Goal: Task Accomplishment & Management: Complete application form

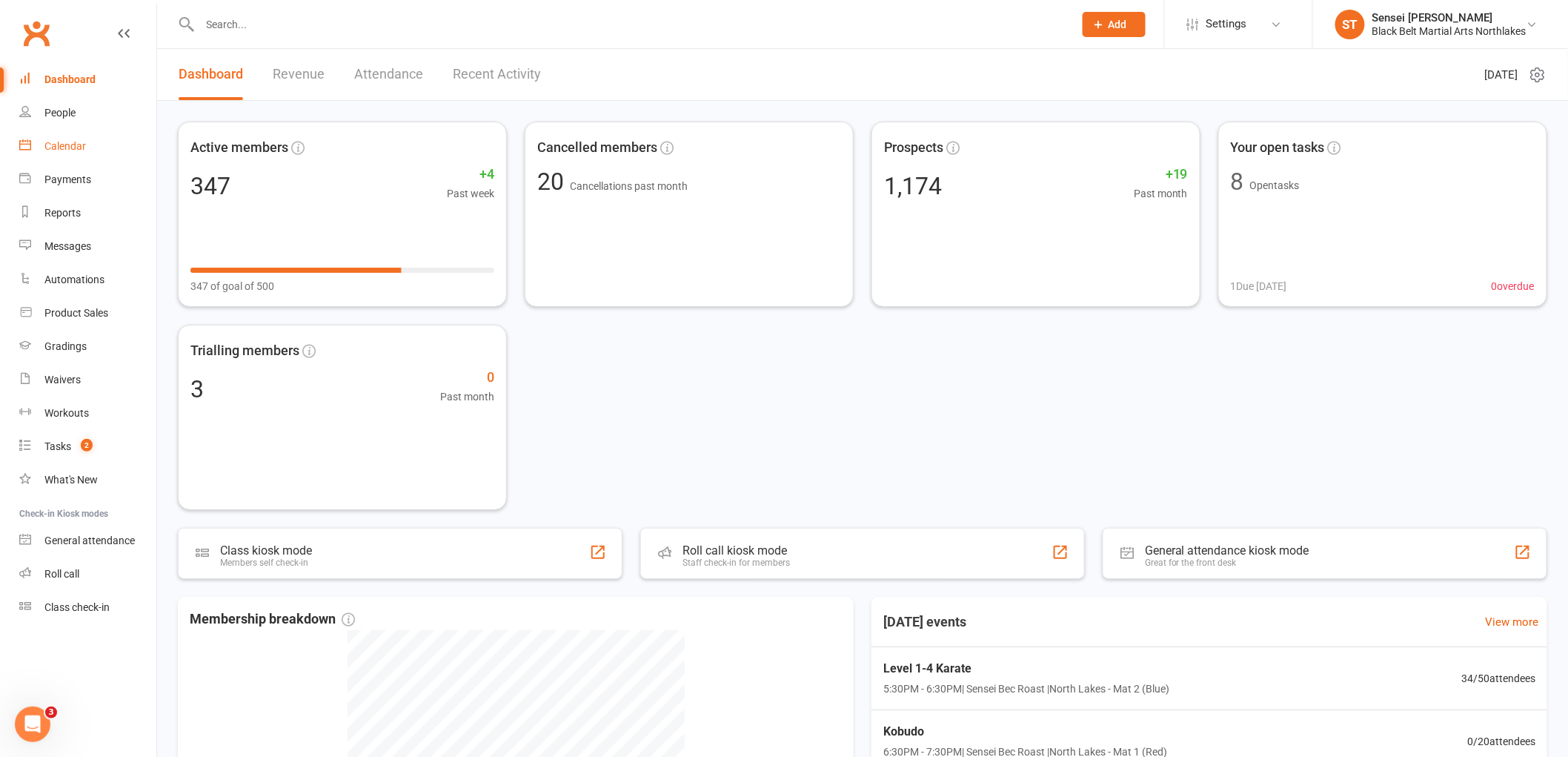
click at [71, 146] on div "Calendar" at bounding box center [65, 146] width 42 height 11
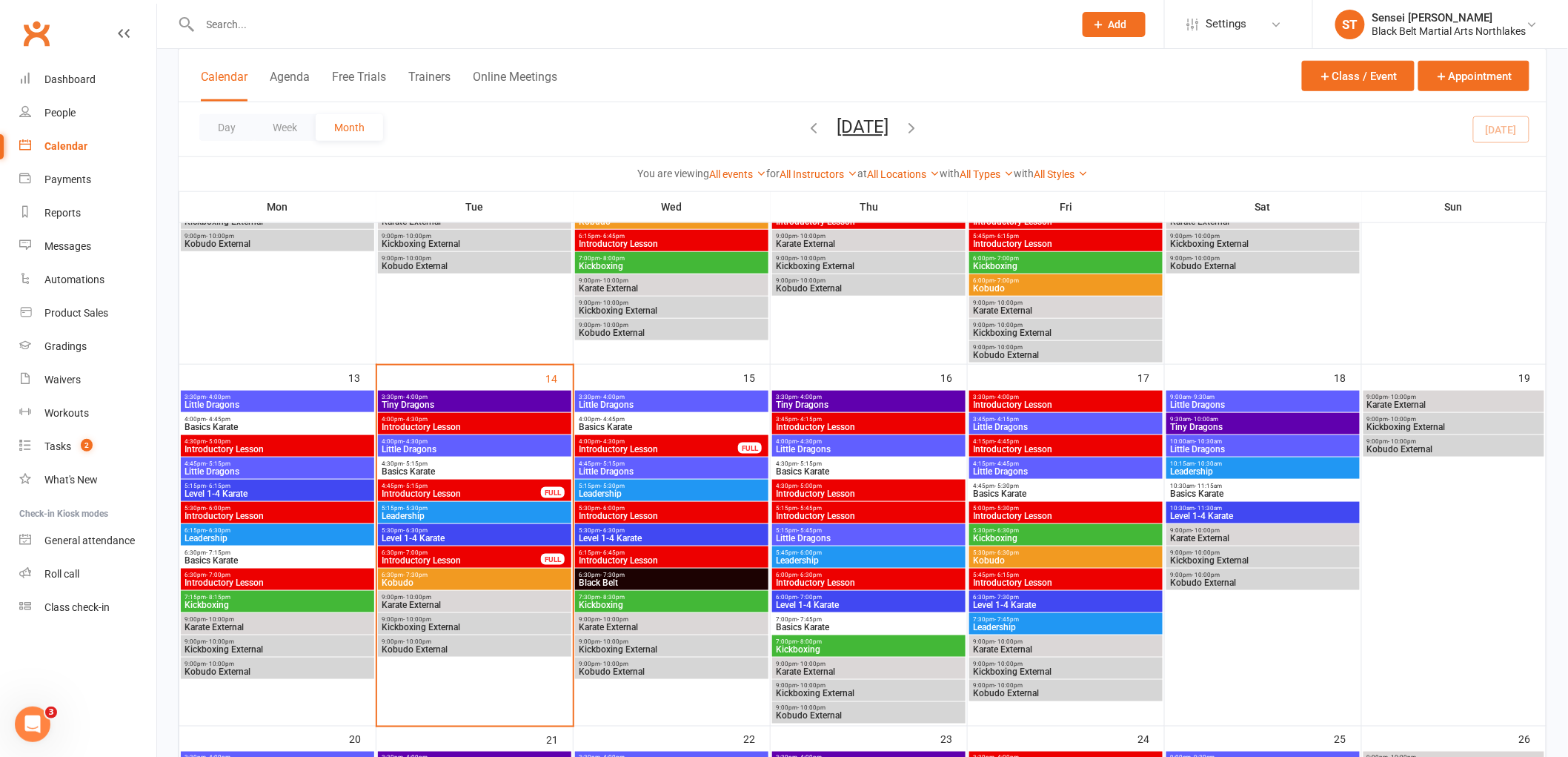
scroll to position [493, 0]
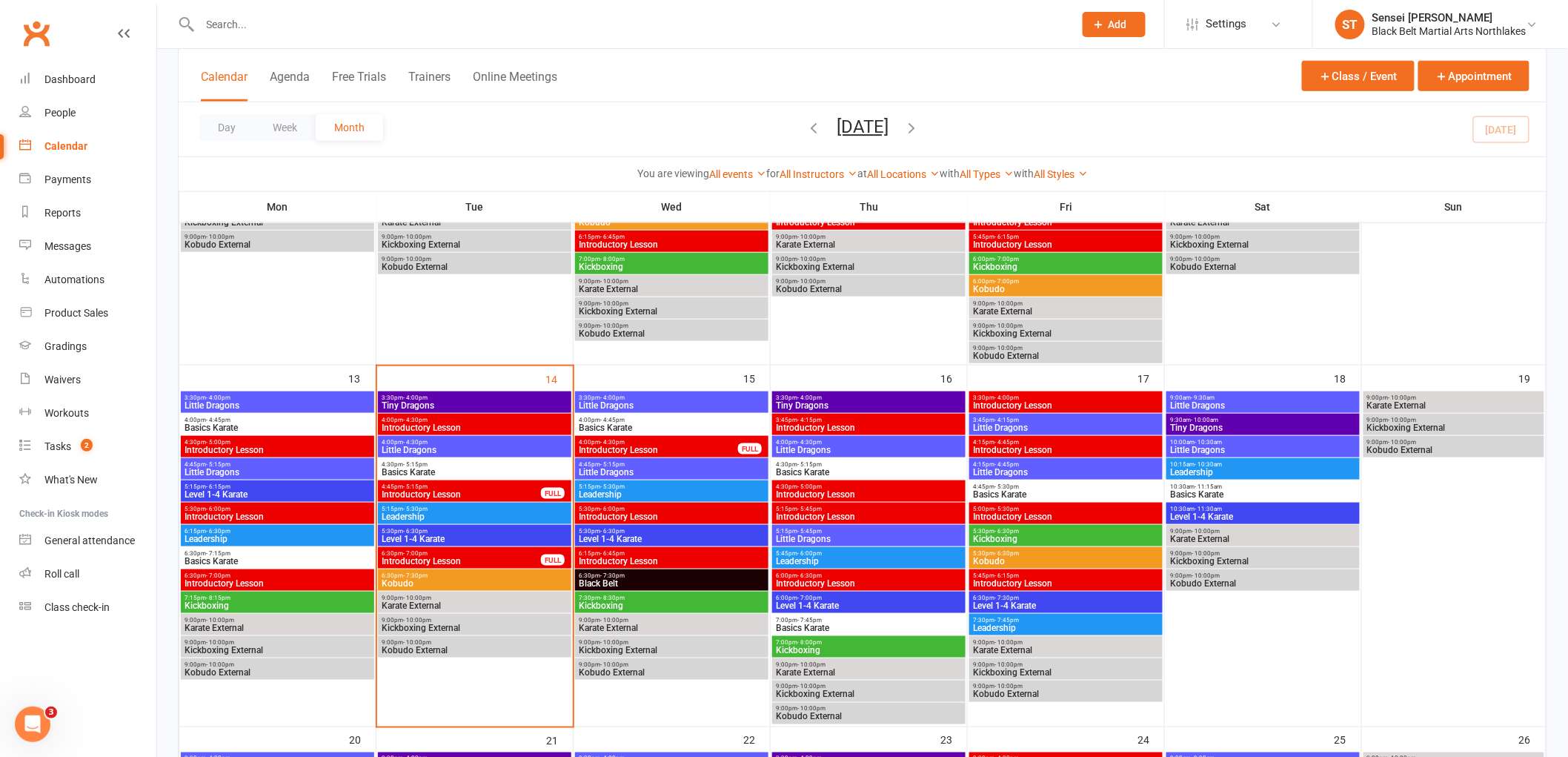
click at [469, 461] on span "4:30pm - 5:15pm" at bounding box center [474, 464] width 187 height 7
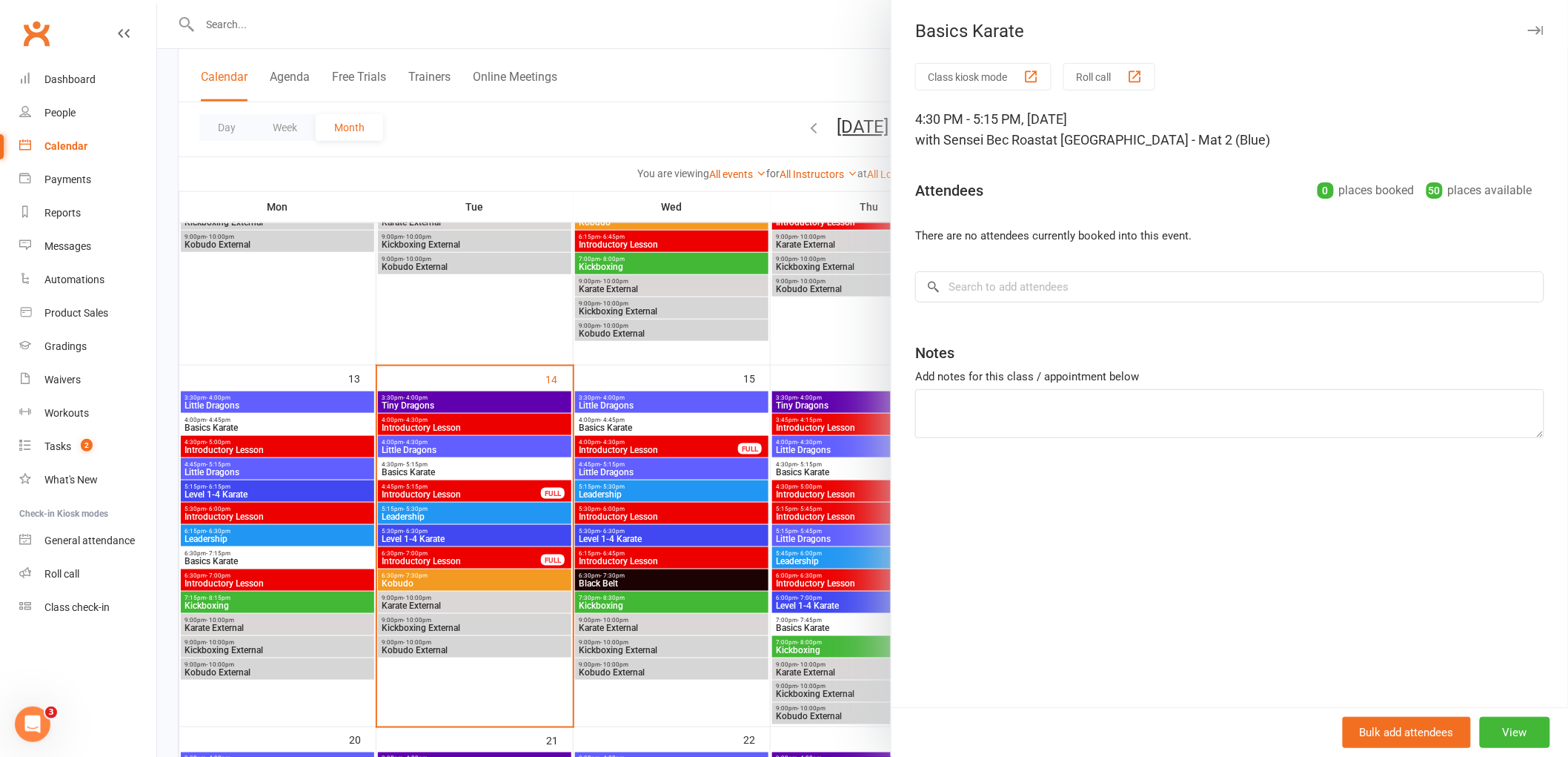
click at [667, 425] on div at bounding box center [862, 378] width 1411 height 757
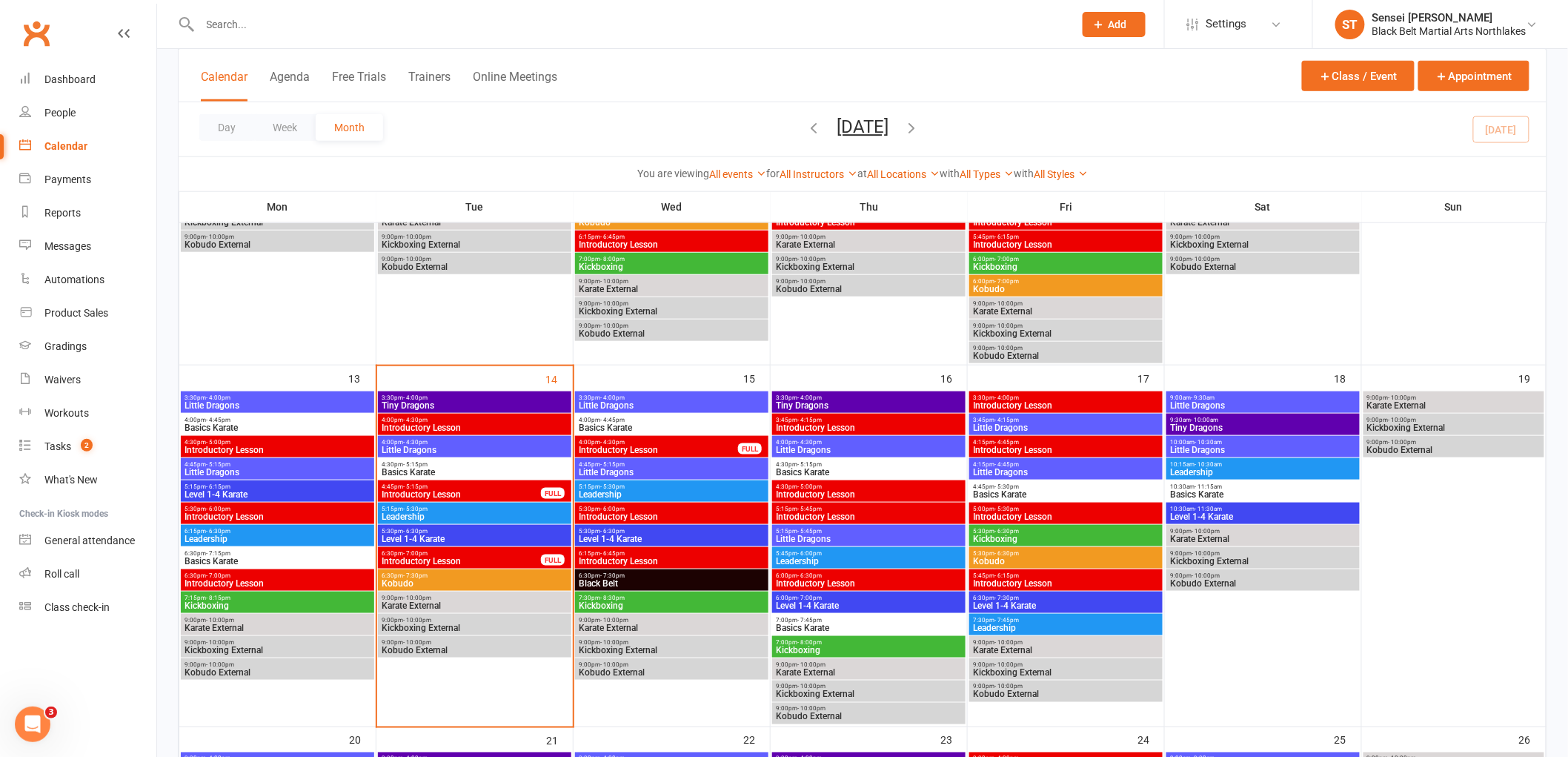
click at [667, 425] on span "Basics Karate" at bounding box center [672, 427] width 187 height 9
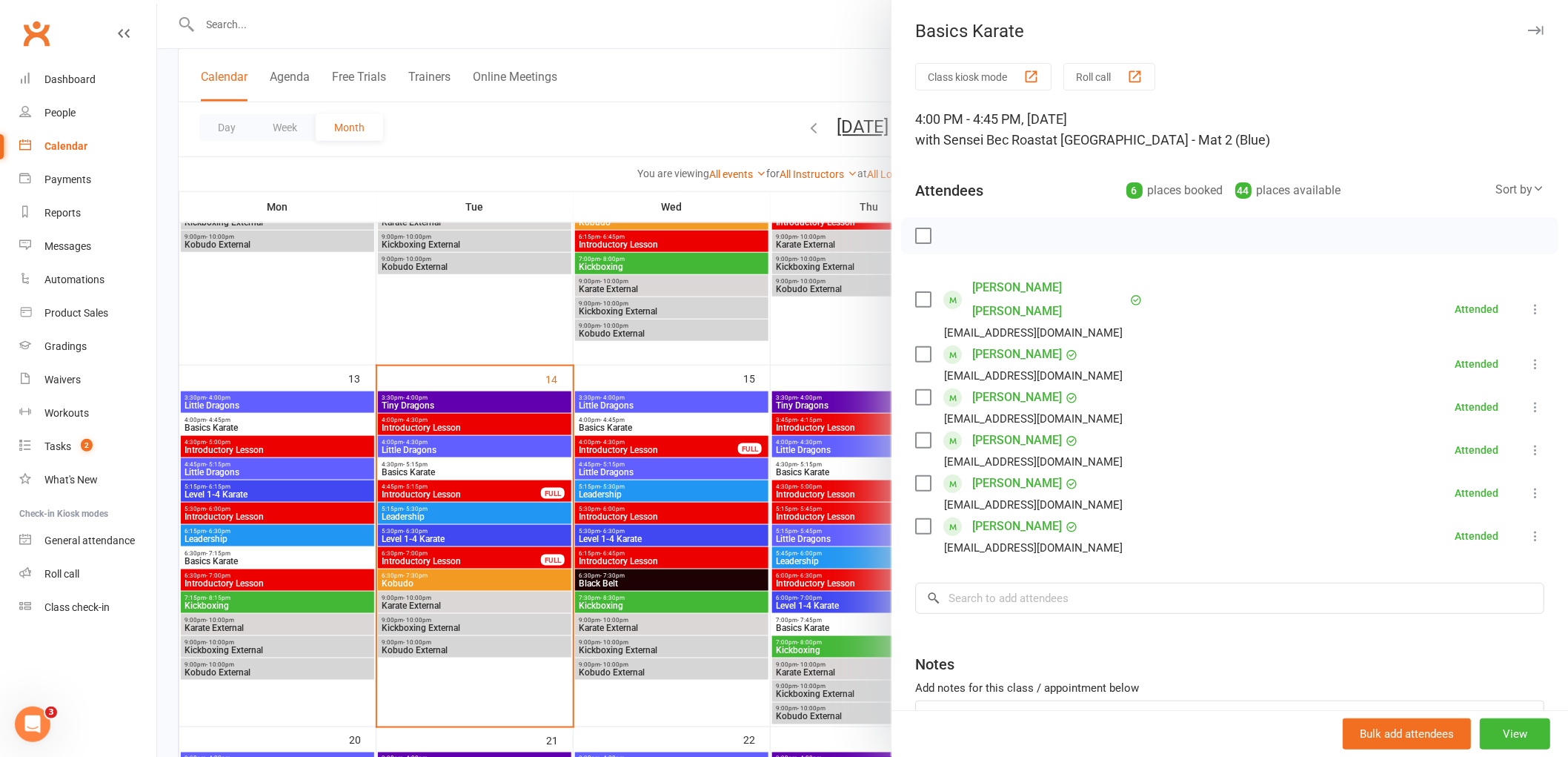
click at [919, 236] on label at bounding box center [923, 236] width 15 height 15
click at [1050, 237] on icon "button" at bounding box center [1049, 236] width 16 height 16
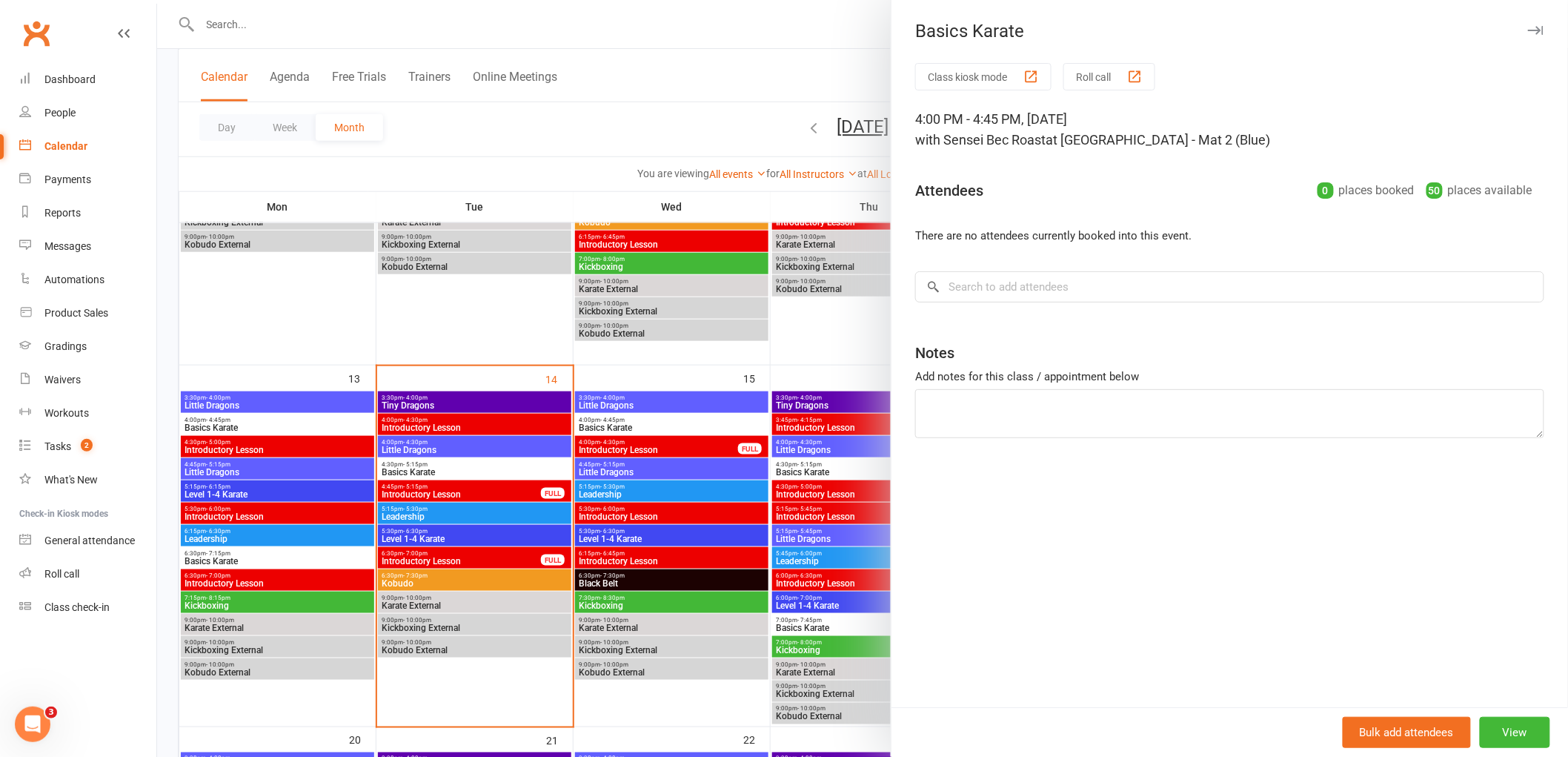
click at [472, 473] on div at bounding box center [862, 378] width 1411 height 757
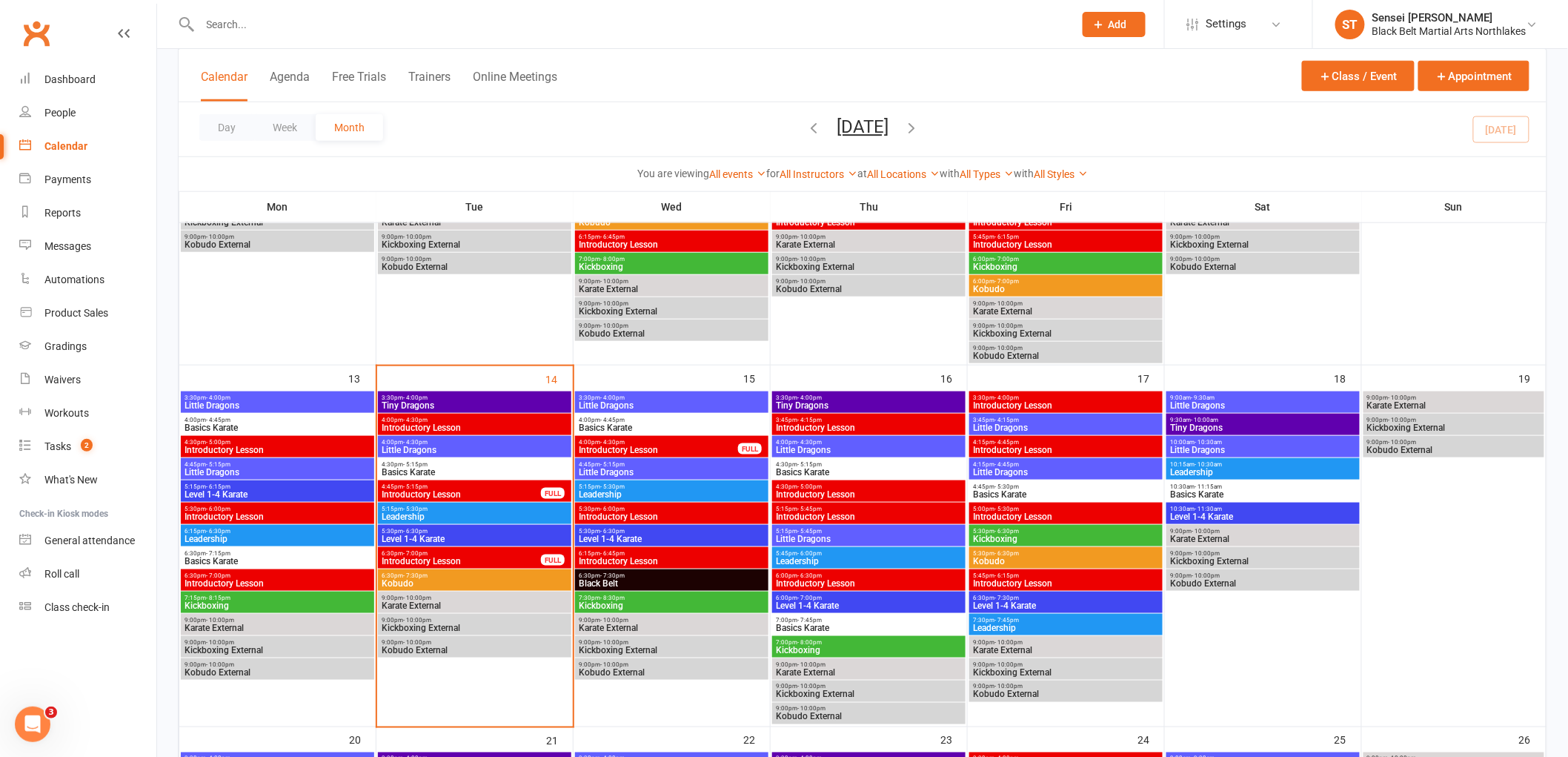
click at [467, 468] on span "Basics Karate" at bounding box center [474, 472] width 187 height 9
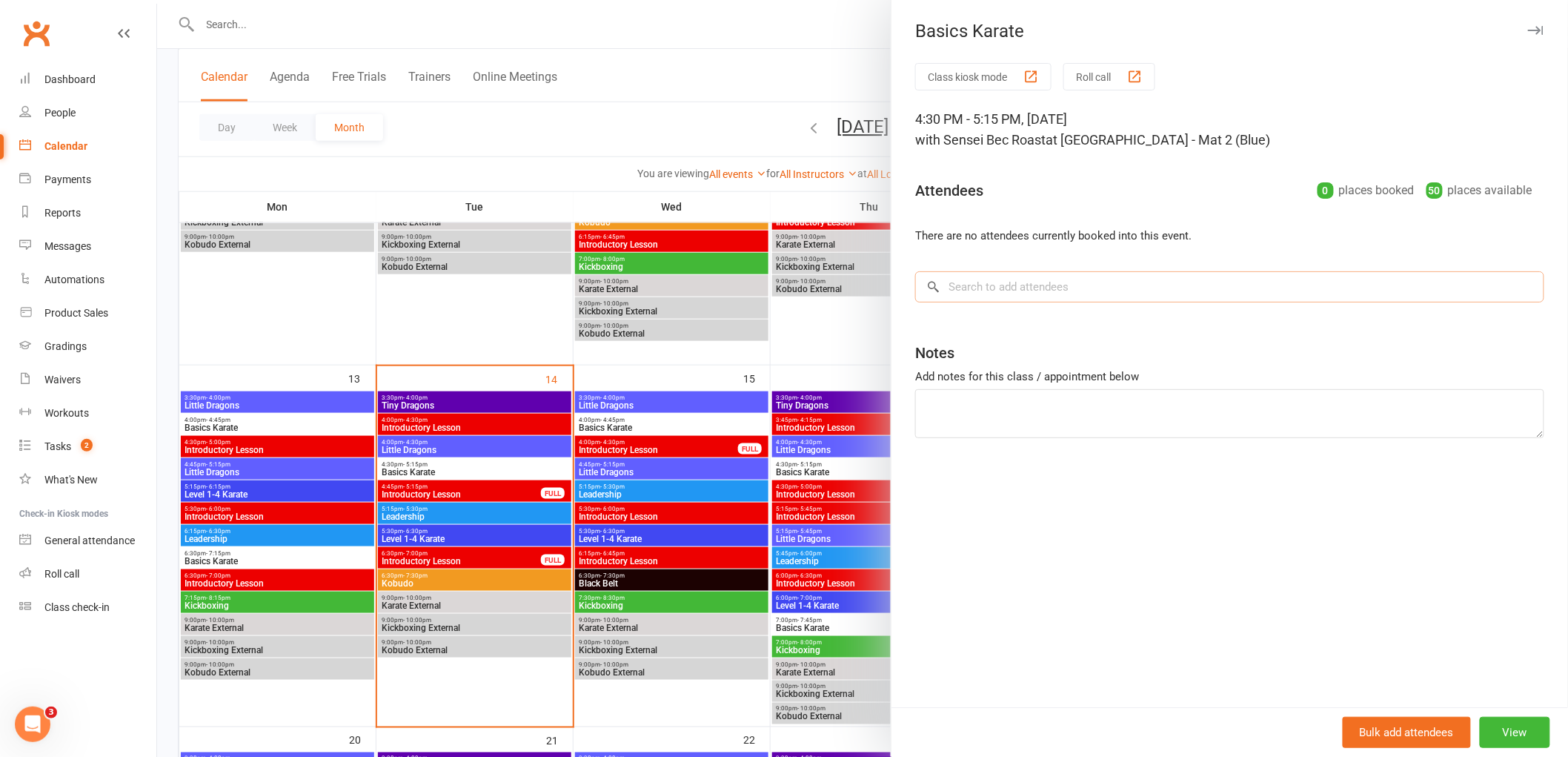
click at [1053, 291] on input "search" at bounding box center [1229, 287] width 629 height 31
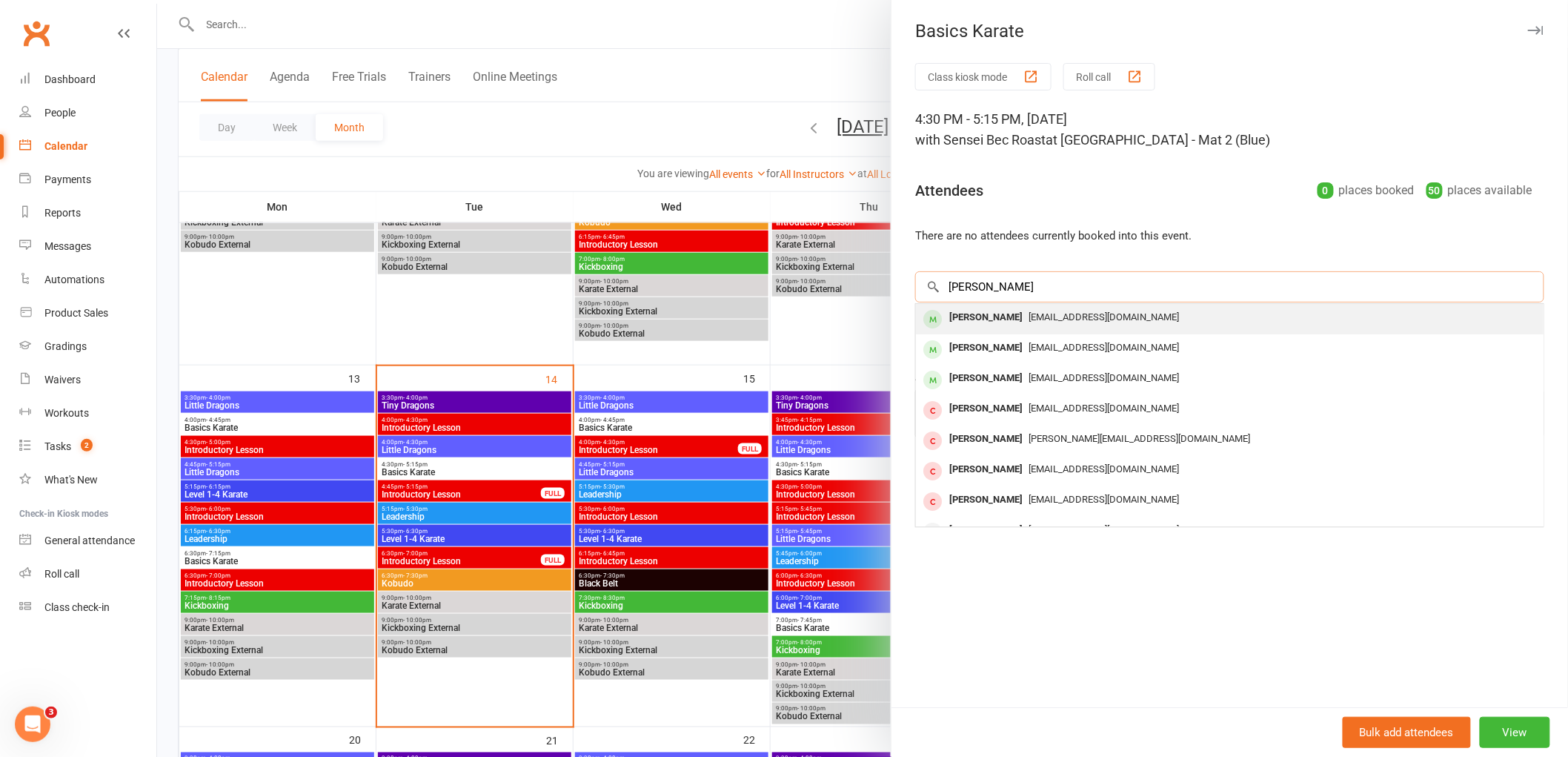
type input "[PERSON_NAME]"
click at [977, 322] on div "[PERSON_NAME]" at bounding box center [986, 318] width 85 height 21
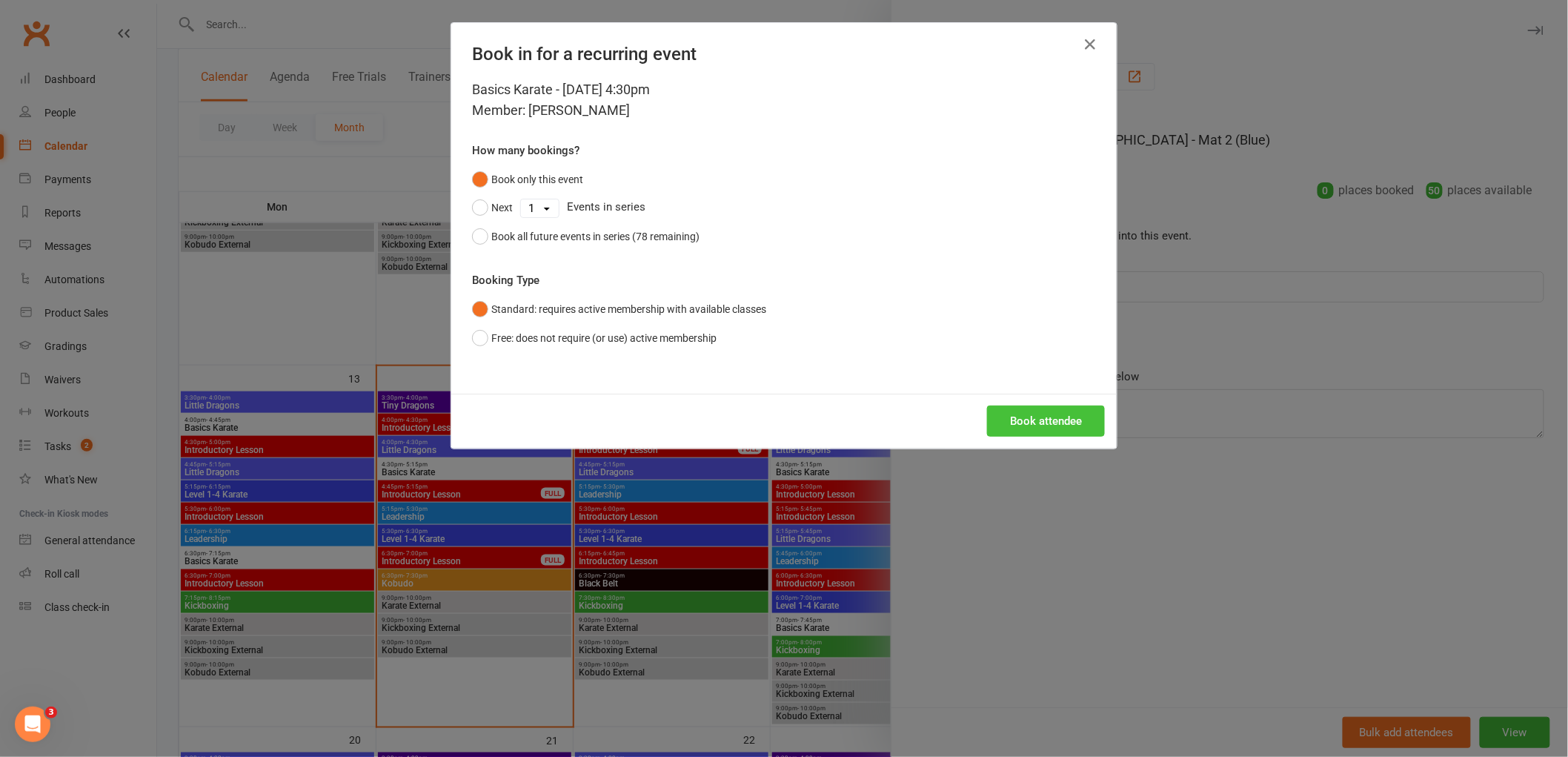
drag, startPoint x: 1057, startPoint y: 415, endPoint x: 1047, endPoint y: 417, distance: 10.2
click at [1054, 416] on button "Book attendee" at bounding box center [1046, 421] width 118 height 31
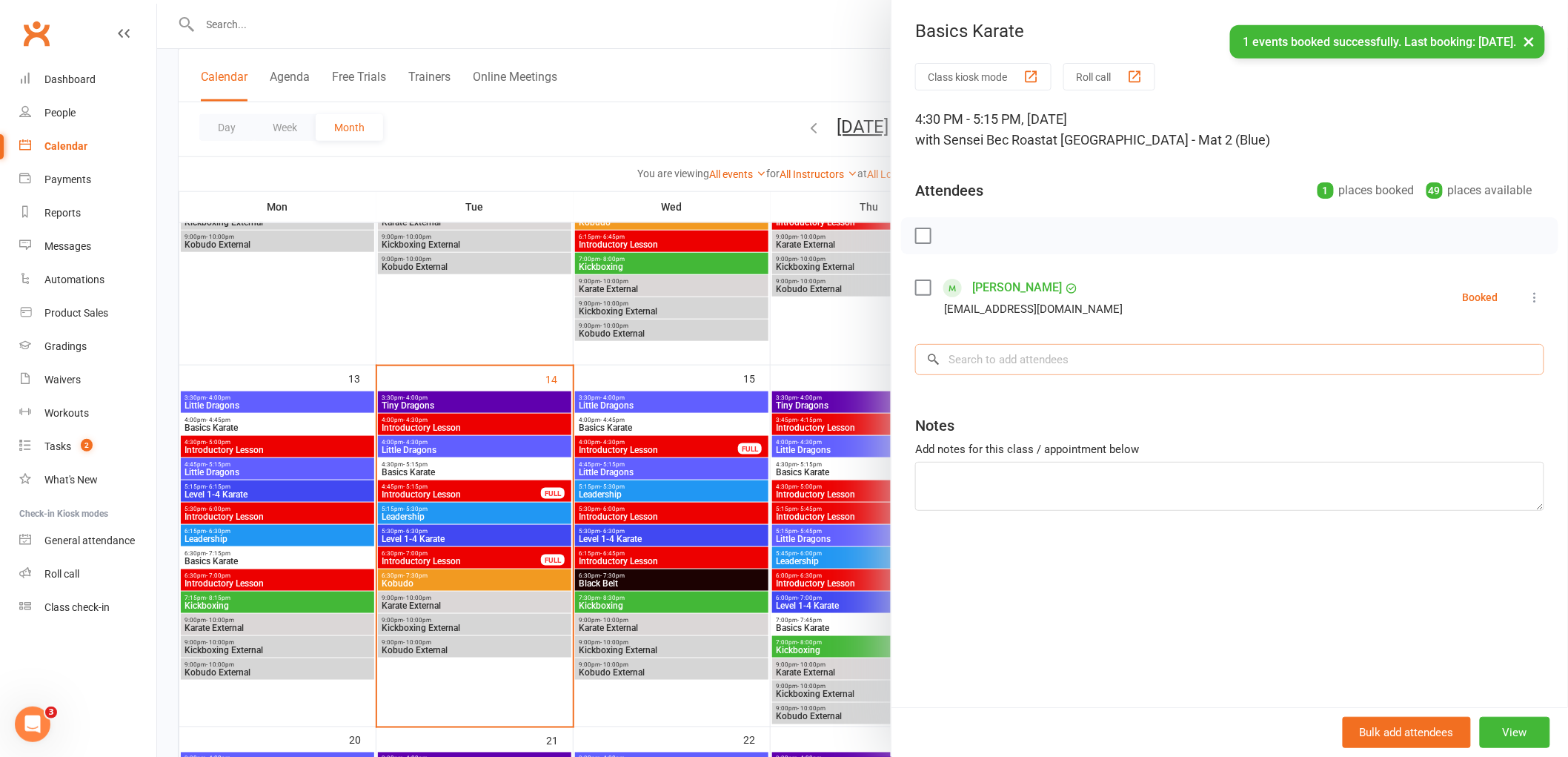
click at [995, 358] on input "search" at bounding box center [1229, 359] width 629 height 31
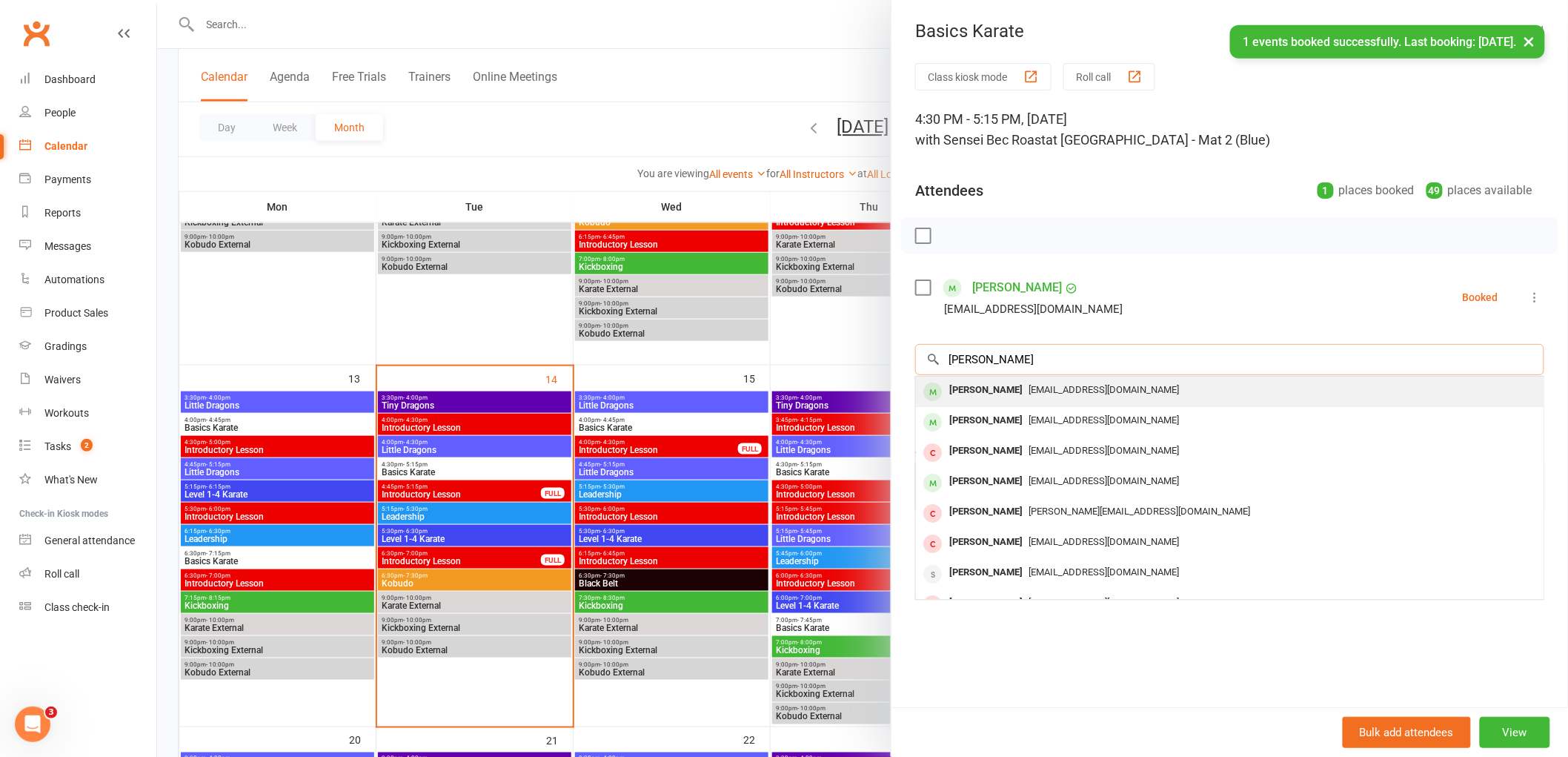
type input "[PERSON_NAME]"
click at [986, 390] on div "[PERSON_NAME]" at bounding box center [986, 390] width 85 height 21
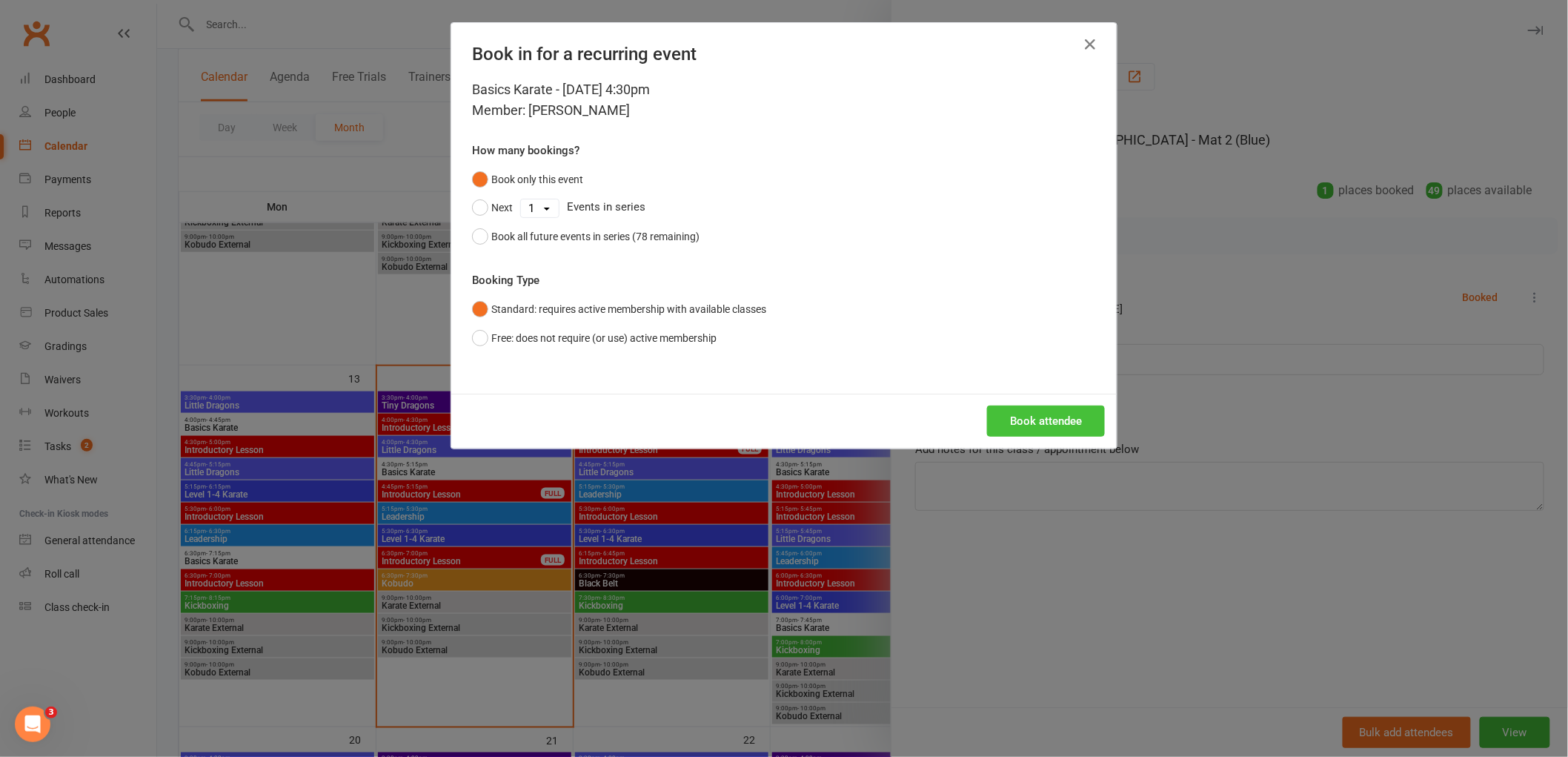
click at [1018, 430] on button "Book attendee" at bounding box center [1046, 421] width 118 height 31
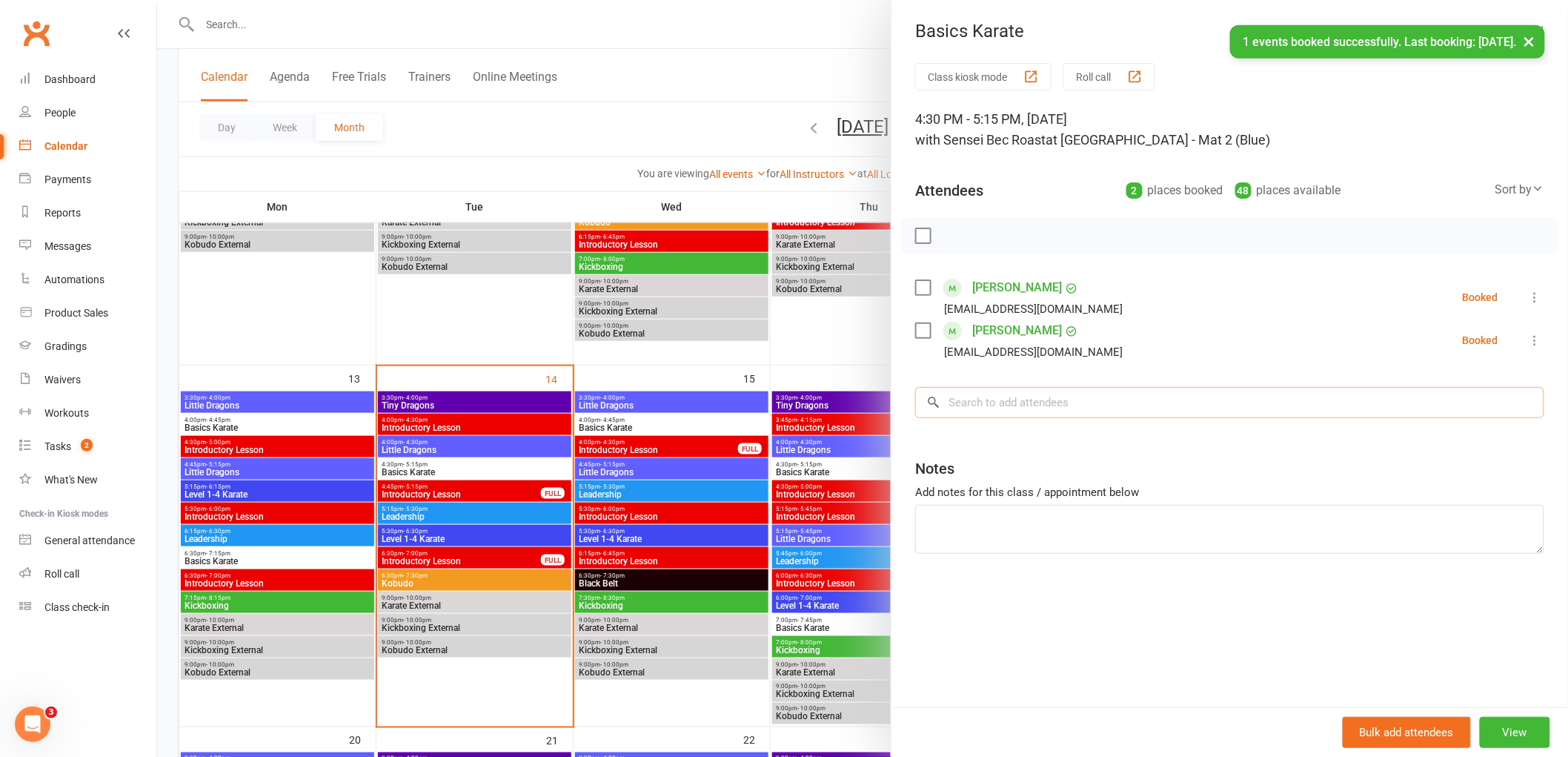
click at [990, 403] on input "search" at bounding box center [1229, 403] width 629 height 31
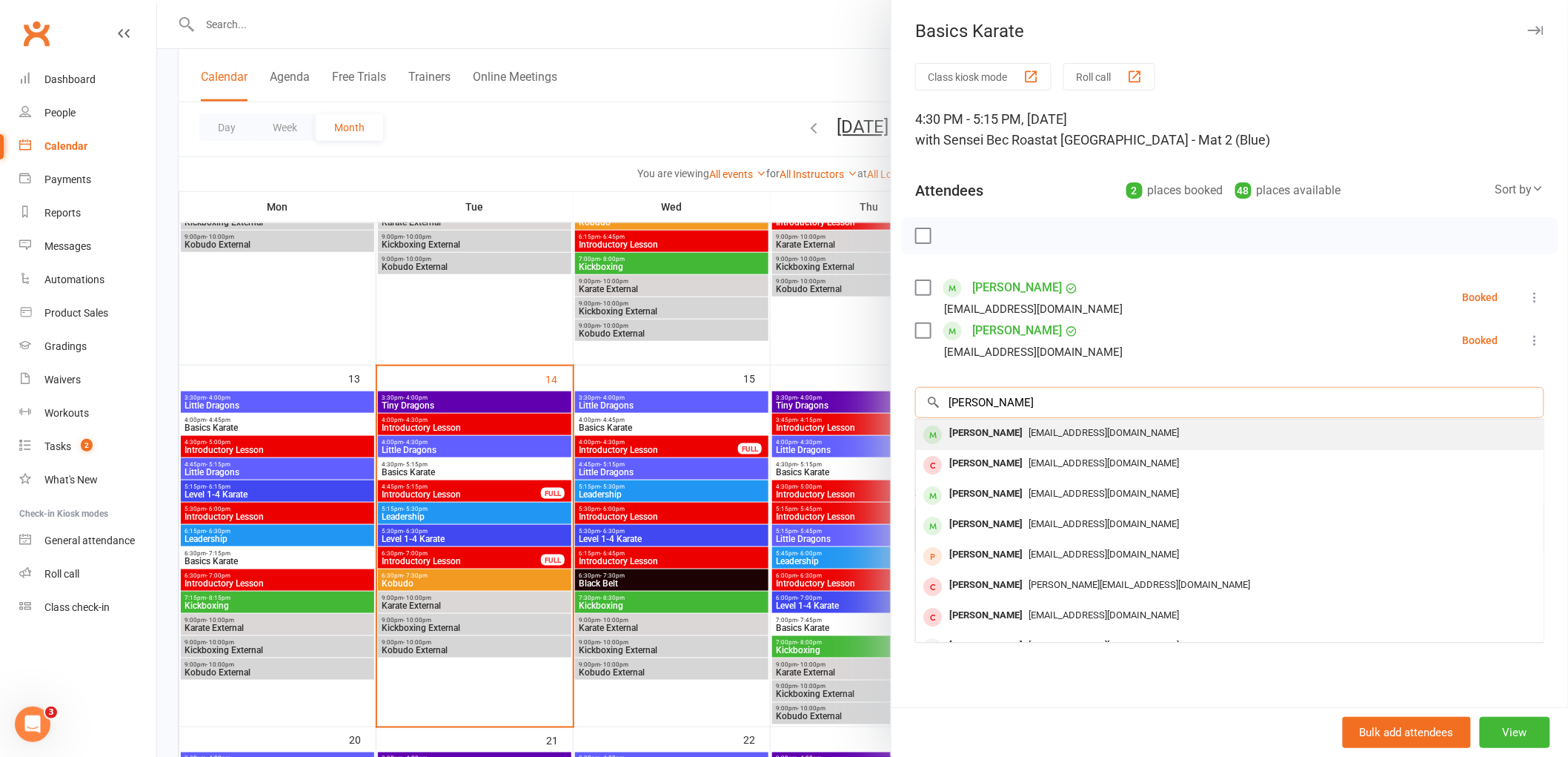
type input "[PERSON_NAME]"
click at [980, 426] on div "[PERSON_NAME]" at bounding box center [986, 433] width 85 height 21
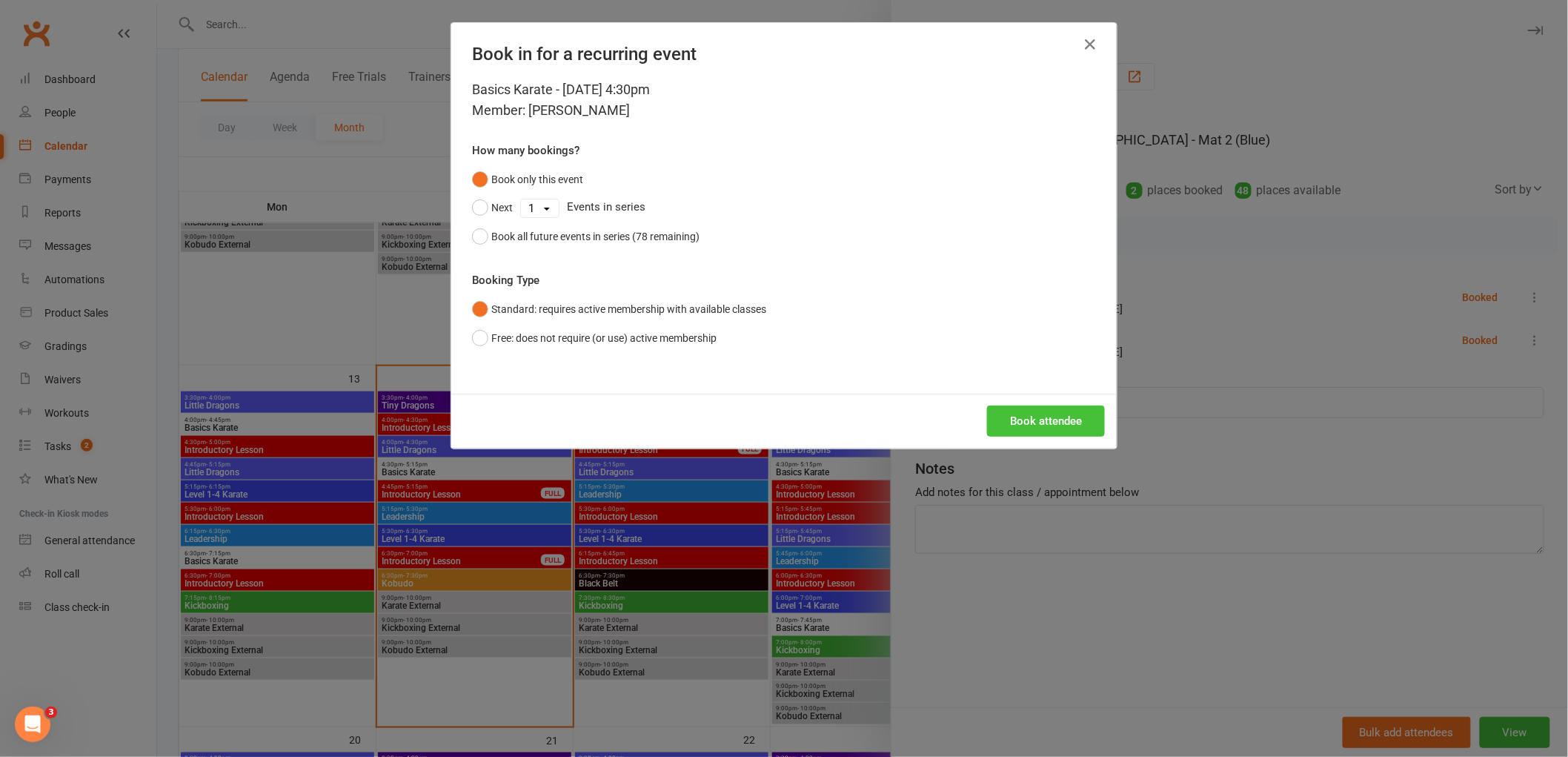
click at [1031, 421] on button "Book attendee" at bounding box center [1046, 421] width 118 height 31
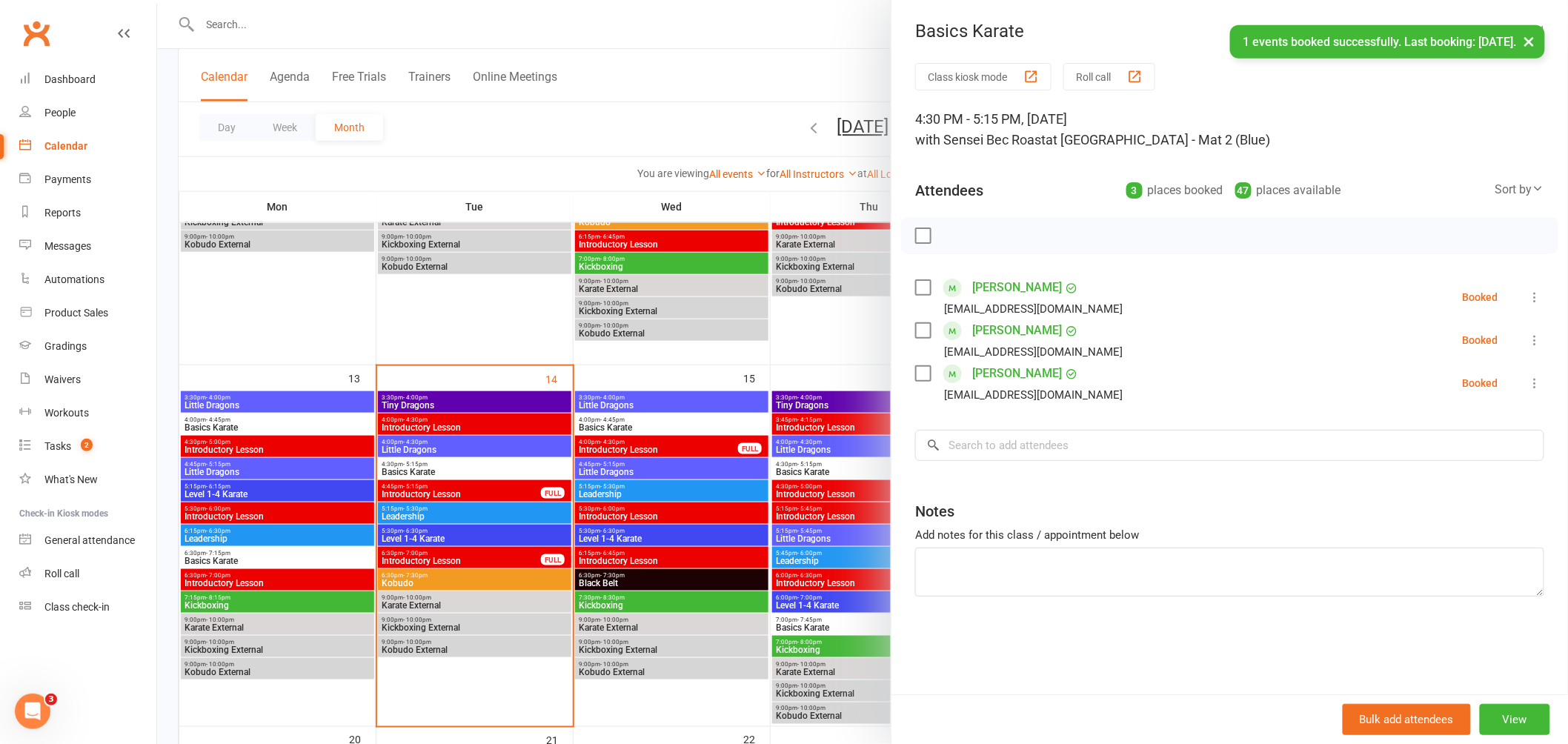
click at [991, 422] on div "Class kiosk mode Roll call 4:30 PM - 5:15 PM, [DATE] with Sensei Bec Roast at […" at bounding box center [1229, 379] width 676 height 632
click at [986, 447] on input "search" at bounding box center [1229, 445] width 629 height 31
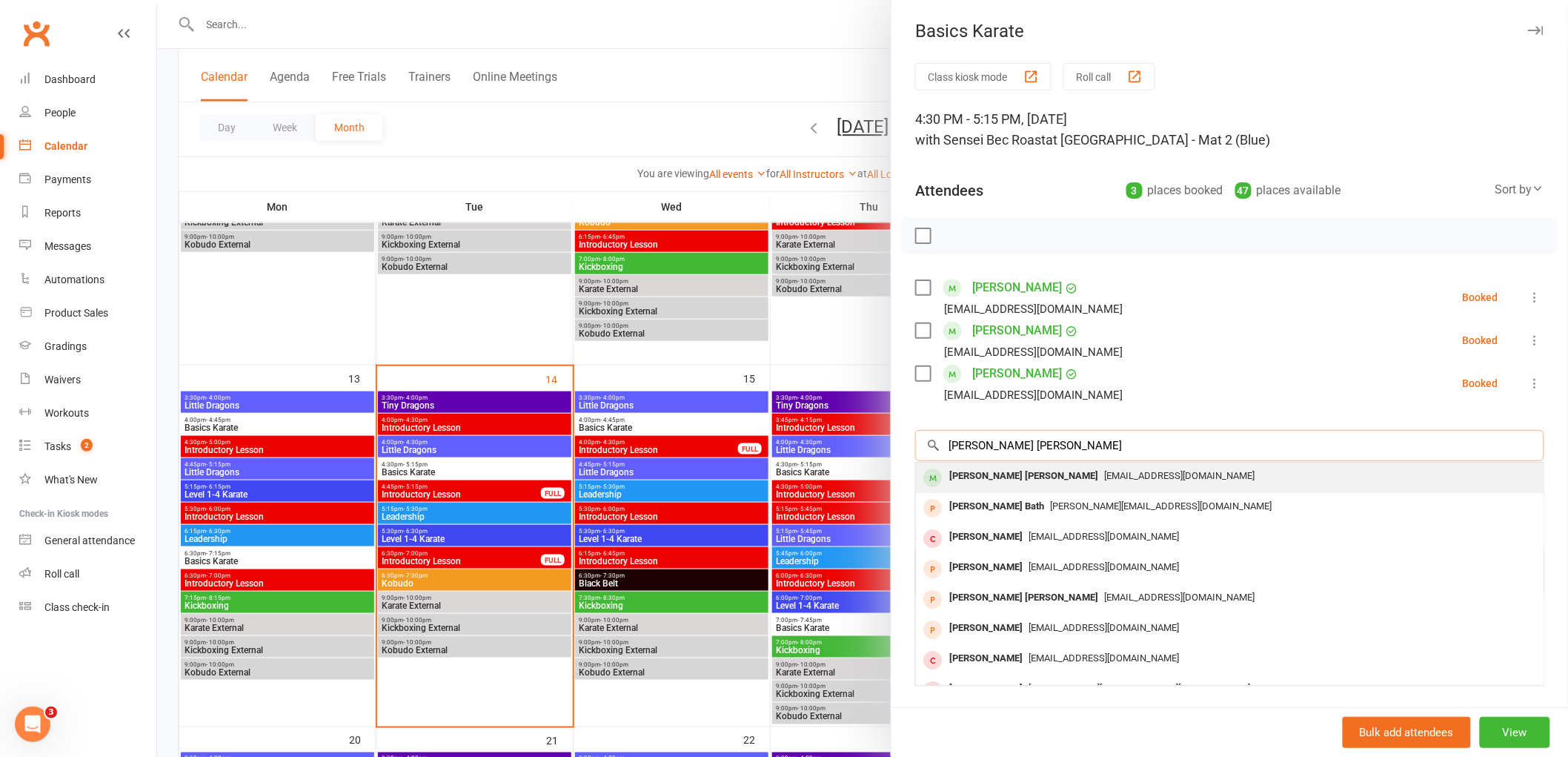
type input "[PERSON_NAME] [PERSON_NAME]"
click at [964, 480] on div "[PERSON_NAME] [PERSON_NAME]" at bounding box center [1023, 476] width 161 height 21
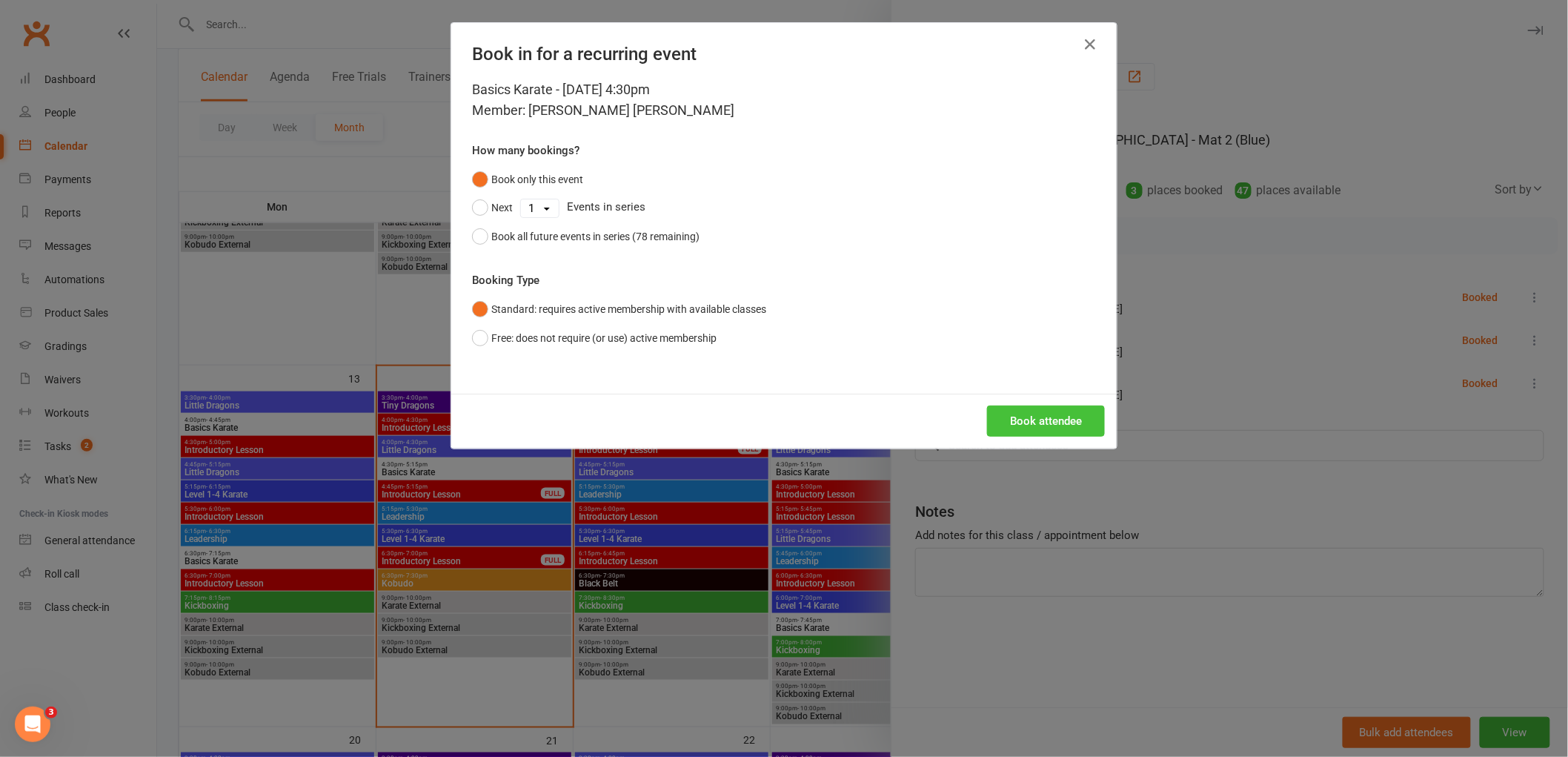
click at [1049, 419] on button "Book attendee" at bounding box center [1046, 421] width 118 height 31
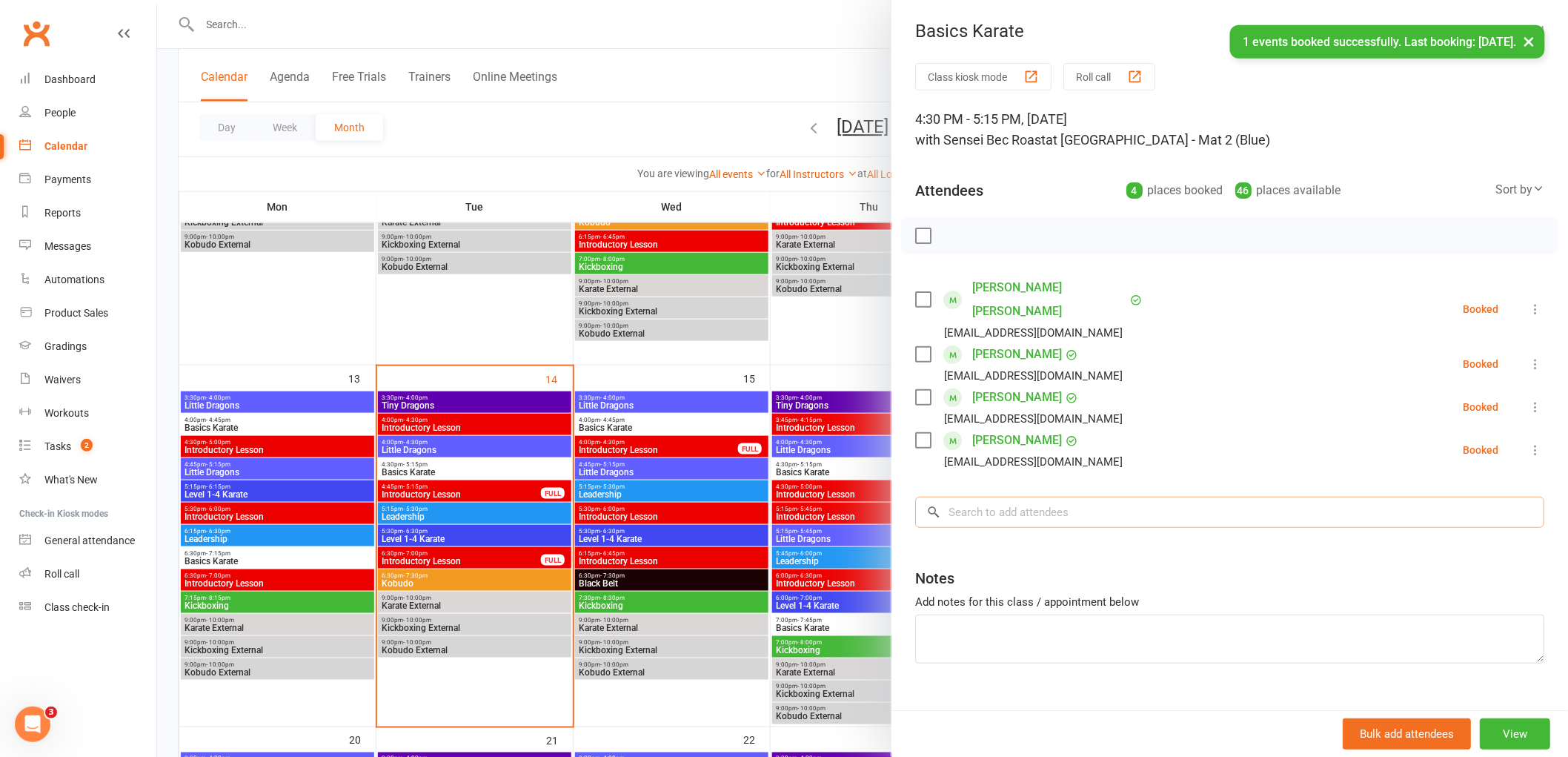
click at [998, 497] on input "search" at bounding box center [1229, 512] width 629 height 31
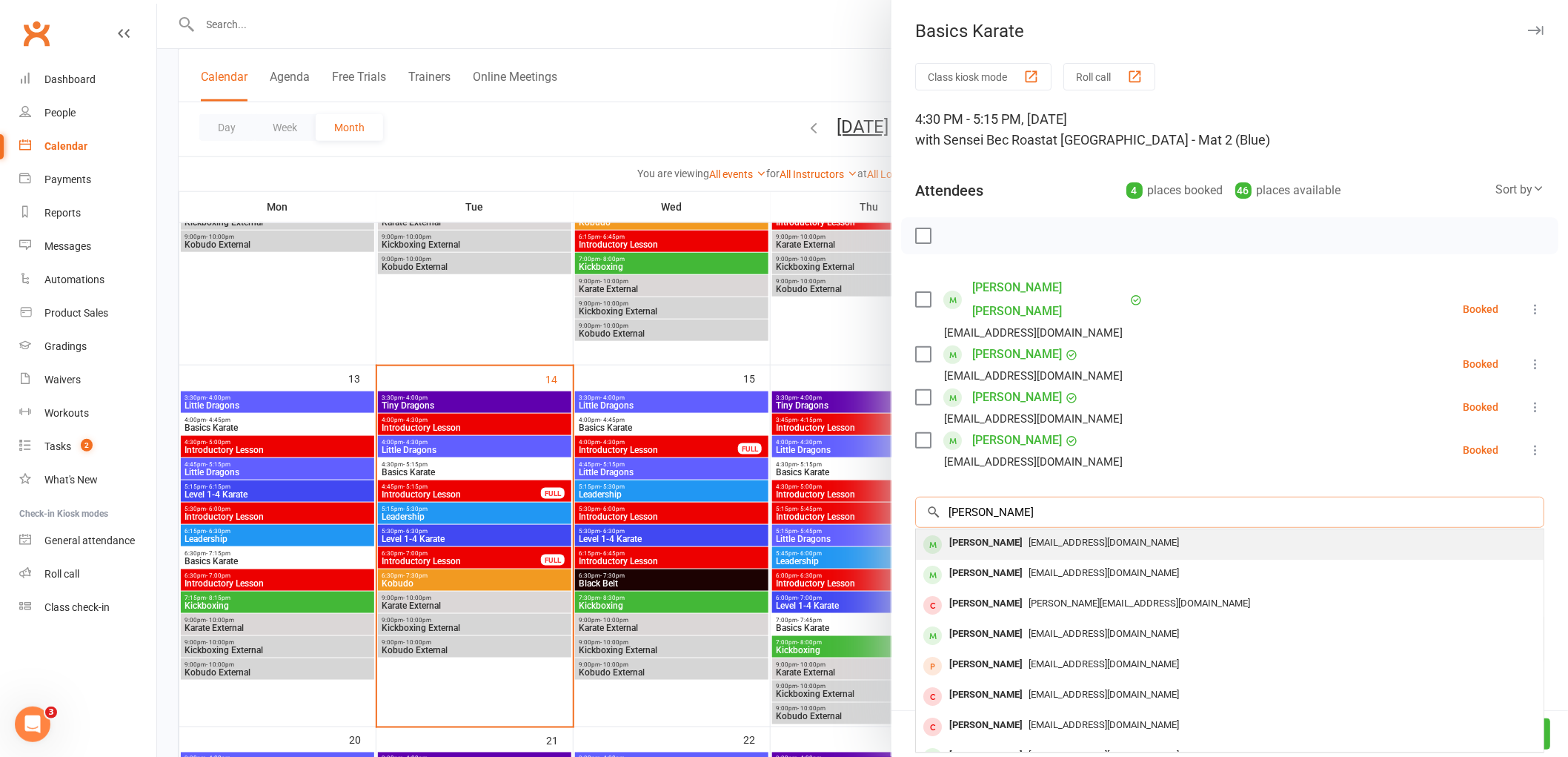
type input "[PERSON_NAME]"
click at [975, 532] on div "[PERSON_NAME]" at bounding box center [986, 543] width 85 height 21
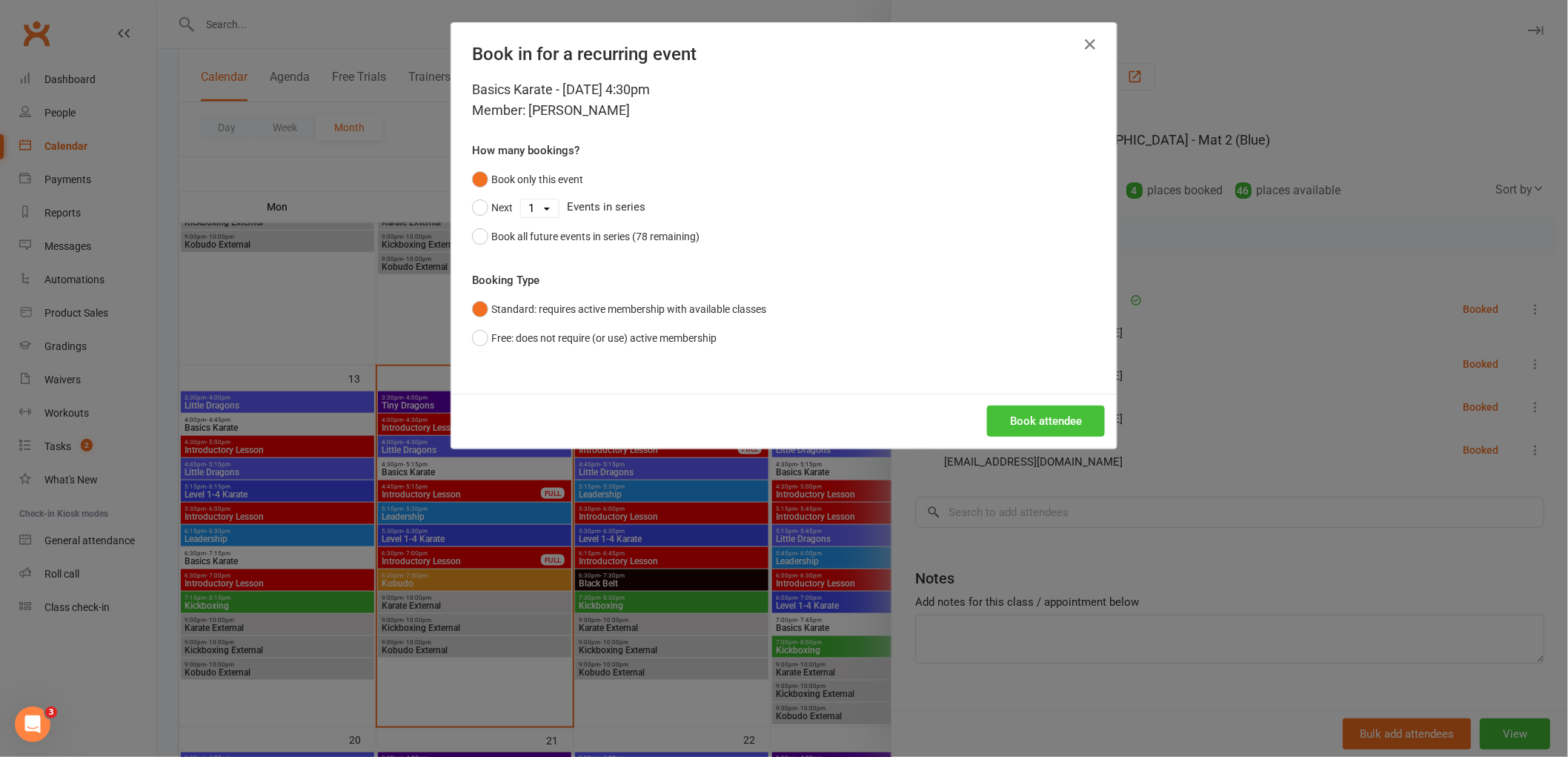
click at [1033, 423] on button "Book attendee" at bounding box center [1046, 421] width 118 height 31
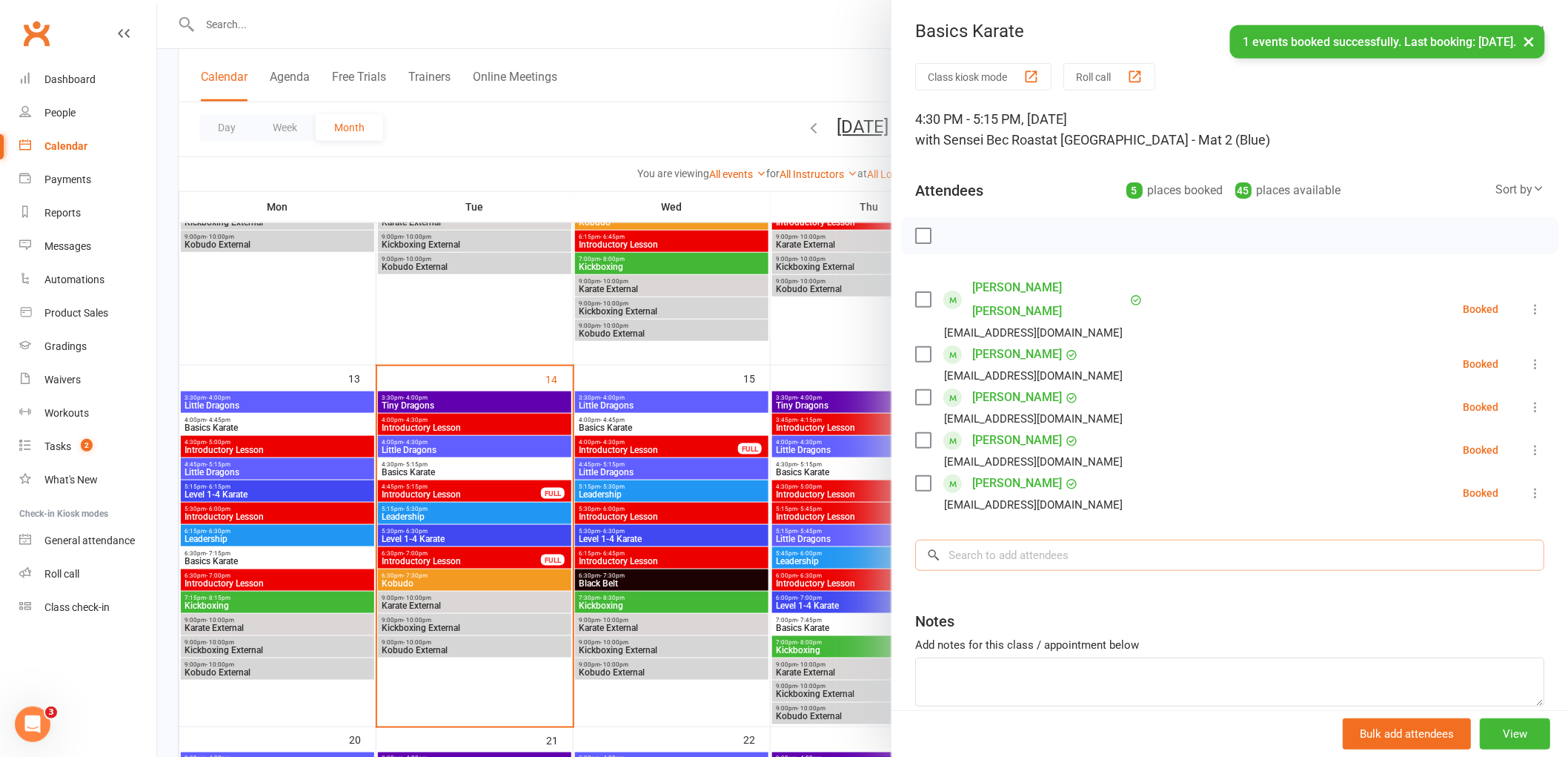
click at [991, 539] on input "search" at bounding box center [1229, 555] width 629 height 31
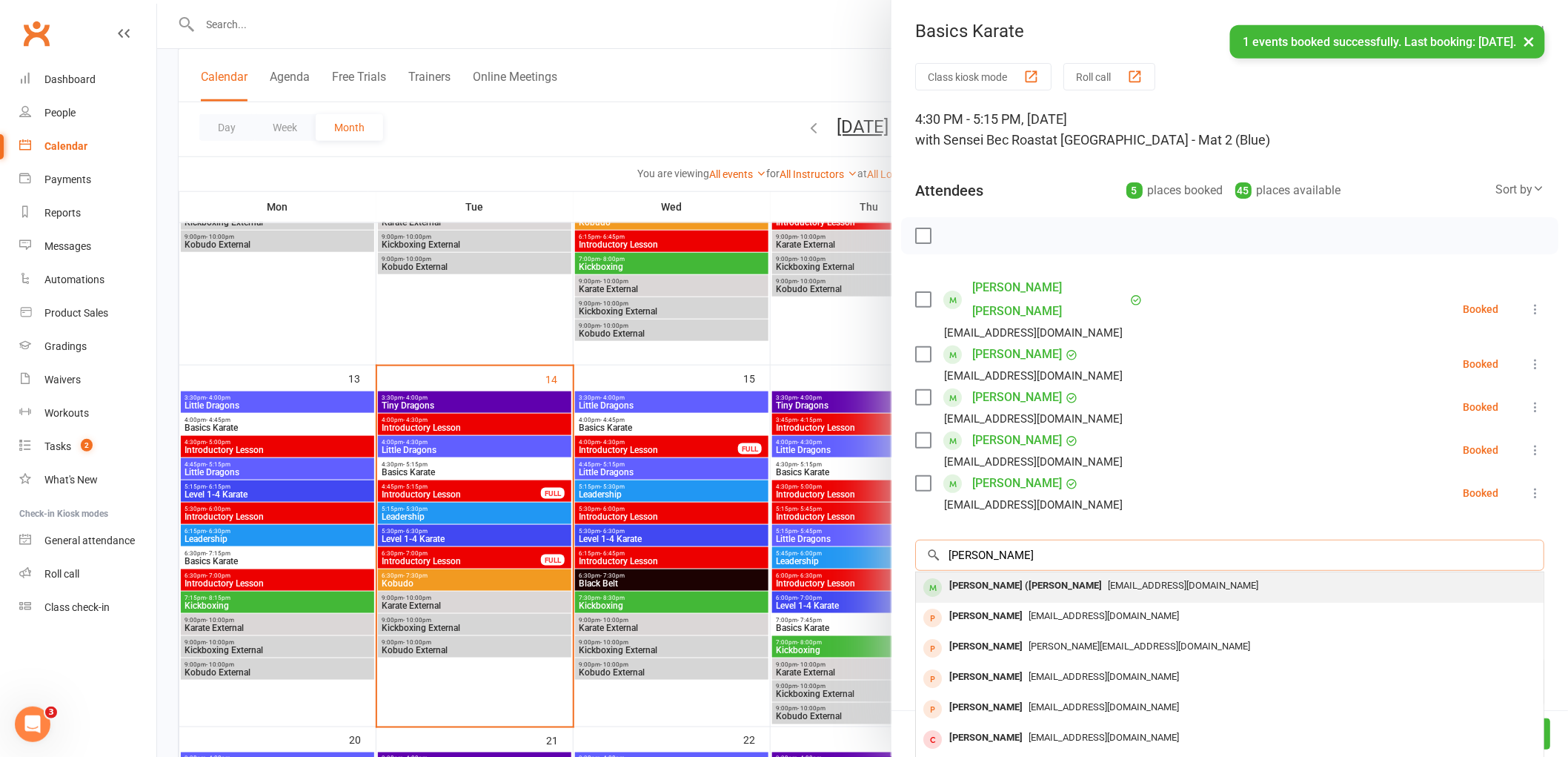
type input "[PERSON_NAME]"
click at [977, 575] on div "[PERSON_NAME] ([PERSON_NAME]" at bounding box center [1025, 586] width 164 height 21
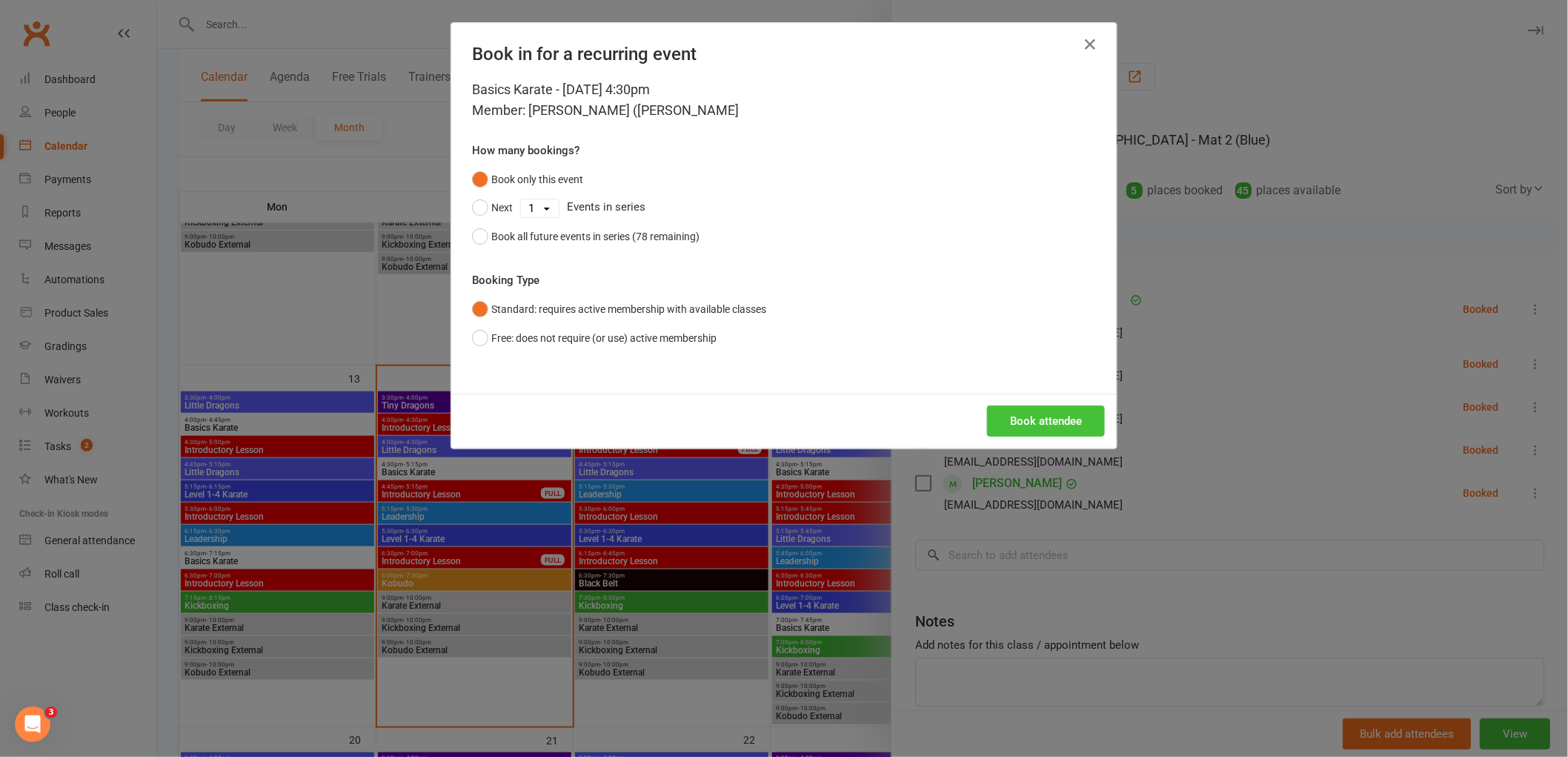
click at [1059, 432] on button "Book attendee" at bounding box center [1046, 421] width 118 height 31
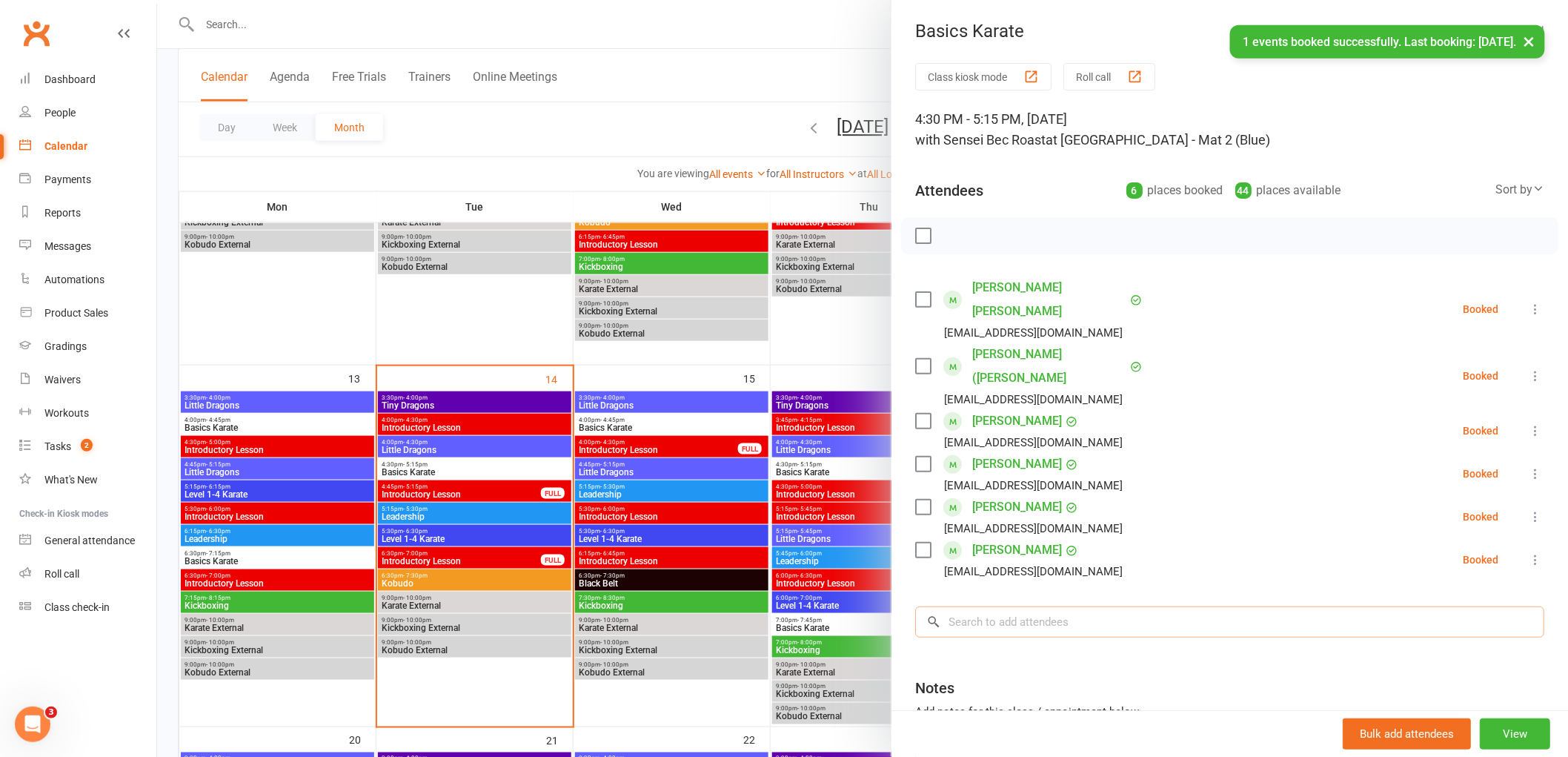
click at [997, 606] on input "search" at bounding box center [1229, 622] width 629 height 31
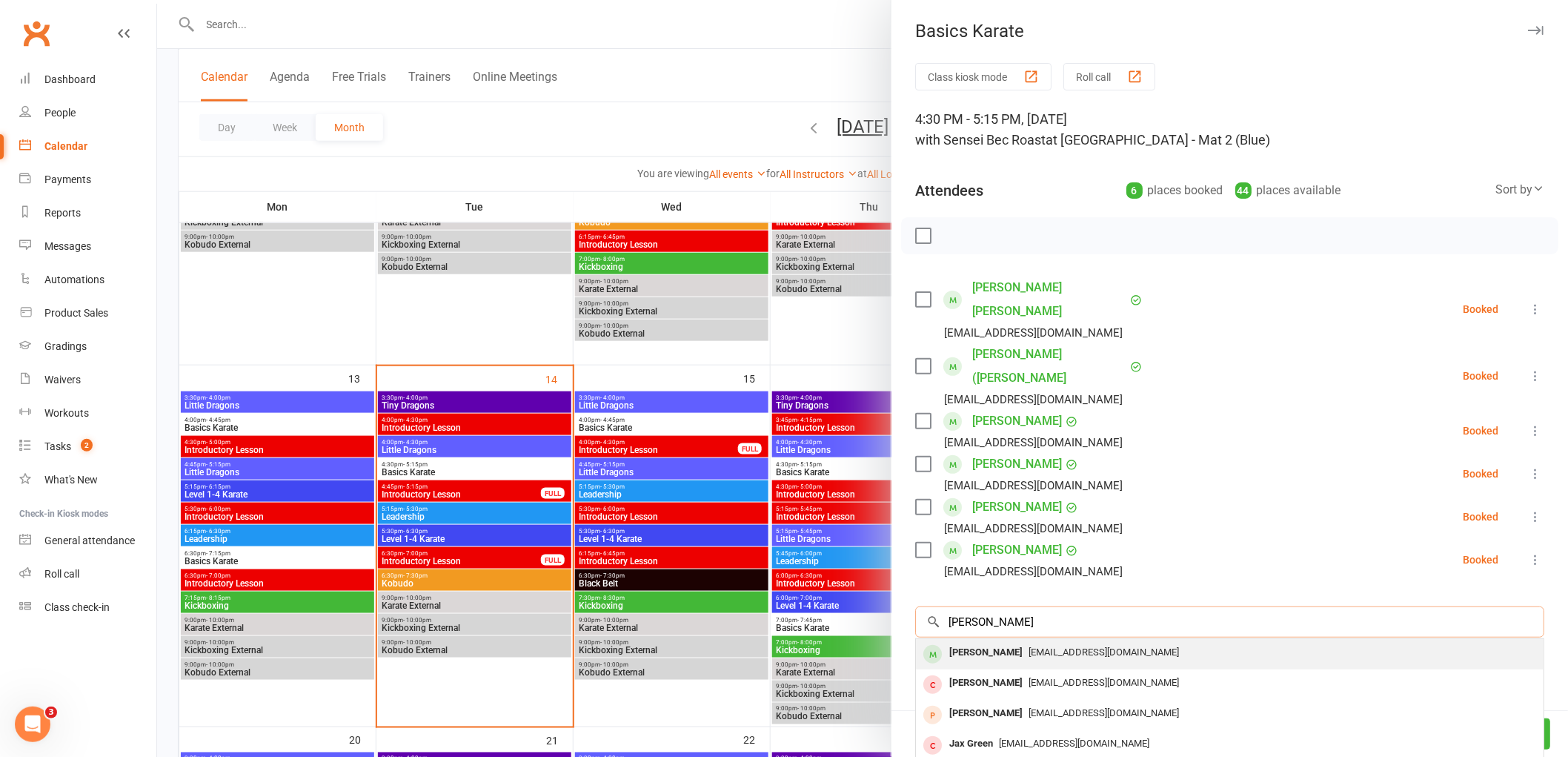
type input "[PERSON_NAME]"
click at [956, 642] on div "[PERSON_NAME]" at bounding box center [986, 652] width 85 height 21
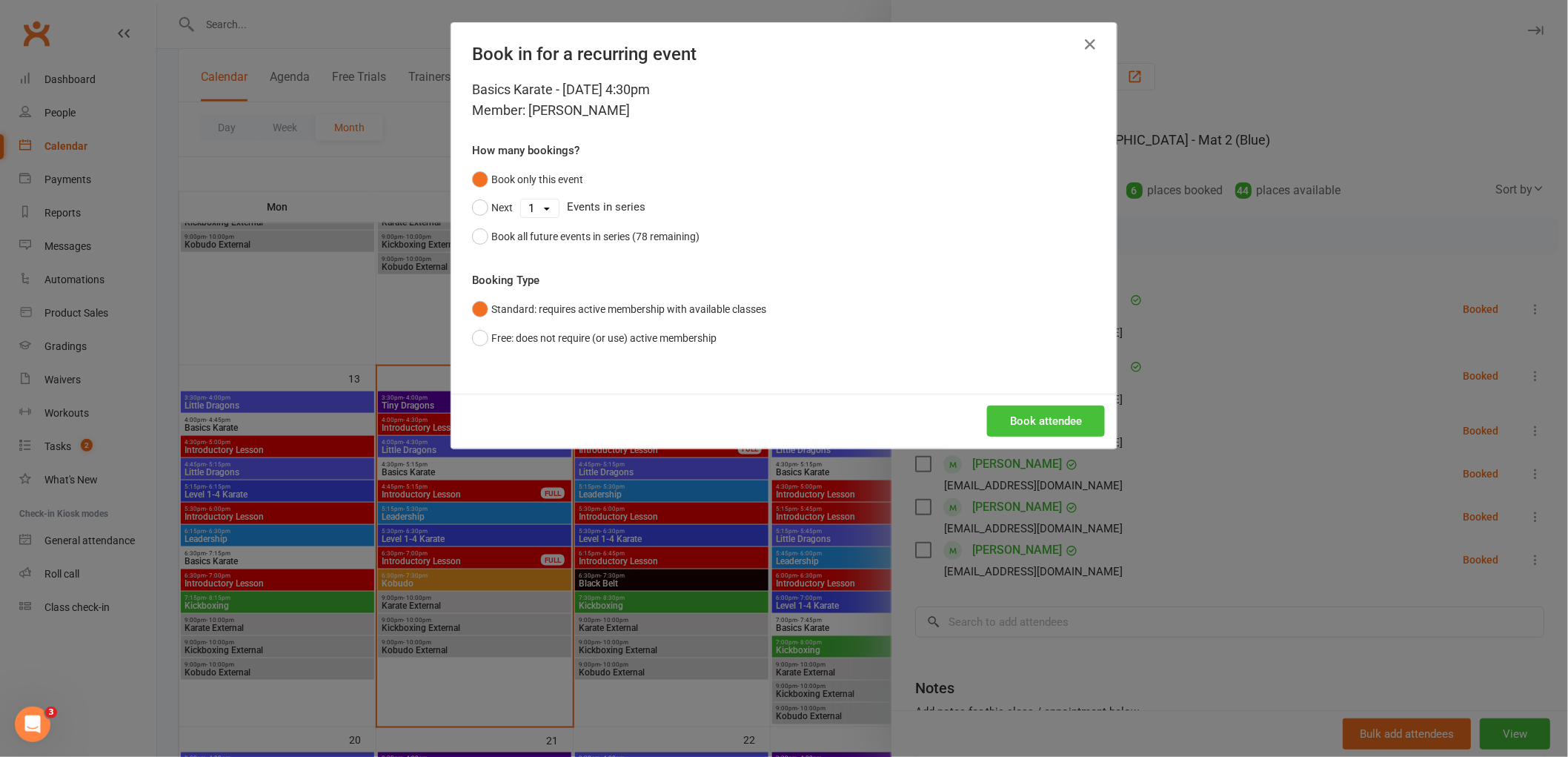
click at [1027, 420] on button "Book attendee" at bounding box center [1046, 421] width 118 height 31
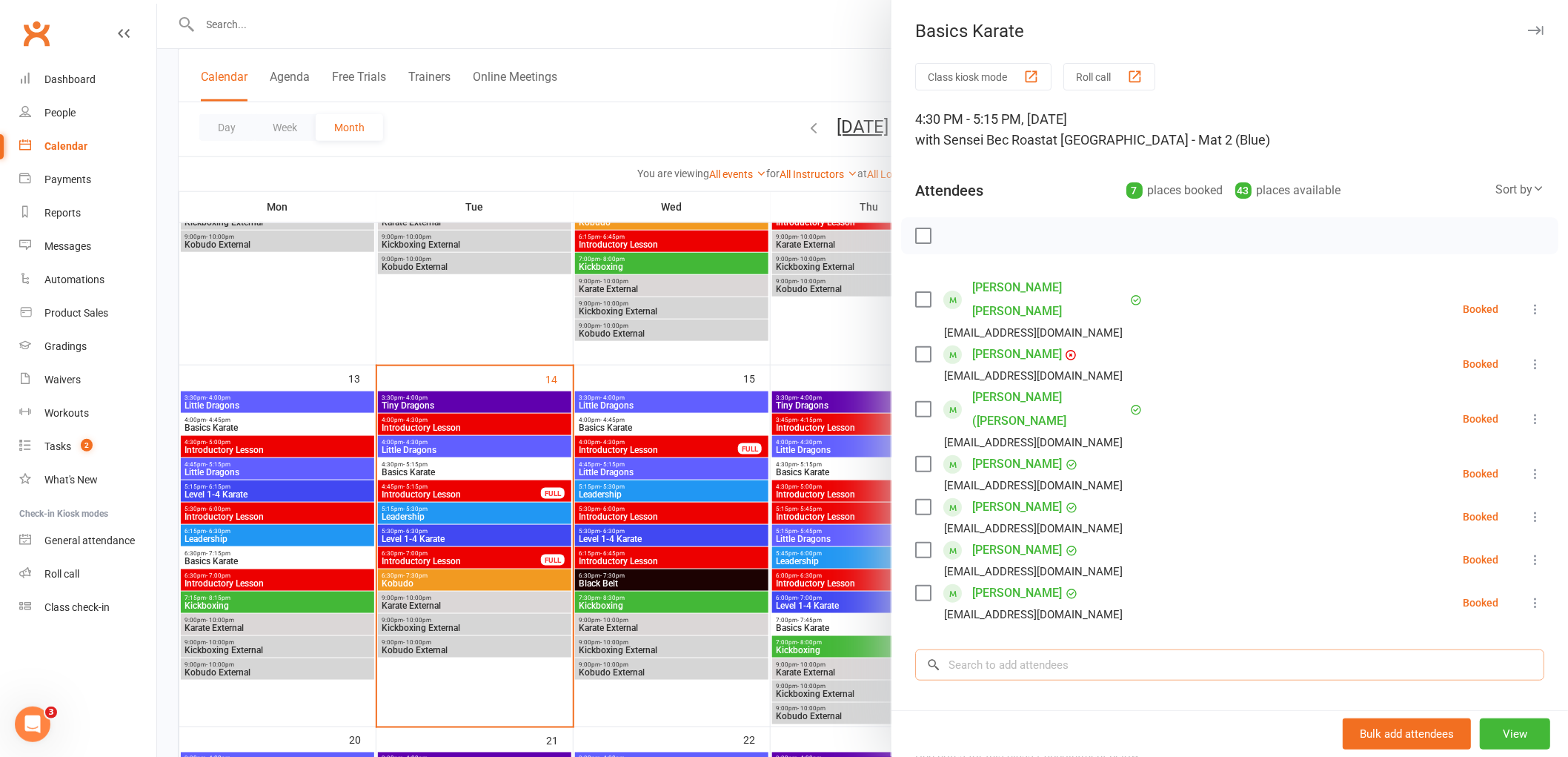
click at [986, 650] on input "search" at bounding box center [1229, 665] width 629 height 31
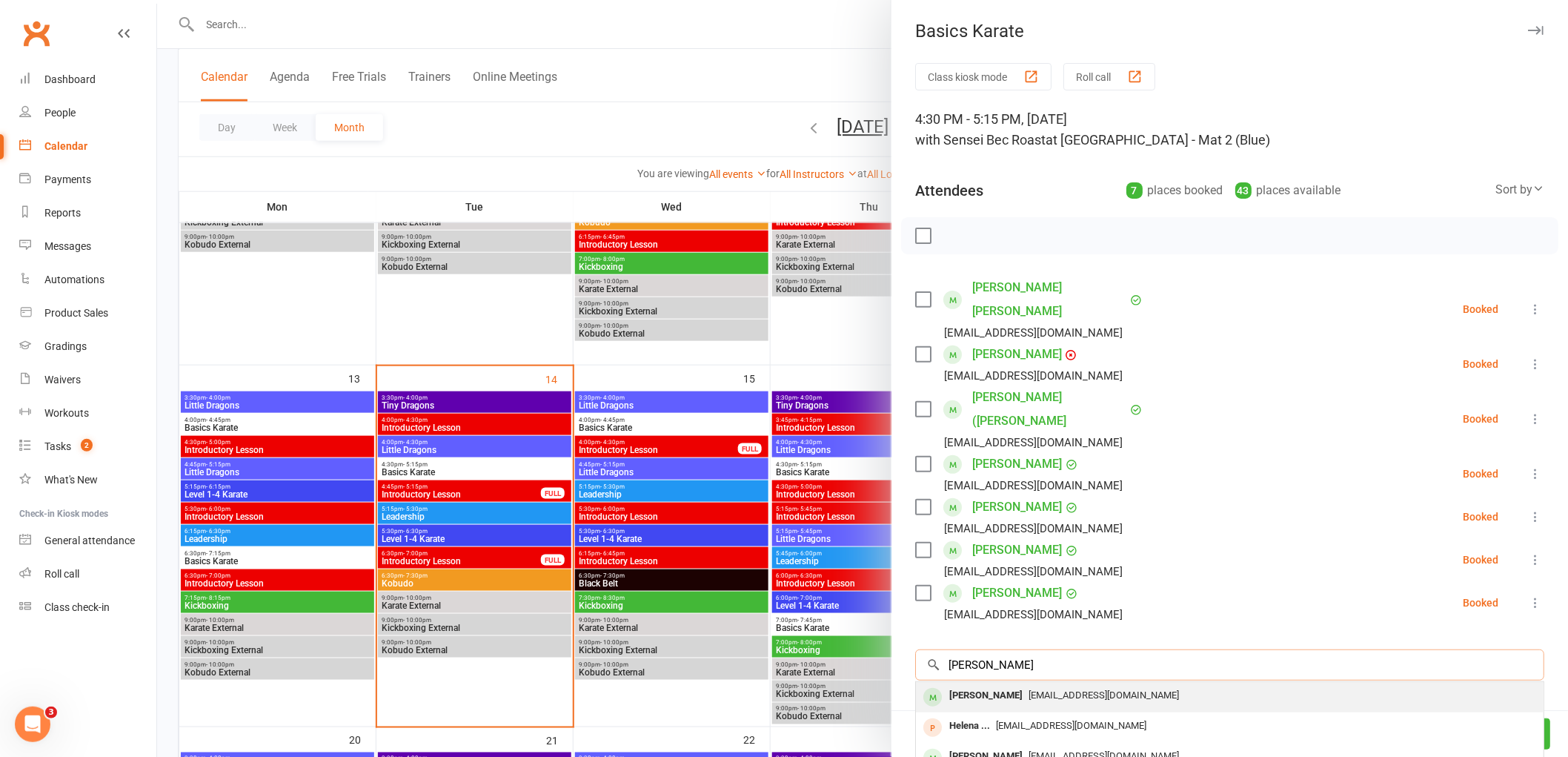
type input "[PERSON_NAME]"
click at [986, 685] on div "[PERSON_NAME]" at bounding box center [986, 696] width 85 height 21
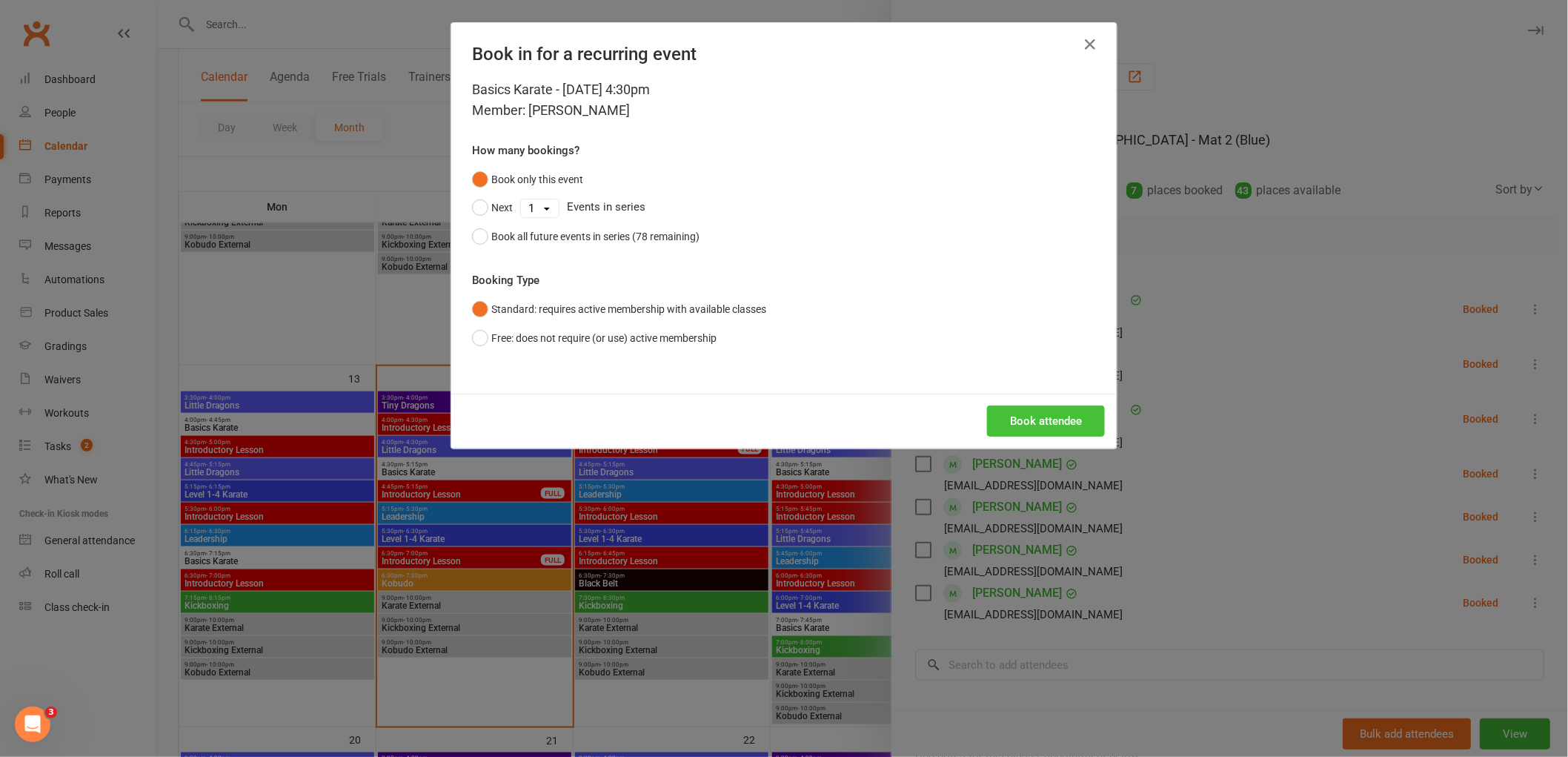
click at [1060, 426] on button "Book attendee" at bounding box center [1046, 421] width 118 height 31
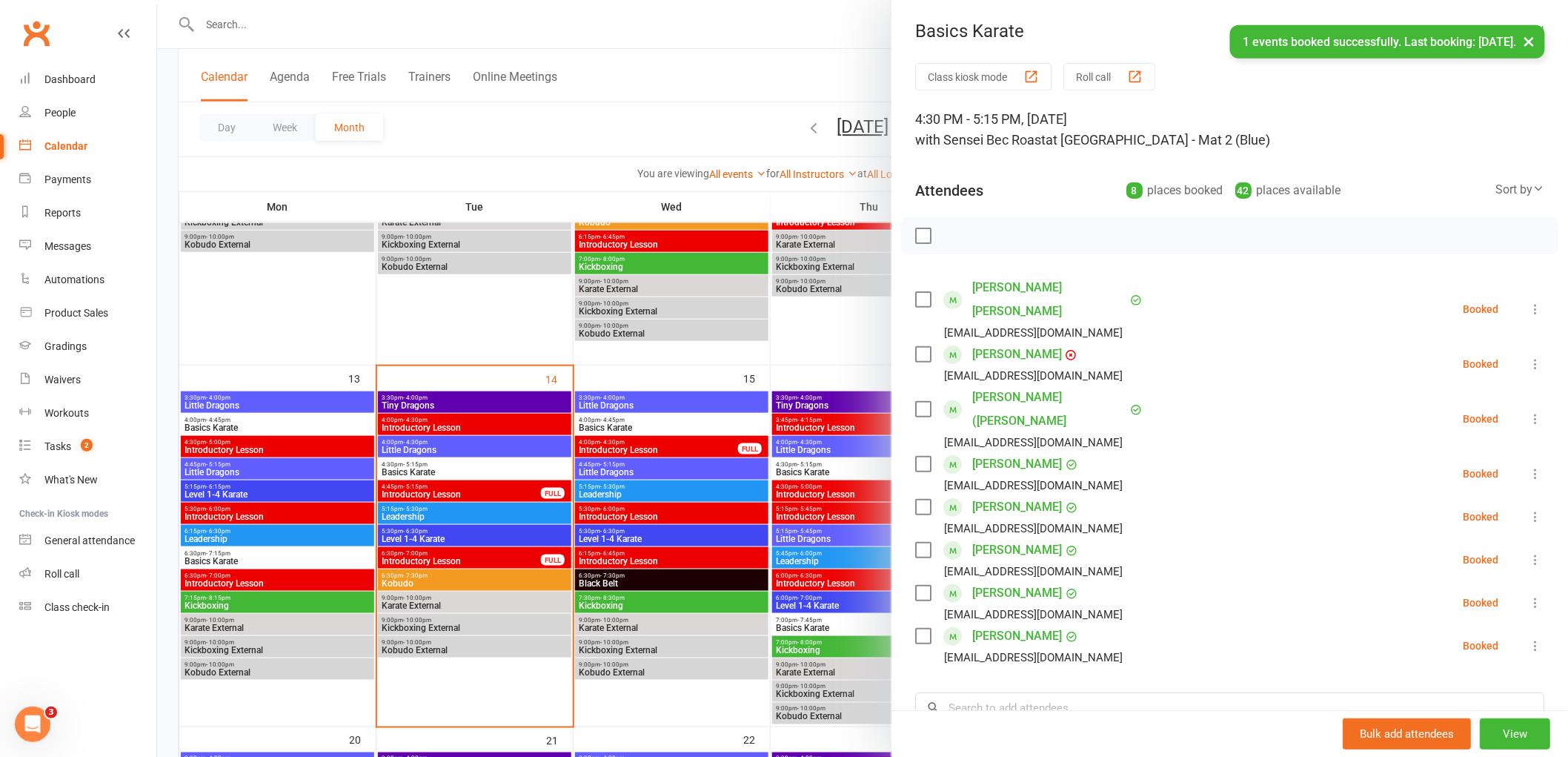
click at [915, 228] on label at bounding box center [923, 236] width 15 height 15
click at [948, 234] on icon "button" at bounding box center [956, 236] width 16 height 16
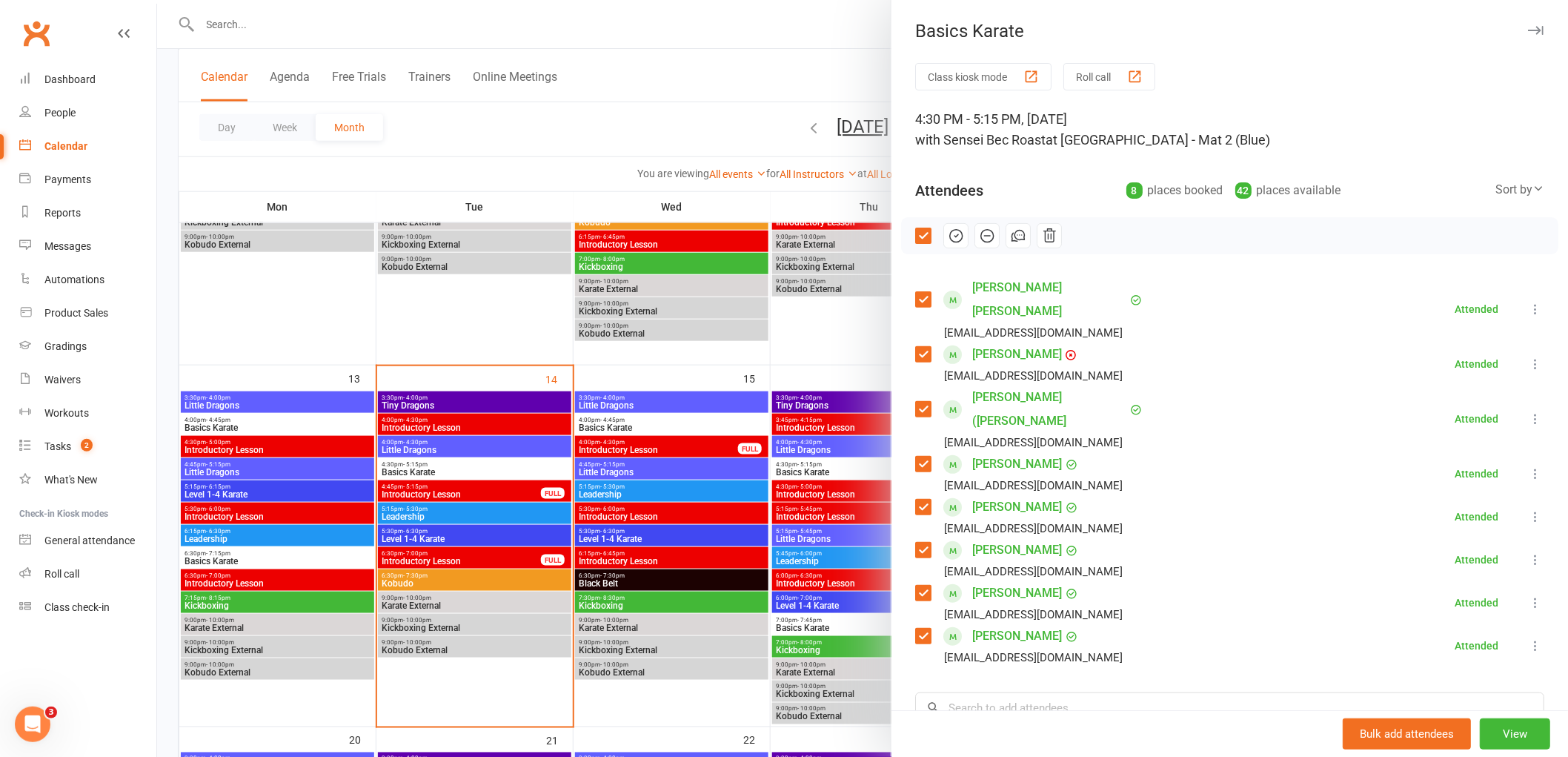
click at [799, 106] on div at bounding box center [862, 378] width 1411 height 757
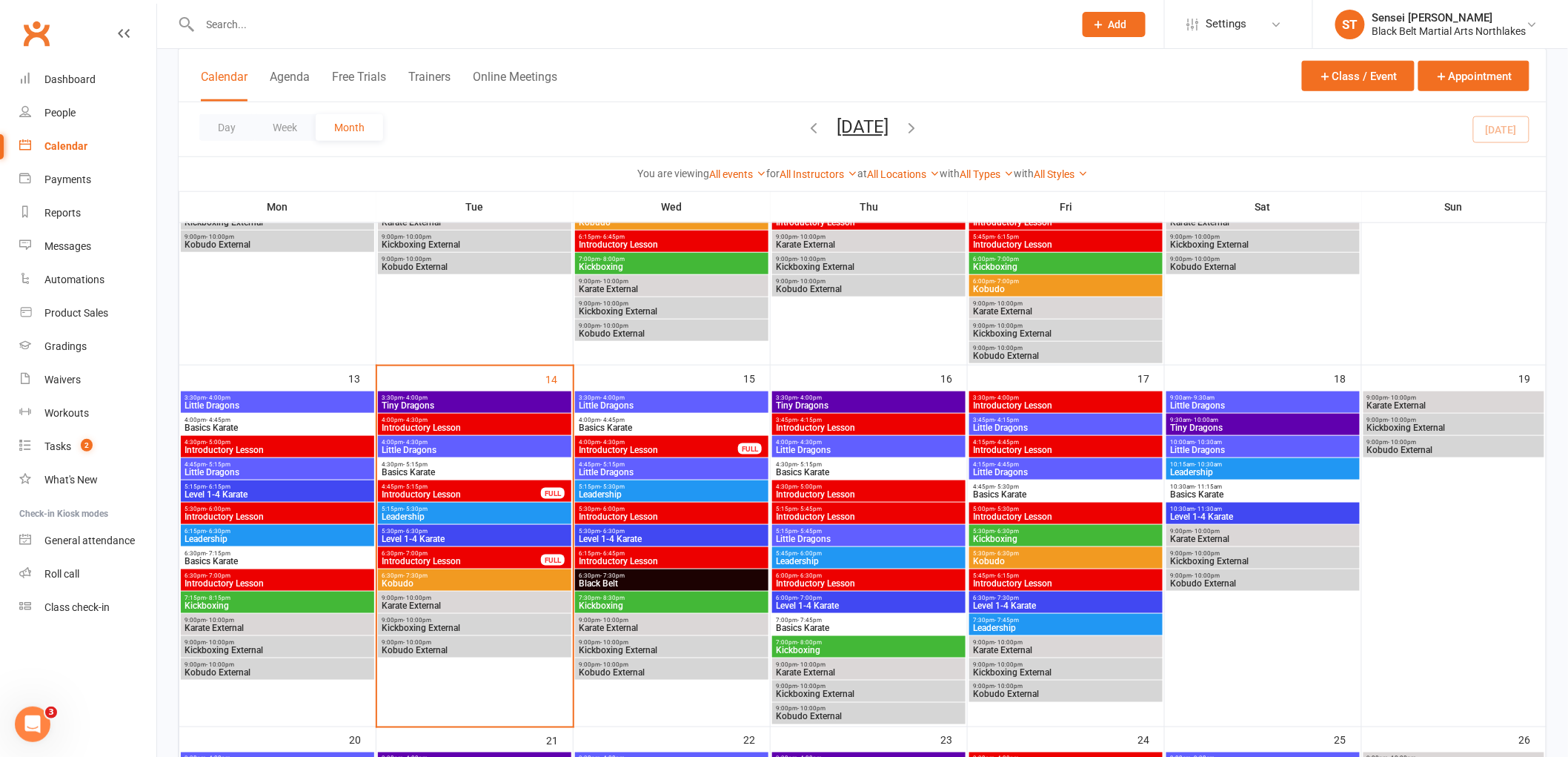
click at [262, 18] on input "text" at bounding box center [629, 24] width 868 height 20
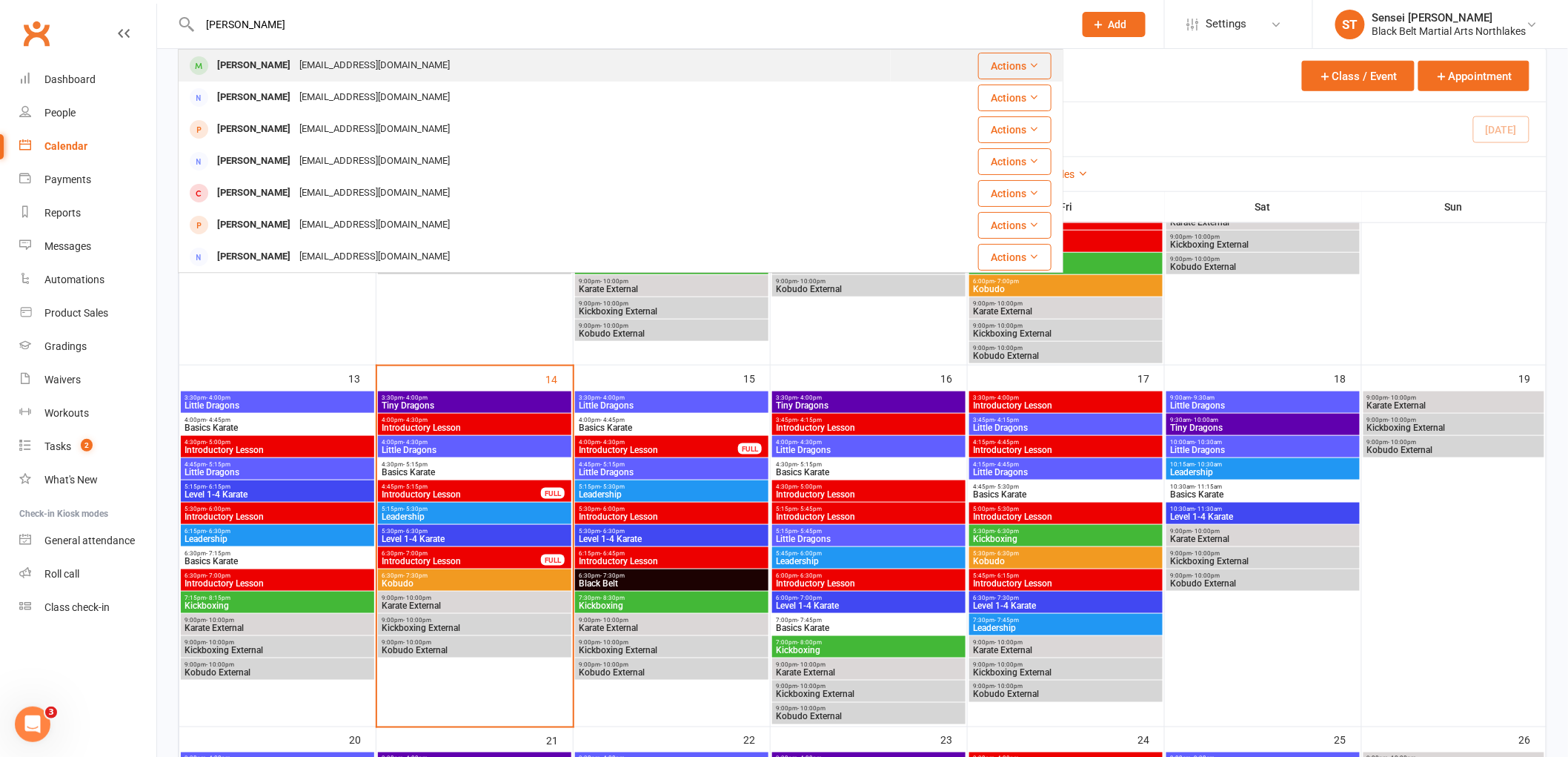
type input "[PERSON_NAME]"
click at [265, 65] on div "[PERSON_NAME]" at bounding box center [254, 65] width 83 height 21
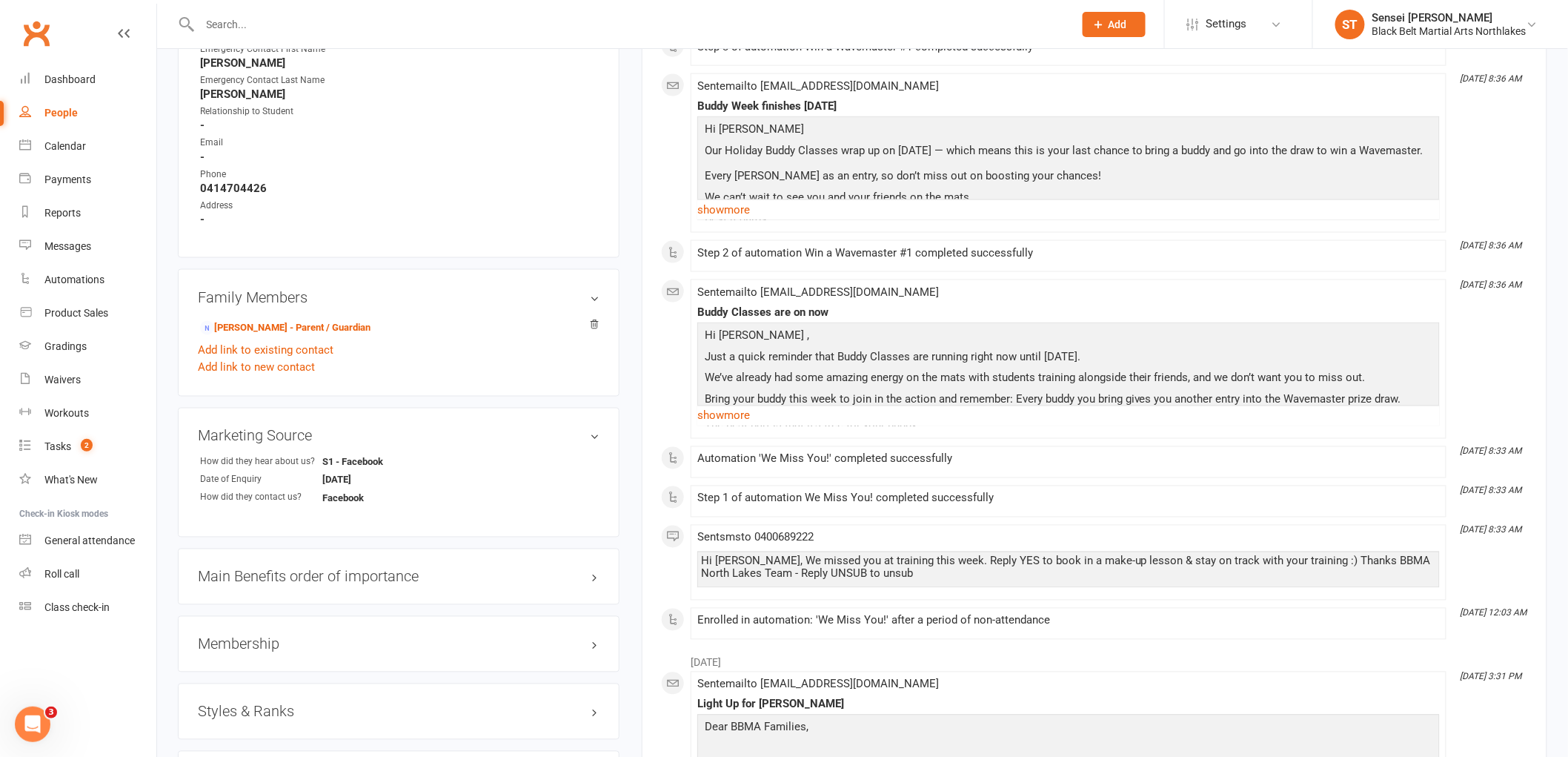
scroll to position [823, 0]
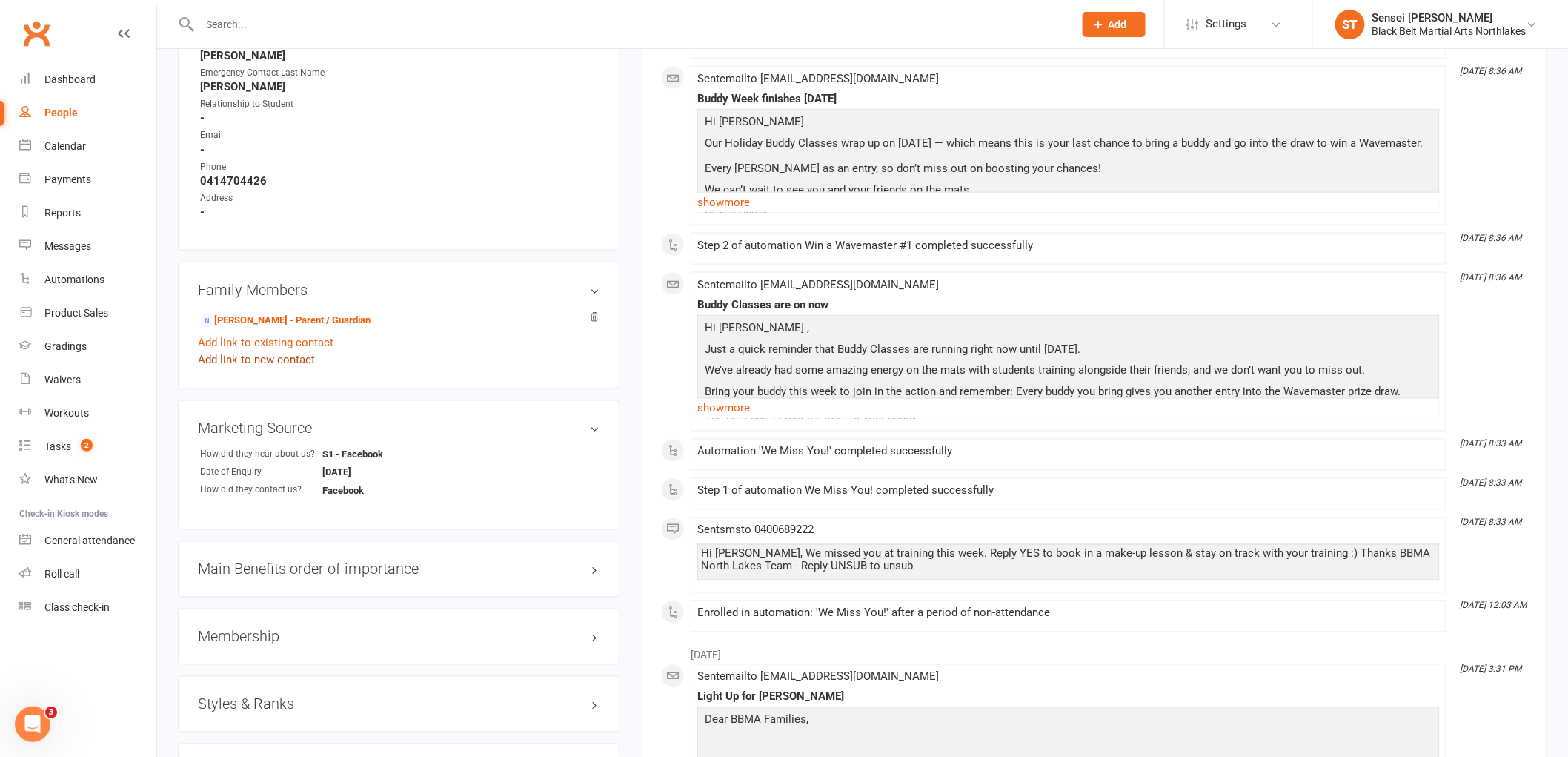
click at [260, 360] on link "Add link to new contact" at bounding box center [256, 360] width 117 height 18
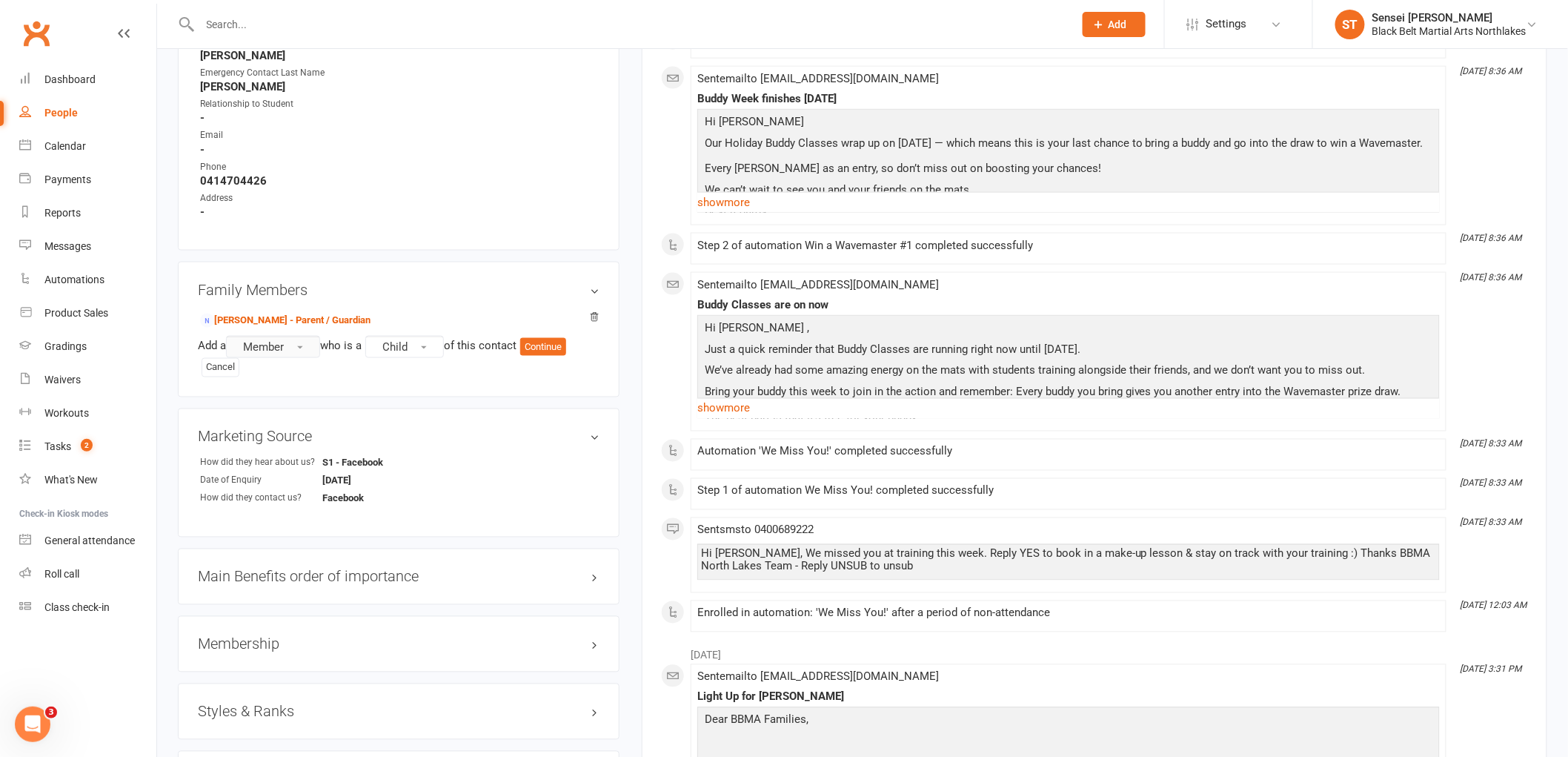
click at [284, 343] on span "Member" at bounding box center [263, 347] width 41 height 13
click at [298, 404] on link "Prospect" at bounding box center [299, 408] width 146 height 29
click at [436, 338] on button "Child" at bounding box center [408, 346] width 79 height 22
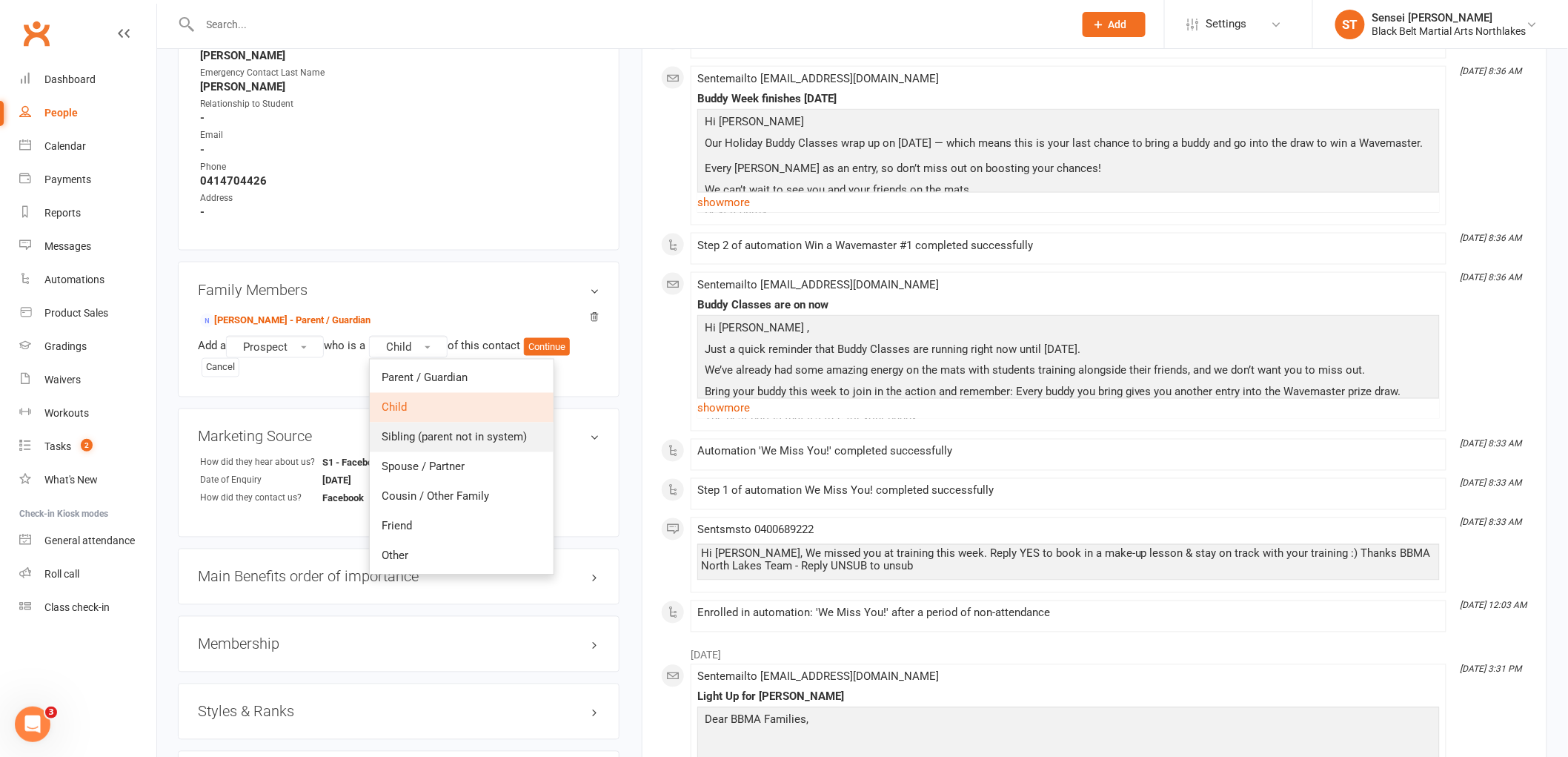
click at [419, 430] on span "Sibling (parent not in system)" at bounding box center [455, 437] width 146 height 13
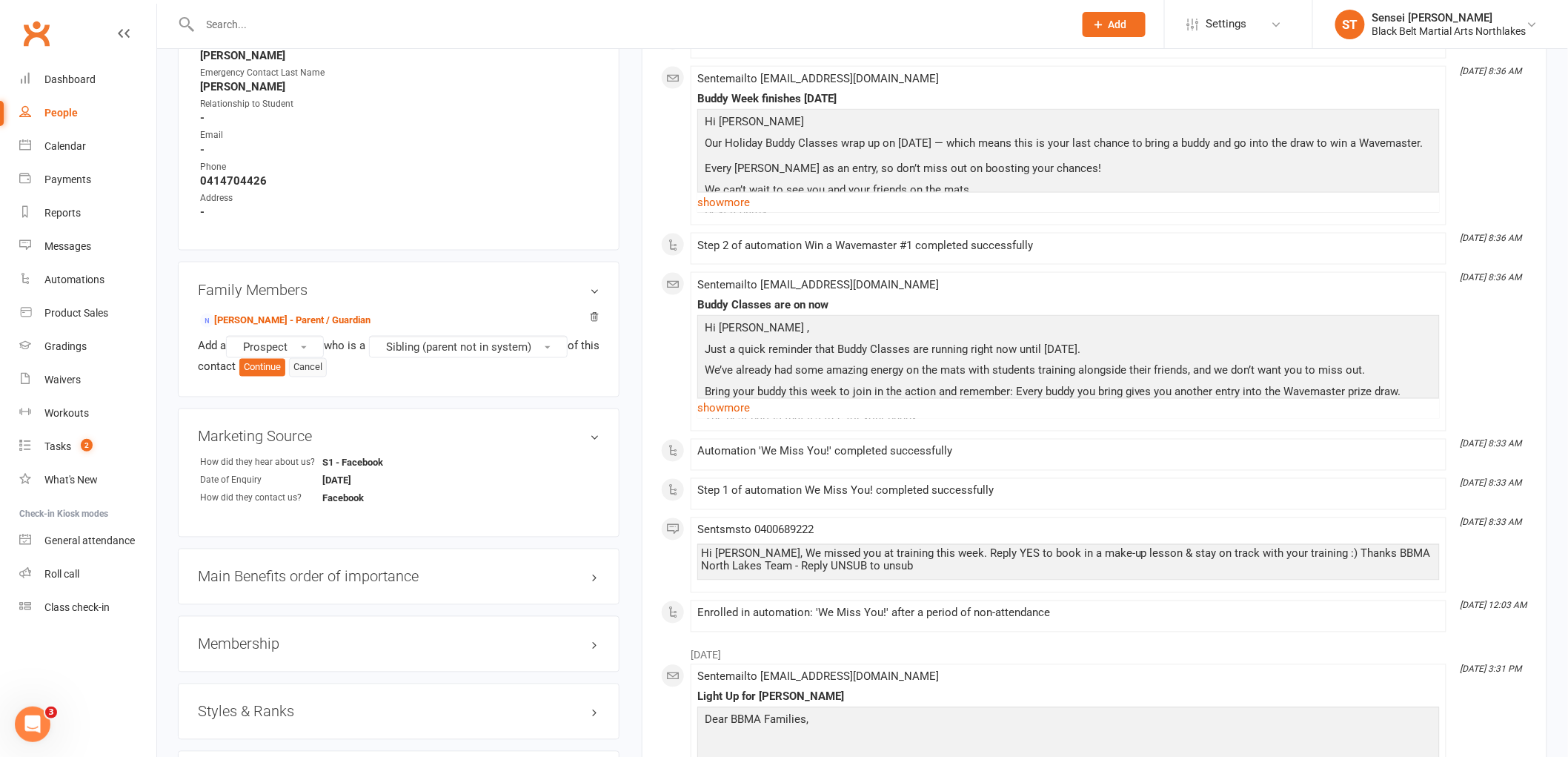
click at [326, 367] on button "Cancel" at bounding box center [308, 368] width 38 height 20
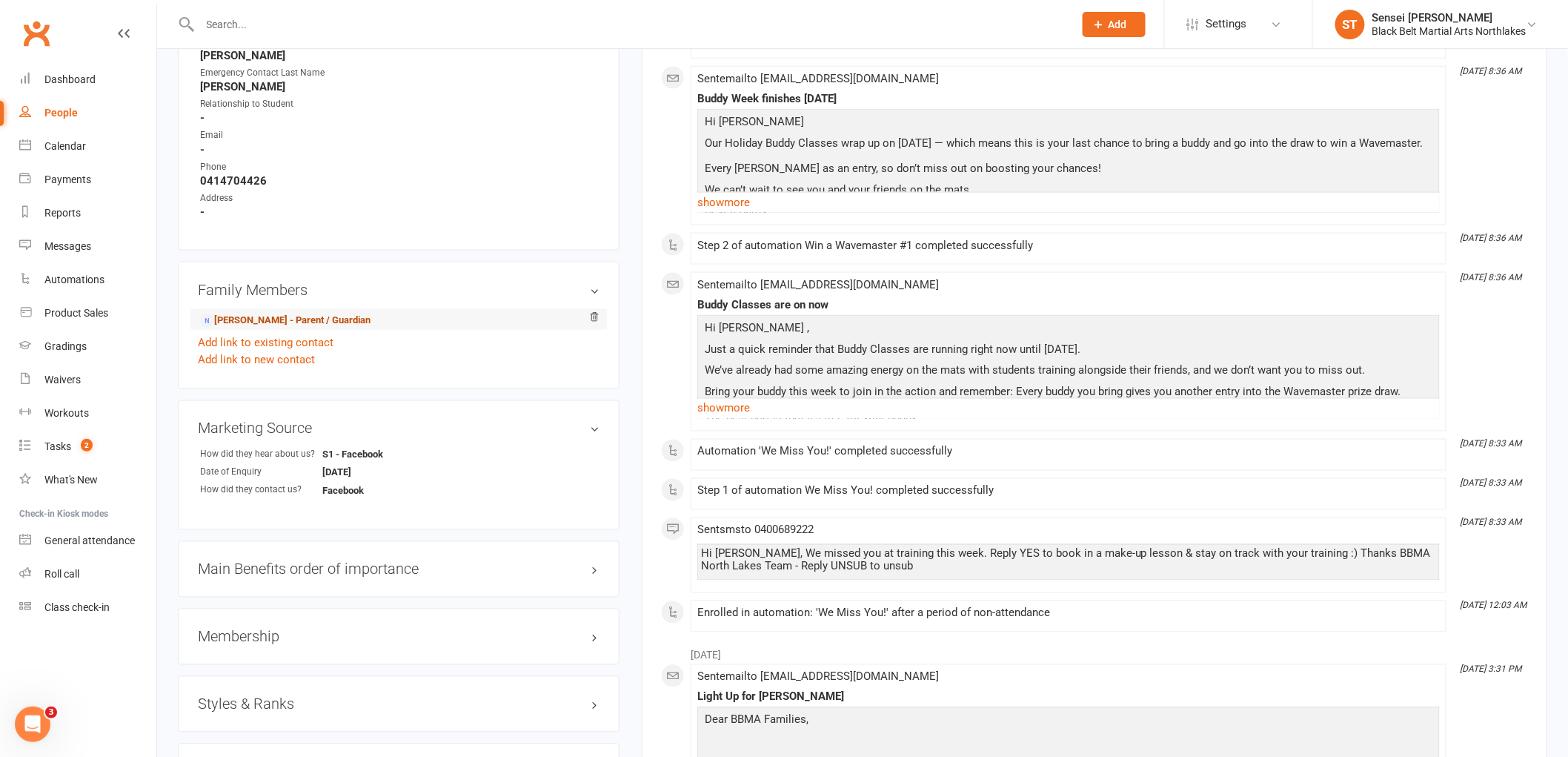
click at [277, 323] on link "[PERSON_NAME] - Parent / Guardian" at bounding box center [285, 320] width 170 height 16
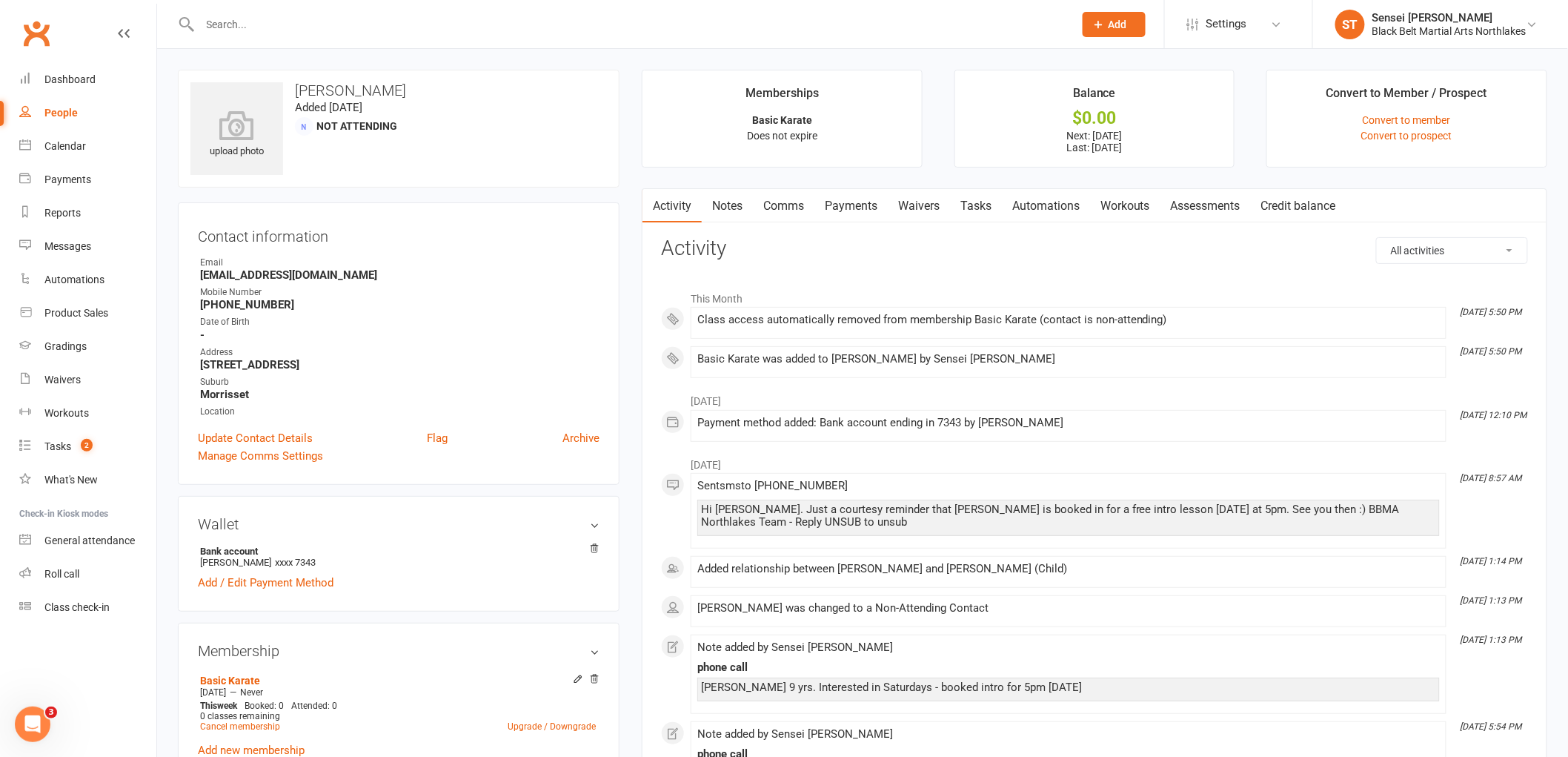
click at [869, 209] on link "Payments" at bounding box center [851, 206] width 74 height 34
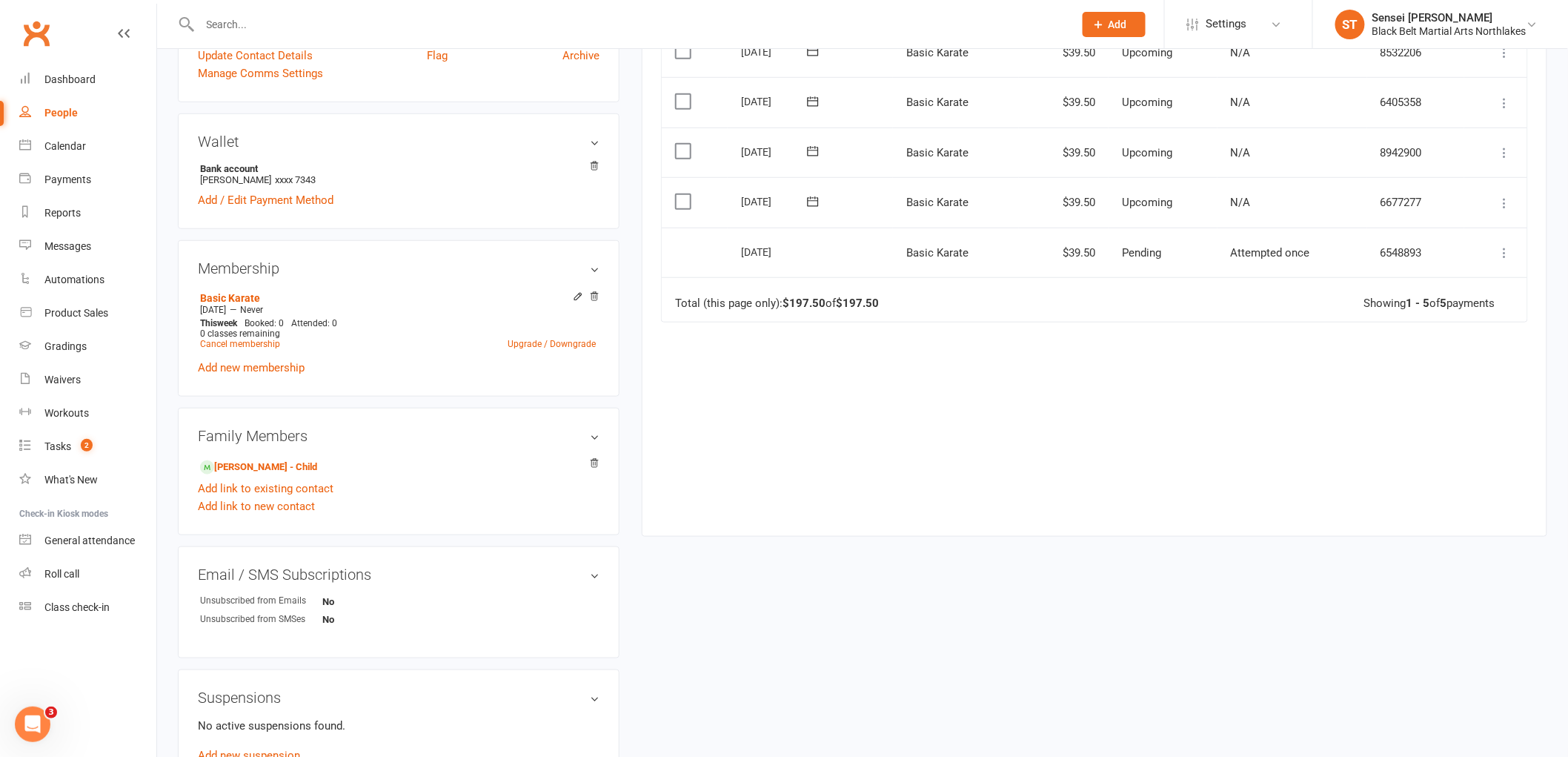
scroll to position [412, 0]
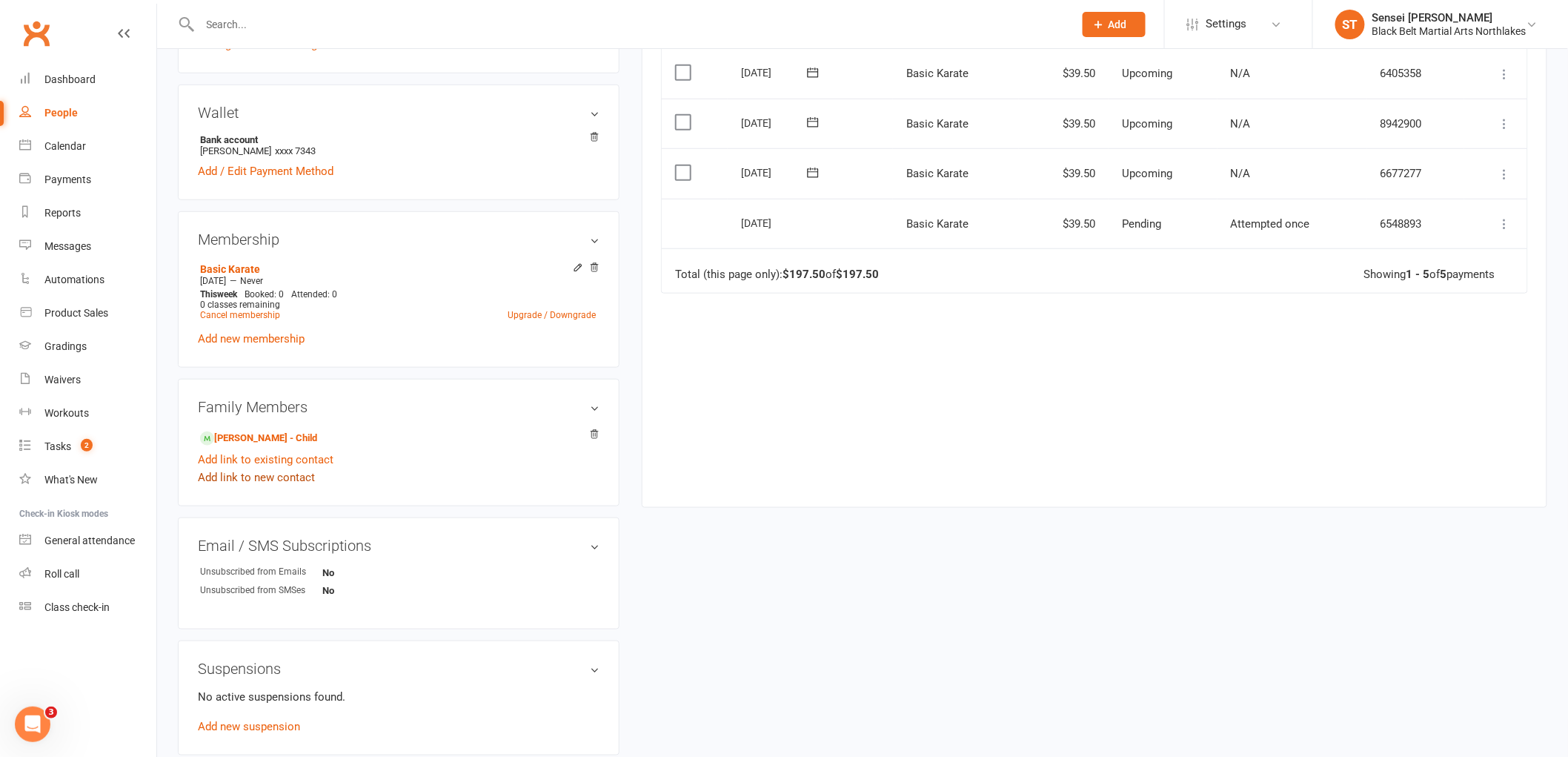
click at [242, 477] on link "Add link to new contact" at bounding box center [256, 477] width 117 height 18
click at [293, 462] on button "Member" at bounding box center [272, 463] width 94 height 22
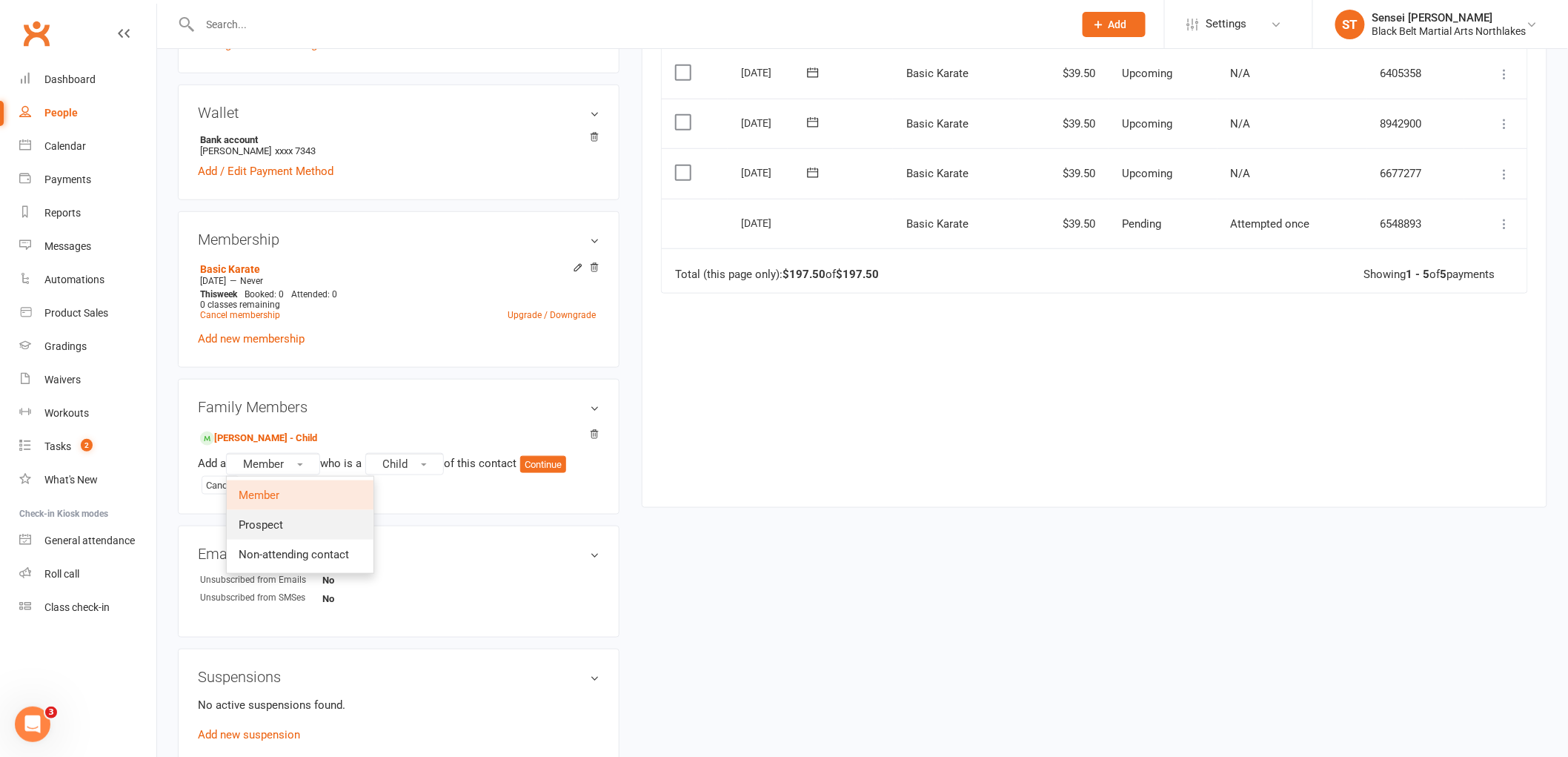
click at [292, 524] on link "Prospect" at bounding box center [299, 525] width 146 height 29
click at [555, 462] on button "Continue" at bounding box center [546, 465] width 46 height 18
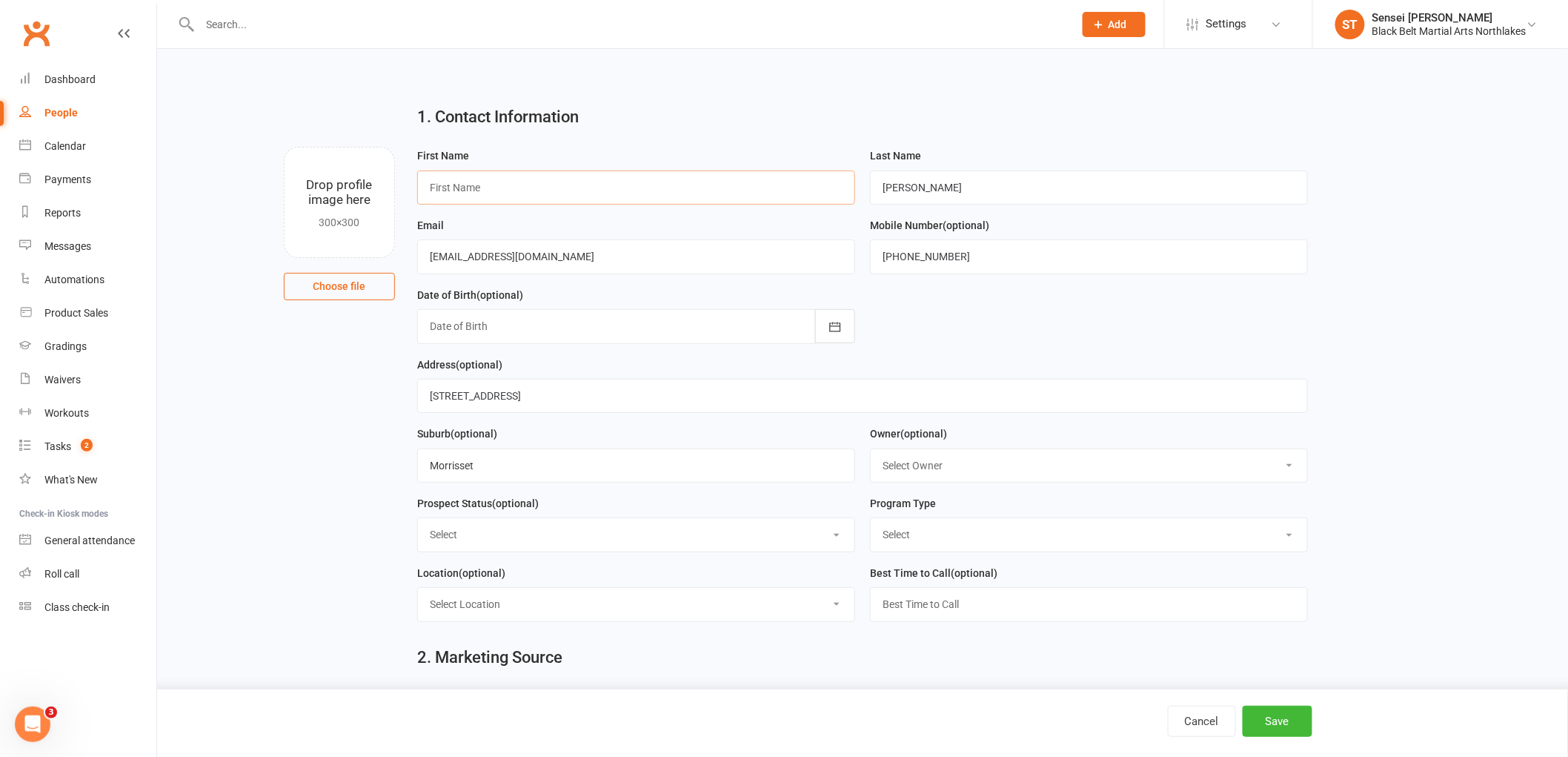
click at [493, 173] on input "text" at bounding box center [636, 187] width 438 height 34
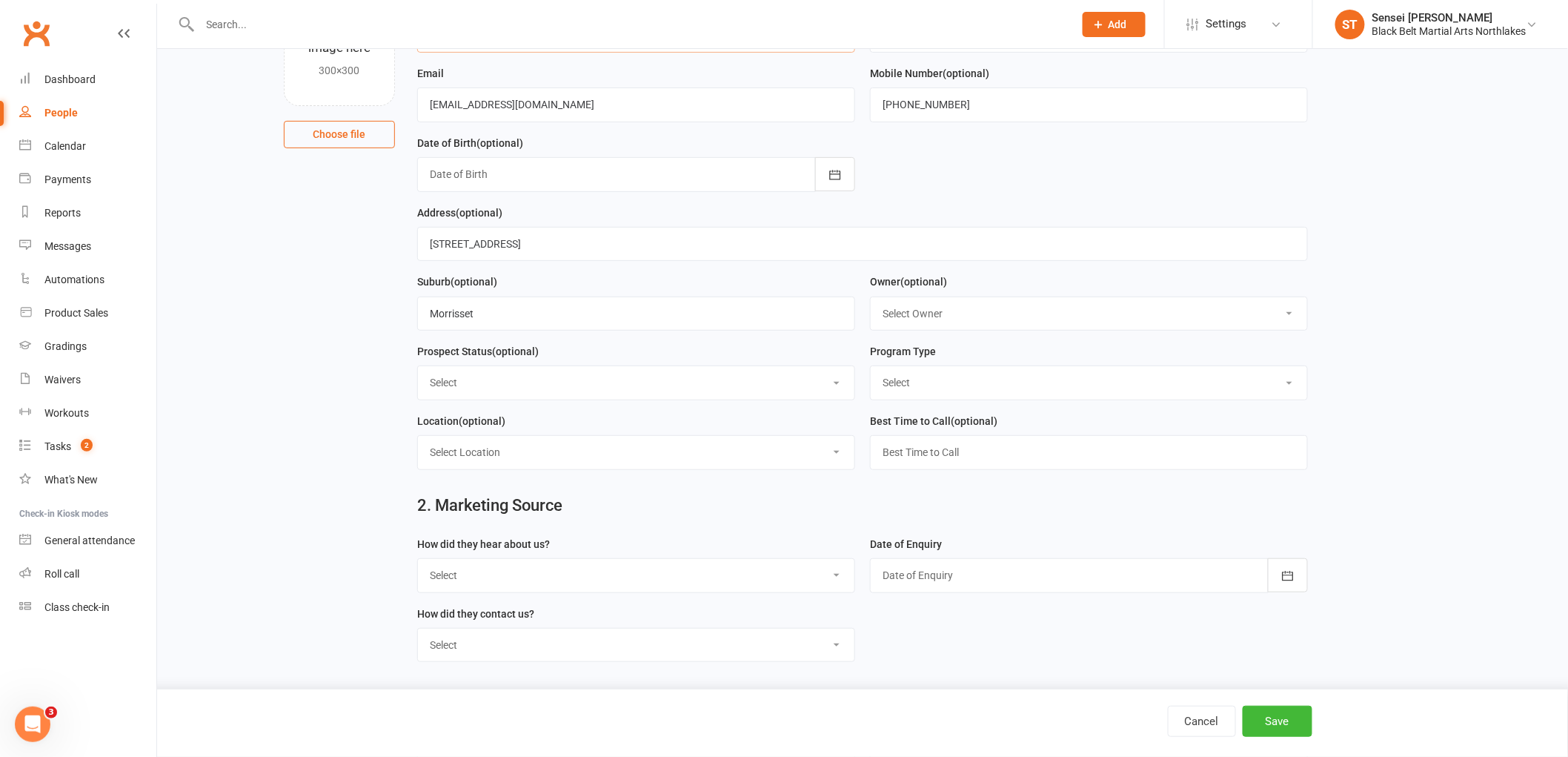
scroll to position [247, 0]
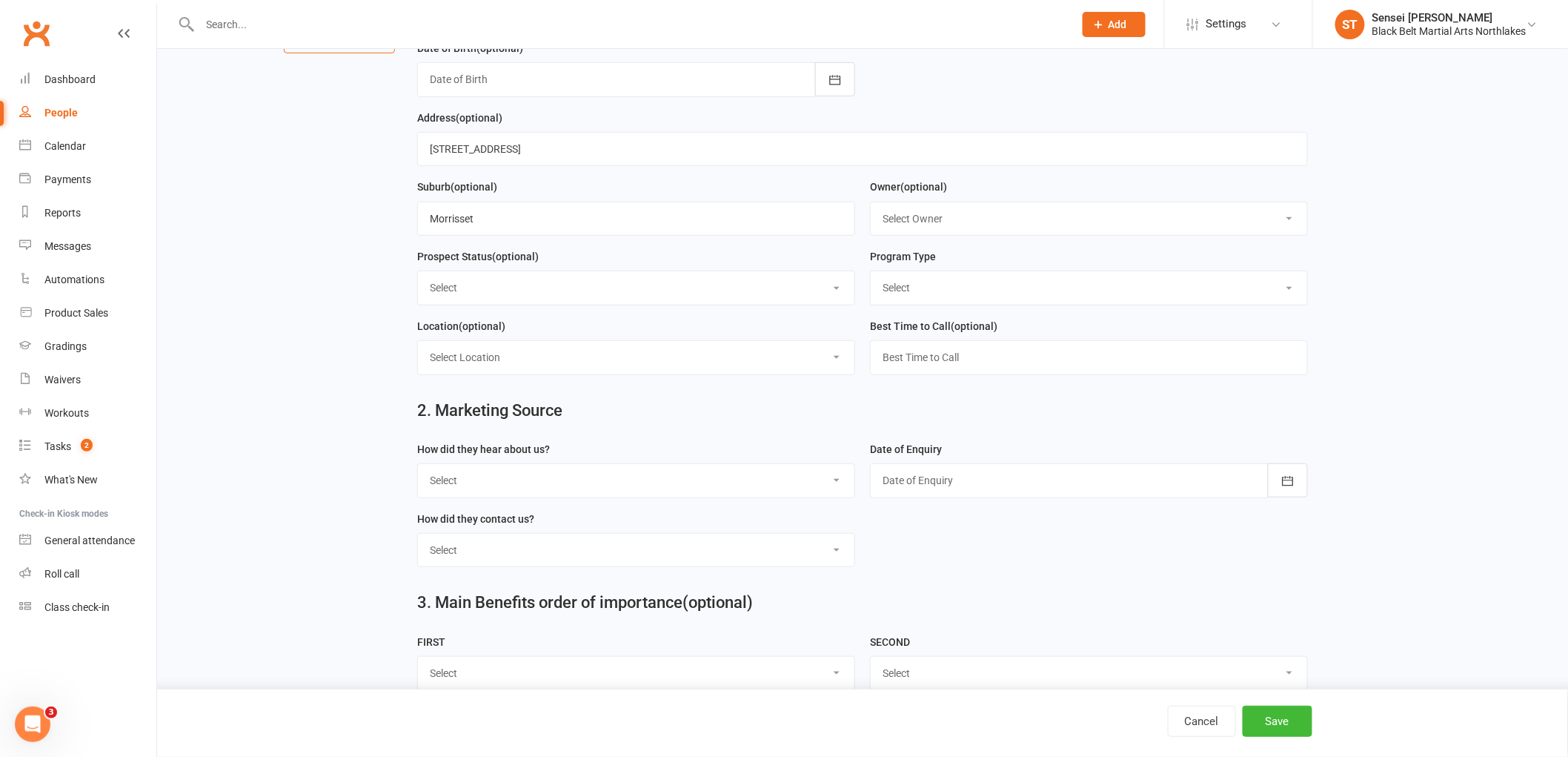
type input "Isla"
click at [508, 483] on select "Select A1 - Direct Mail A2 - Print Media A3 - Flyer A5 - Radio A6 - Sign A7 - T…" at bounding box center [636, 480] width 437 height 33
click at [261, 340] on main "1. Contact Information Drop profile image here 300×300 Choose file First Name […" at bounding box center [862, 397] width 1369 height 1102
click at [914, 295] on select "Select Tiny Dragon Lil Dragon Karate Kickboxing Kobudo" at bounding box center [1089, 288] width 437 height 33
select select "Lil Dragon"
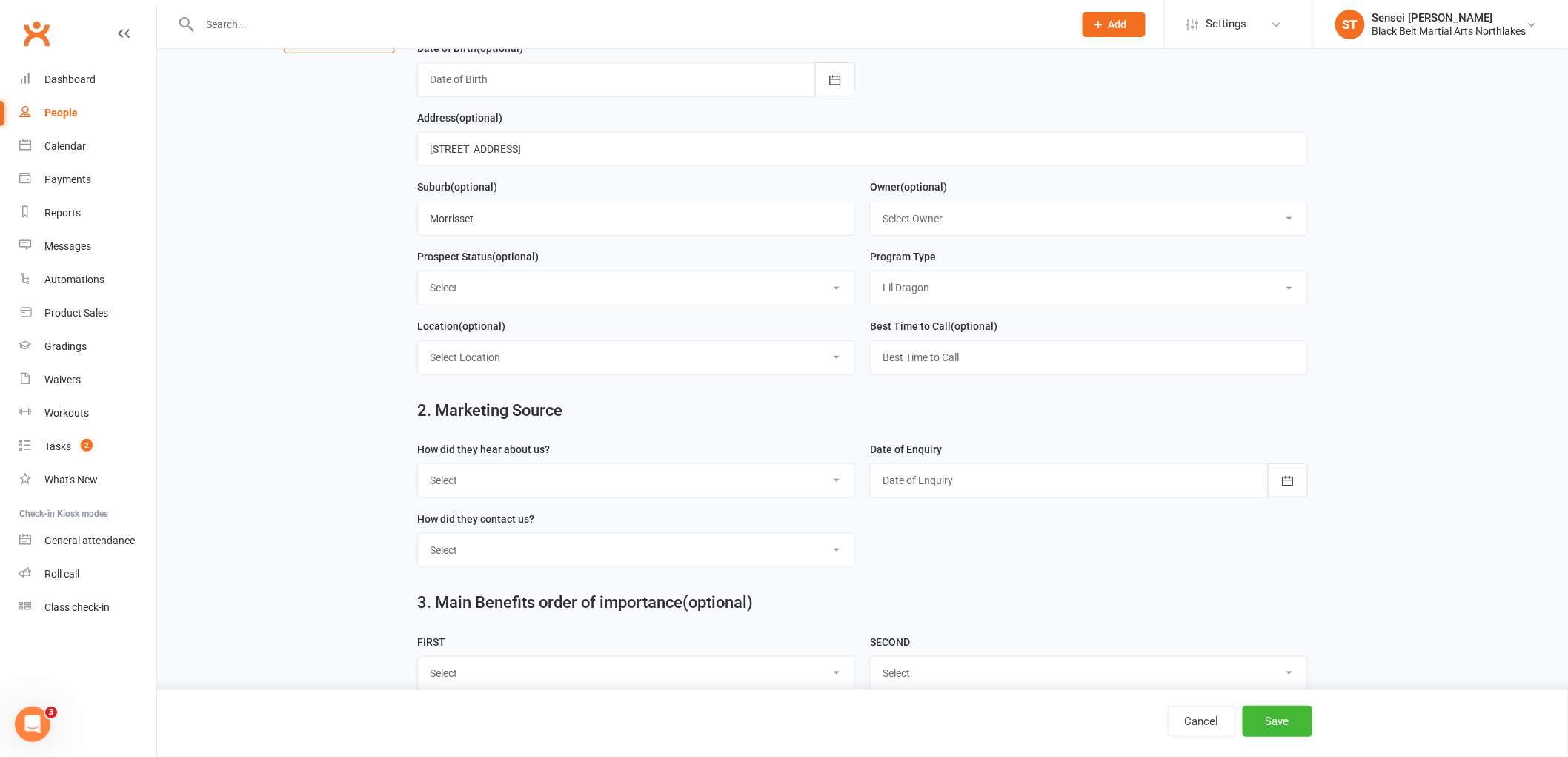
click at [870, 272] on select "Select Tiny Dragon Lil Dragon Karate Kickboxing Kobudo" at bounding box center [1089, 288] width 437 height 33
click at [500, 283] on select "Select Lead Contact Booked Intro Confirmed Taught Booked Trial Class FB SELF DE…" at bounding box center [636, 288] width 437 height 33
click at [418, 272] on select "Select Lead Contact Booked Intro Confirmed Taught Booked Trial Class FB SELF DE…" at bounding box center [636, 288] width 437 height 33
click at [493, 280] on select "Select Lead Contact Booked Intro Confirmed Taught Booked Trial Class FB SELF DE…" at bounding box center [636, 288] width 437 height 33
select select "Booked Trial Class"
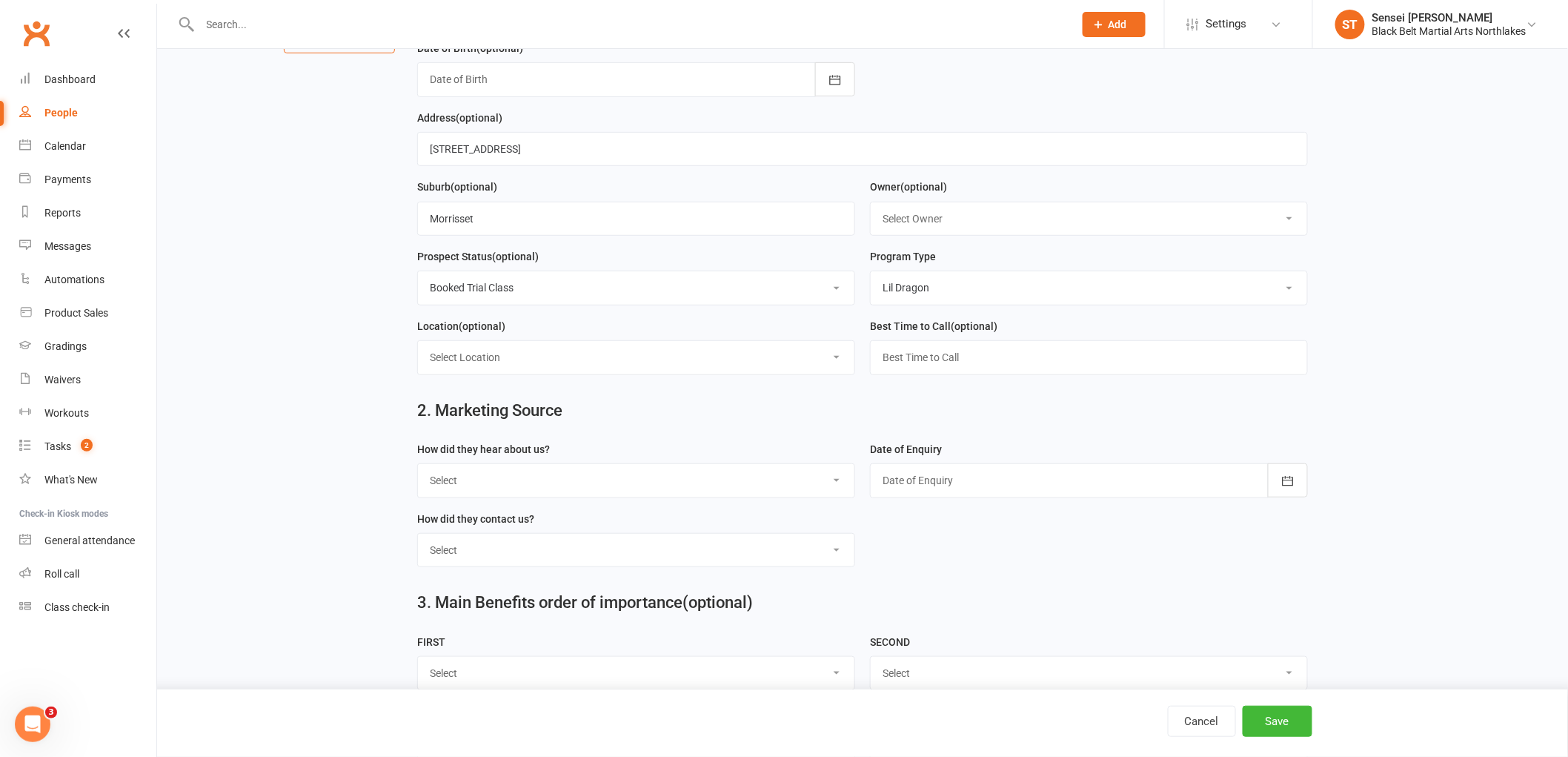
click at [418, 272] on select "Select Lead Contact Booked Intro Confirmed Taught Booked Trial Class FB SELF DE…" at bounding box center [636, 288] width 437 height 33
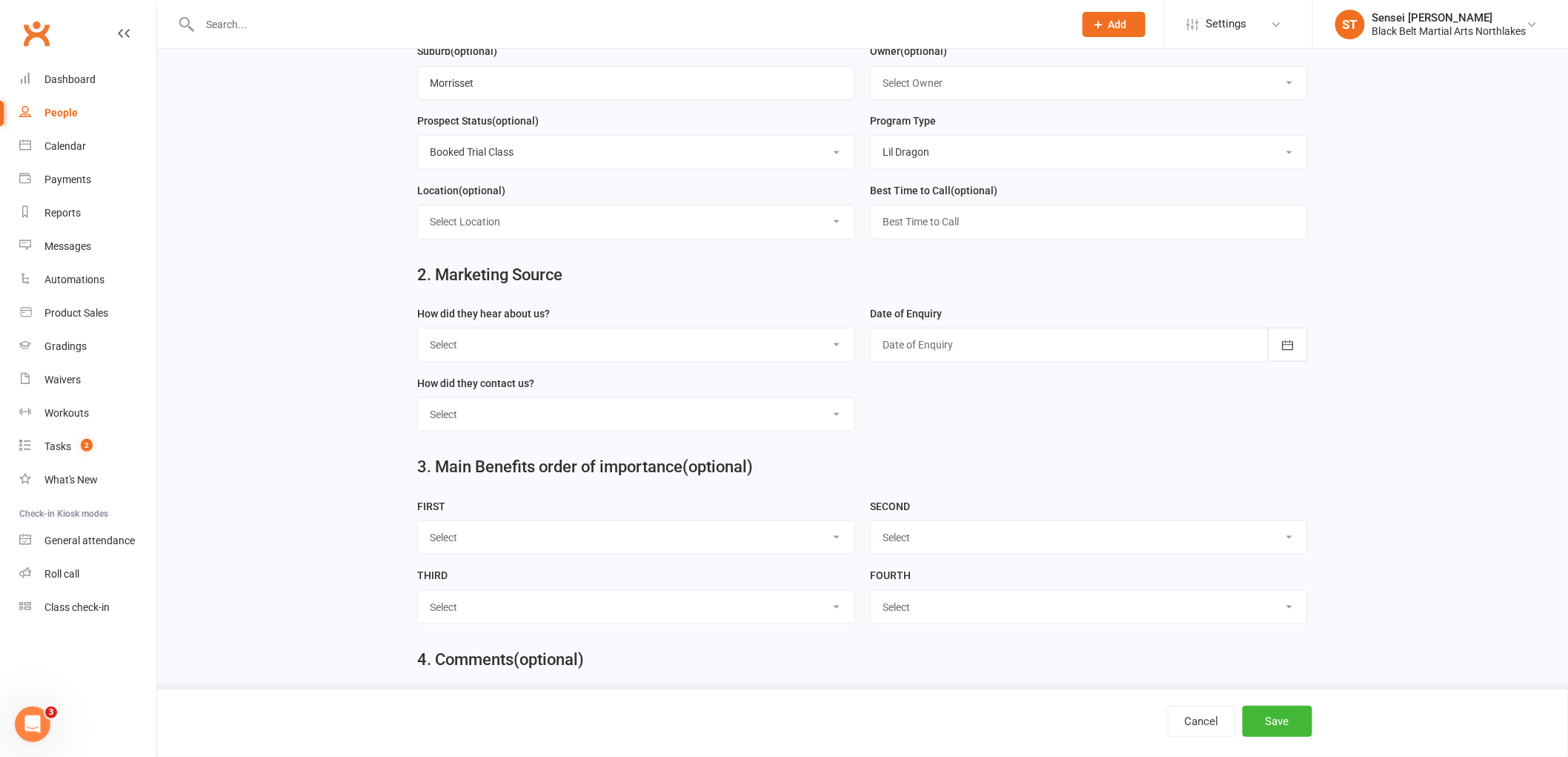
scroll to position [412, 0]
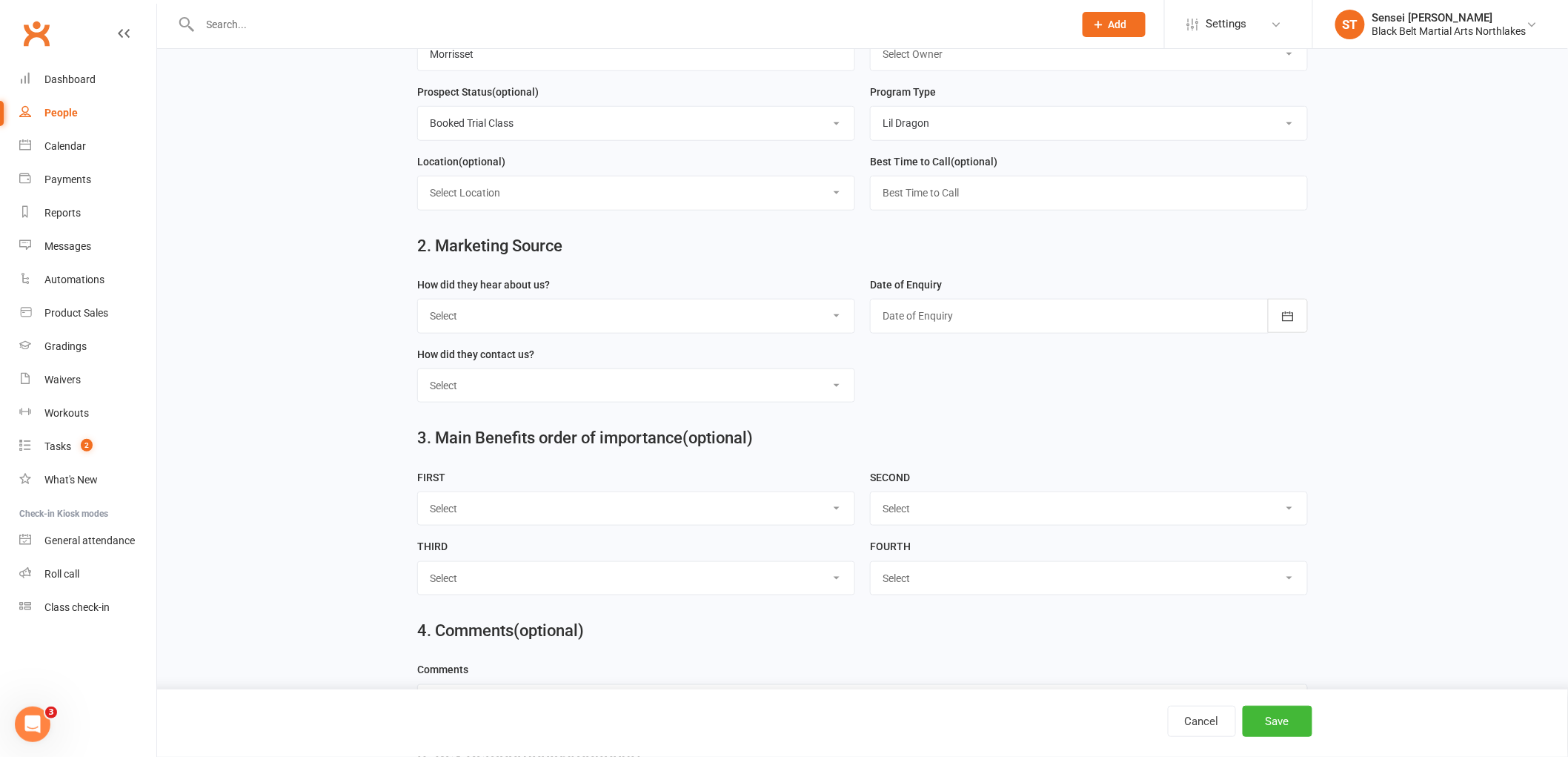
click at [535, 322] on select "Select A1 - Direct Mail A2 - Print Media A3 - Flyer A5 - Radio A6 - Sign A7 - T…" at bounding box center [636, 316] width 437 height 33
select select "I14 - [PERSON_NAME]"
click at [418, 300] on select "Select A1 - Direct Mail A2 - Print Media A3 - Flyer A5 - Radio A6 - Sign A7 - T…" at bounding box center [636, 316] width 437 height 33
click at [515, 376] on select "Select Phone Walk-in School Initiated Email Website Form Facebook" at bounding box center [636, 385] width 437 height 33
select select "Walk-in"
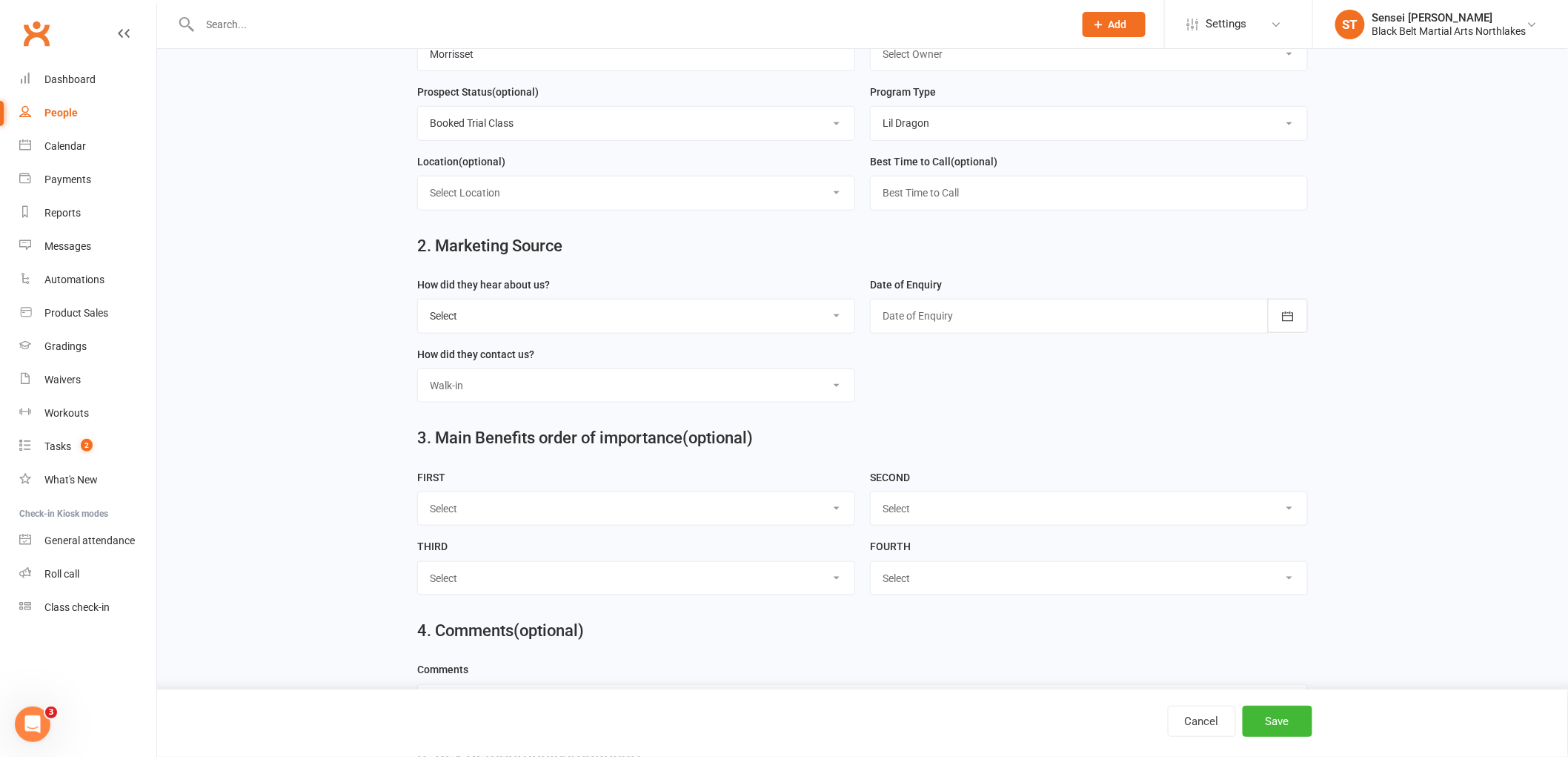
click at [418, 370] on select "Select Phone Walk-in School Initiated Email Website Form Facebook" at bounding box center [636, 385] width 437 height 33
click at [975, 310] on div at bounding box center [1088, 316] width 438 height 34
click at [1079, 438] on button "10" at bounding box center [1093, 440] width 31 height 27
type input "[DATE]"
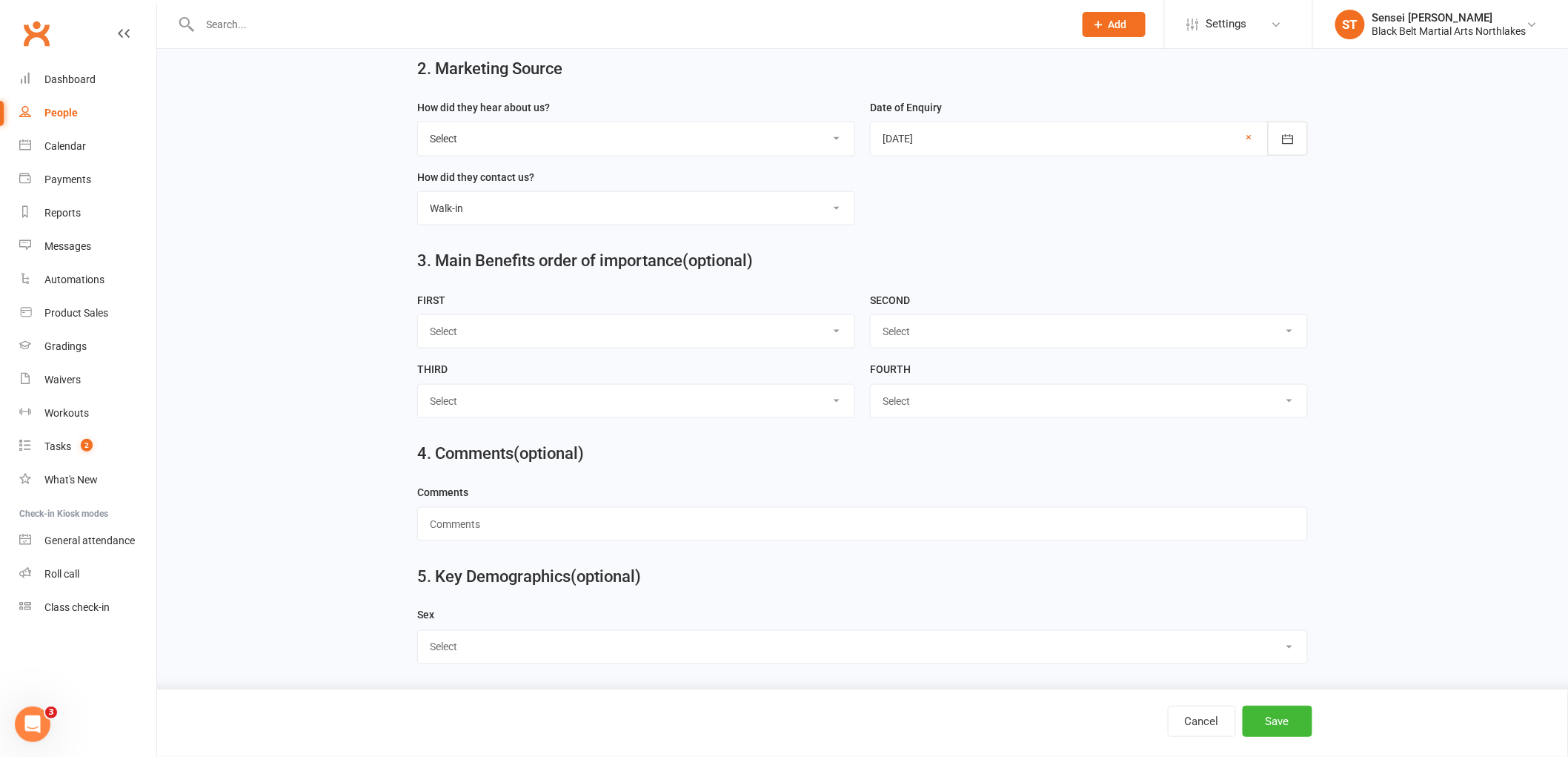
scroll to position [592, 0]
click at [514, 638] on select "Select [DEMOGRAPHIC_DATA] [DEMOGRAPHIC_DATA] Other" at bounding box center [862, 646] width 889 height 33
select select "[DEMOGRAPHIC_DATA]"
click at [418, 629] on select "Select [DEMOGRAPHIC_DATA] [DEMOGRAPHIC_DATA] Other" at bounding box center [862, 646] width 889 height 33
click at [1290, 720] on button "Save" at bounding box center [1277, 721] width 70 height 31
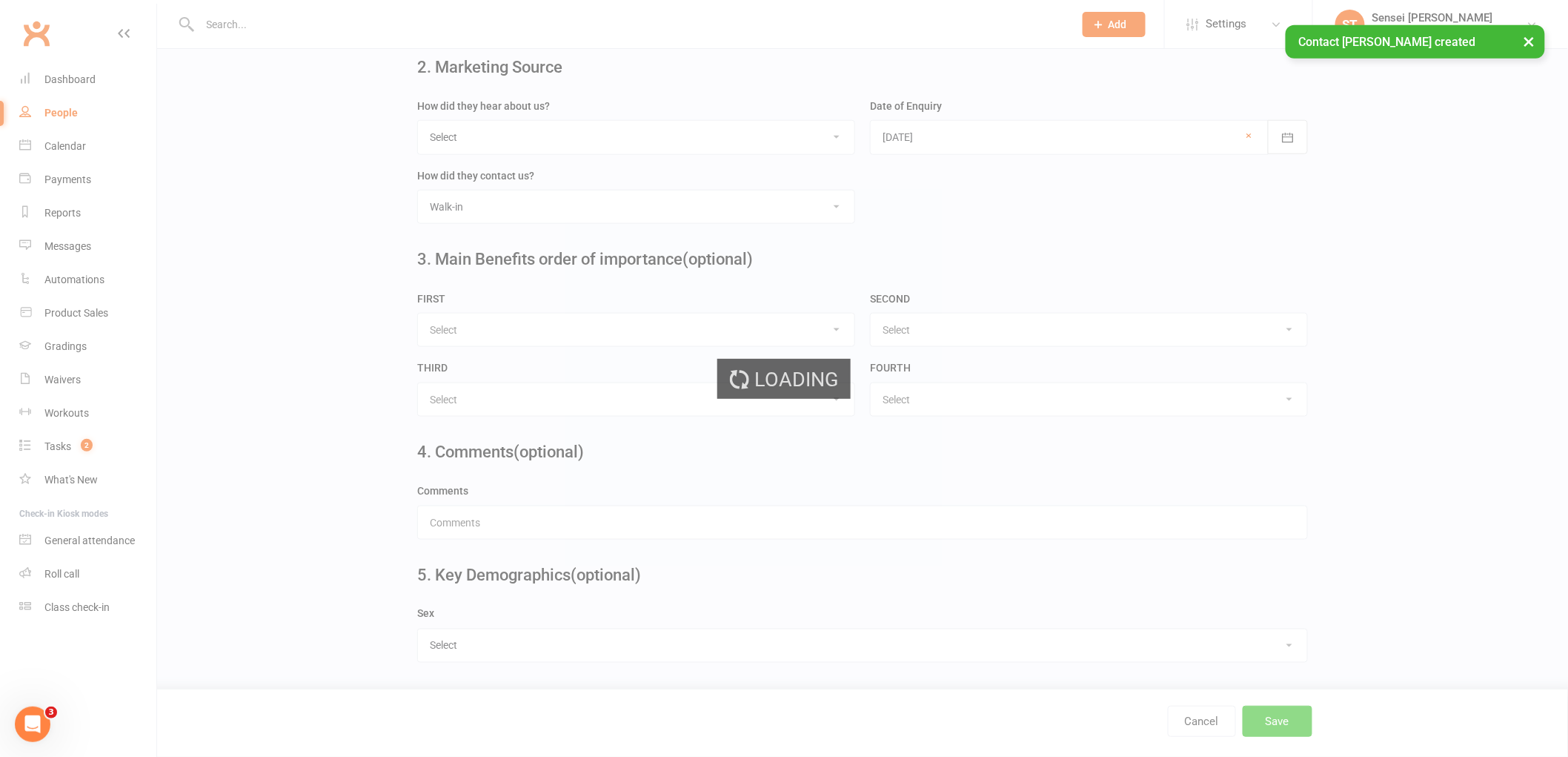
scroll to position [0, 0]
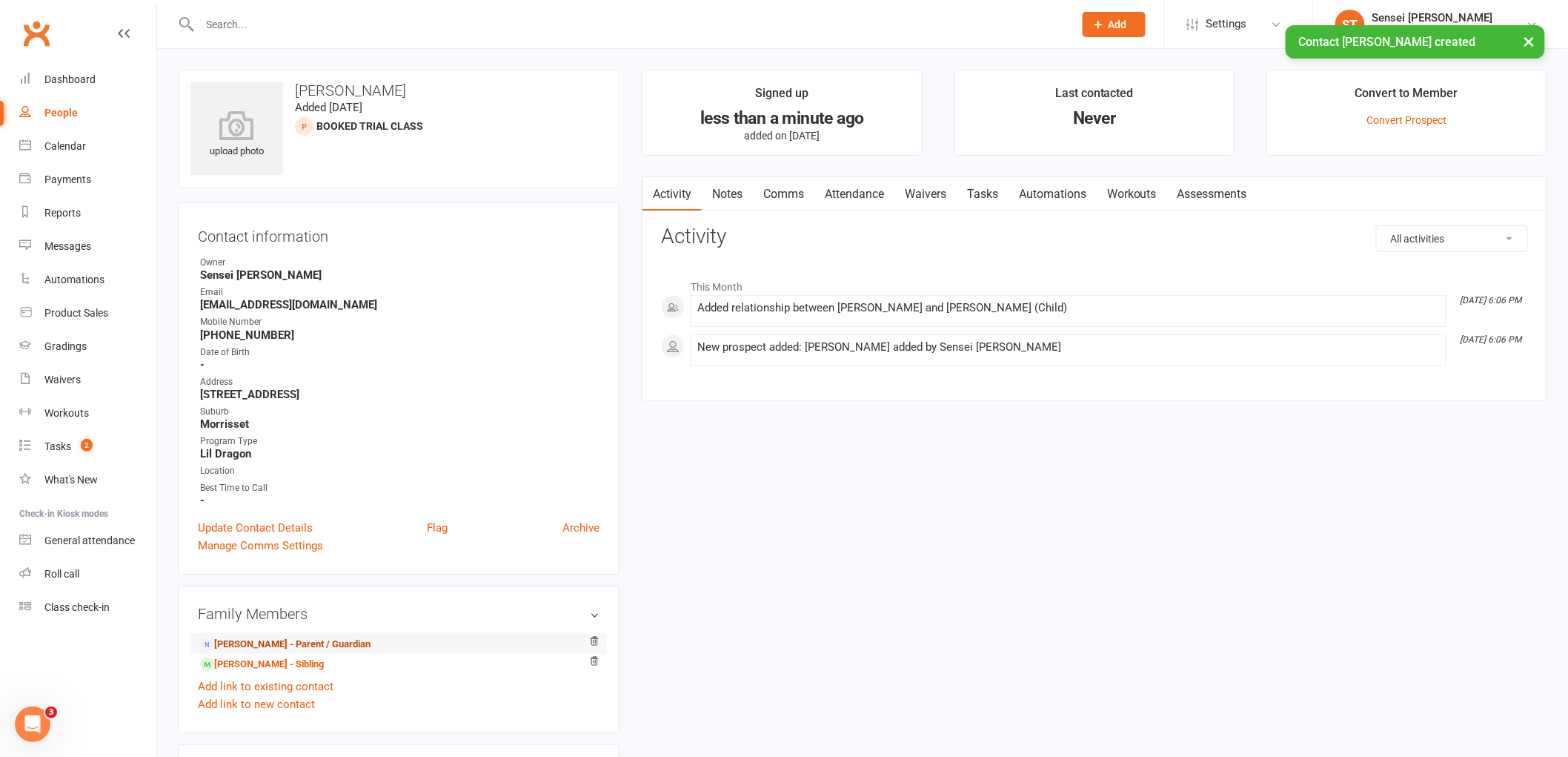
click at [237, 641] on link "[PERSON_NAME] - Parent / Guardian" at bounding box center [285, 644] width 170 height 16
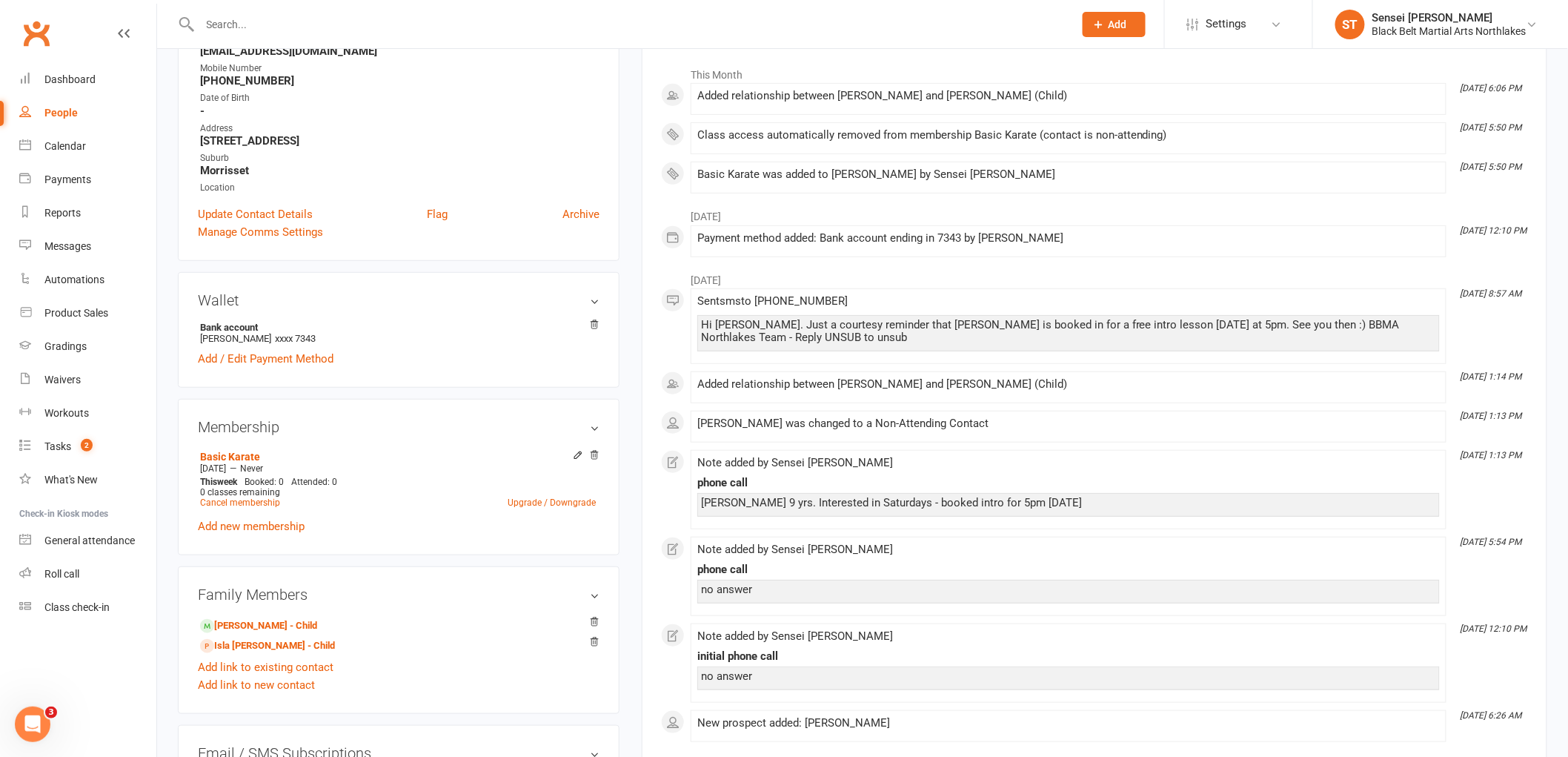
scroll to position [329, 0]
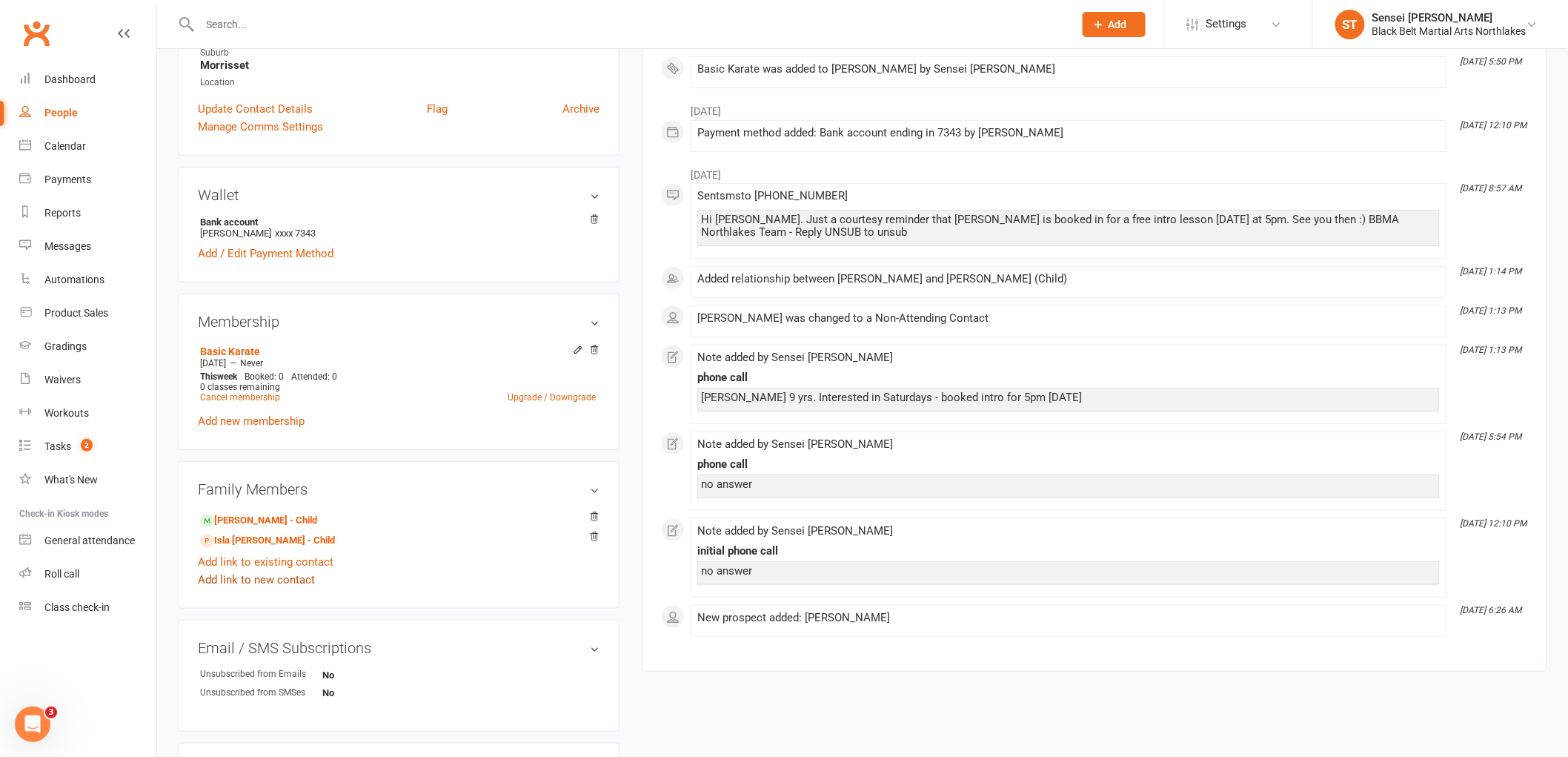
click at [245, 583] on link "Add link to new contact" at bounding box center [256, 580] width 117 height 18
click at [276, 565] on span "Member" at bounding box center [263, 566] width 41 height 13
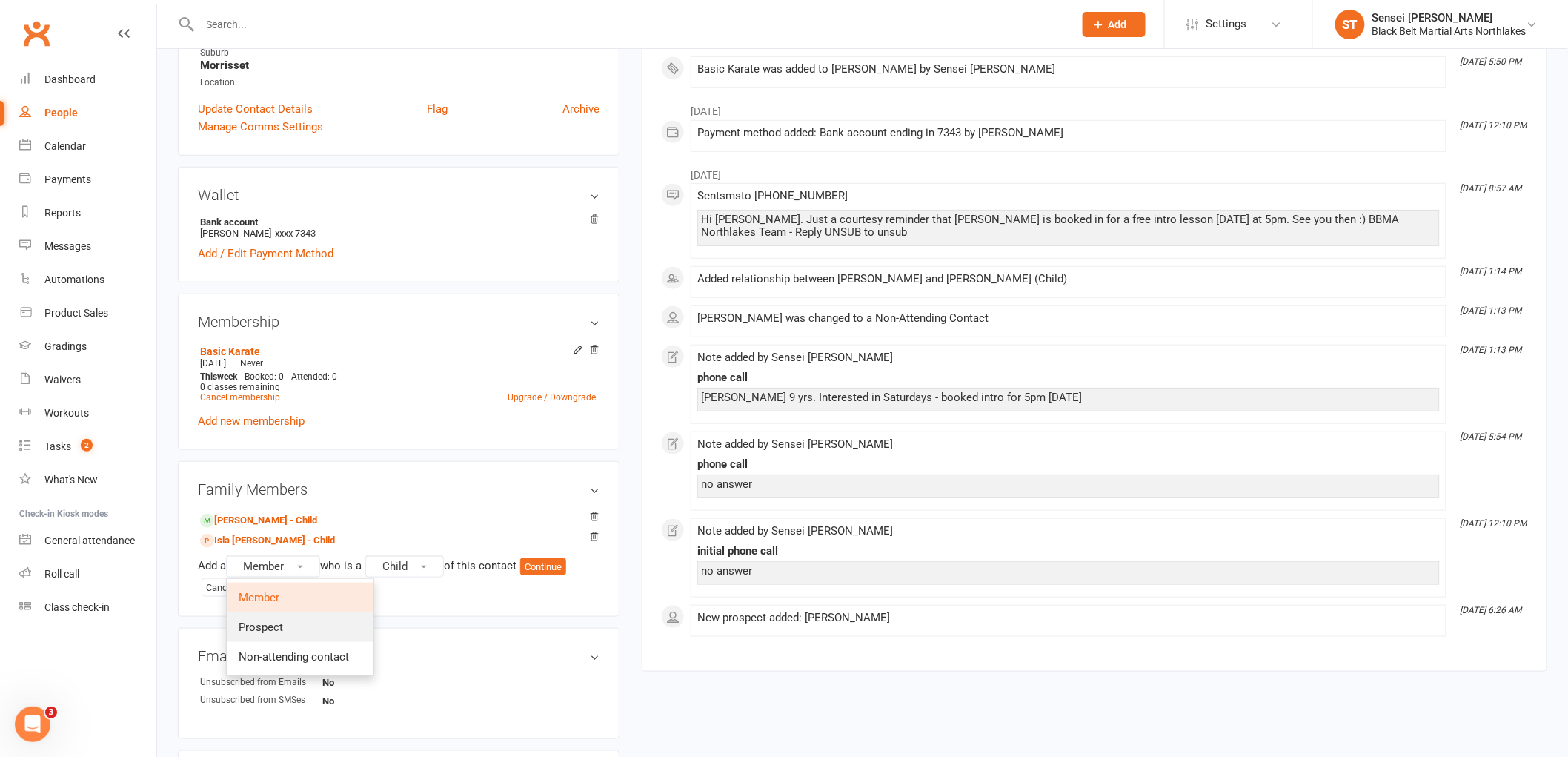
click at [281, 619] on link "Prospect" at bounding box center [299, 627] width 146 height 29
click at [564, 566] on button "Continue" at bounding box center [546, 567] width 46 height 18
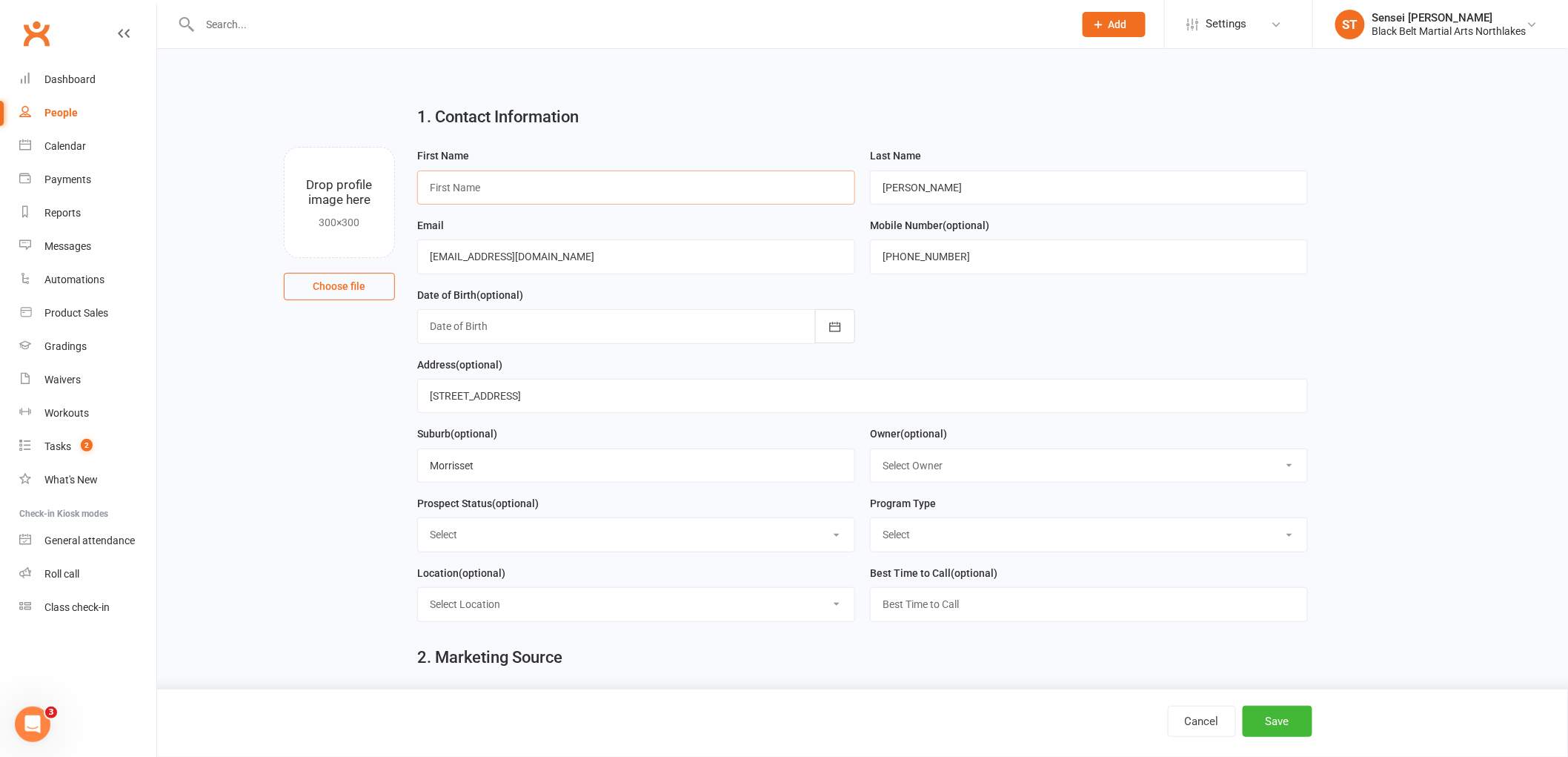
click at [588, 199] on input "text" at bounding box center [636, 187] width 438 height 34
type input "[PERSON_NAME]"
click at [505, 534] on select "Select Lead Contact Booked Intro Confirmed Taught Booked Trial Class FB SELF DE…" at bounding box center [636, 534] width 437 height 33
select select "Booked Trial Class"
click at [418, 519] on select "Select Lead Contact Booked Intro Confirmed Taught Booked Trial Class FB SELF DE…" at bounding box center [636, 534] width 437 height 33
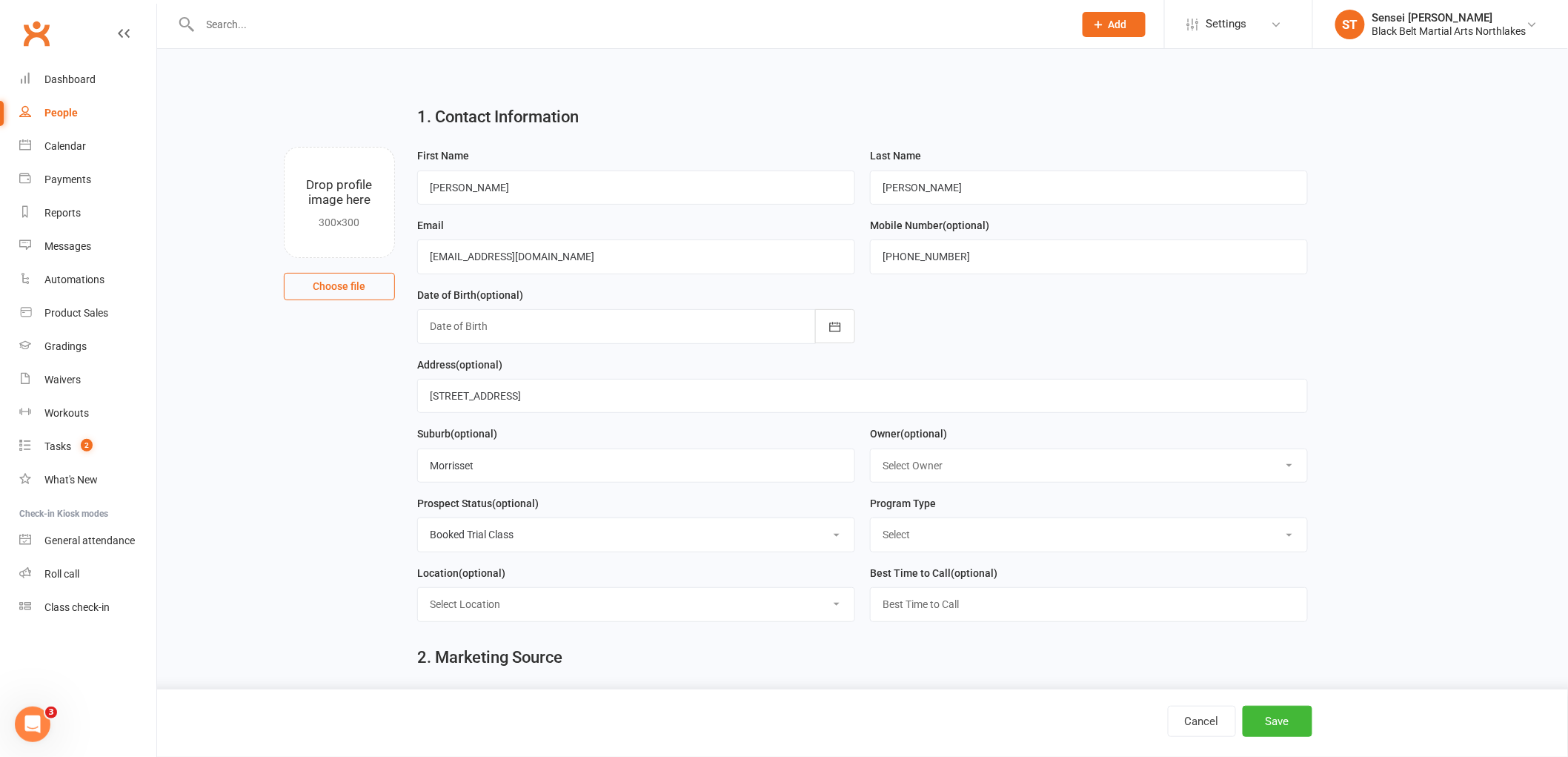
click at [972, 546] on select "Select Tiny Dragon Lil Dragon Karate Kickboxing Kobudo" at bounding box center [1089, 534] width 437 height 33
select select "Karate"
click at [870, 519] on select "Select Tiny Dragon Lil Dragon Karate Kickboxing Kobudo" at bounding box center [1089, 534] width 437 height 33
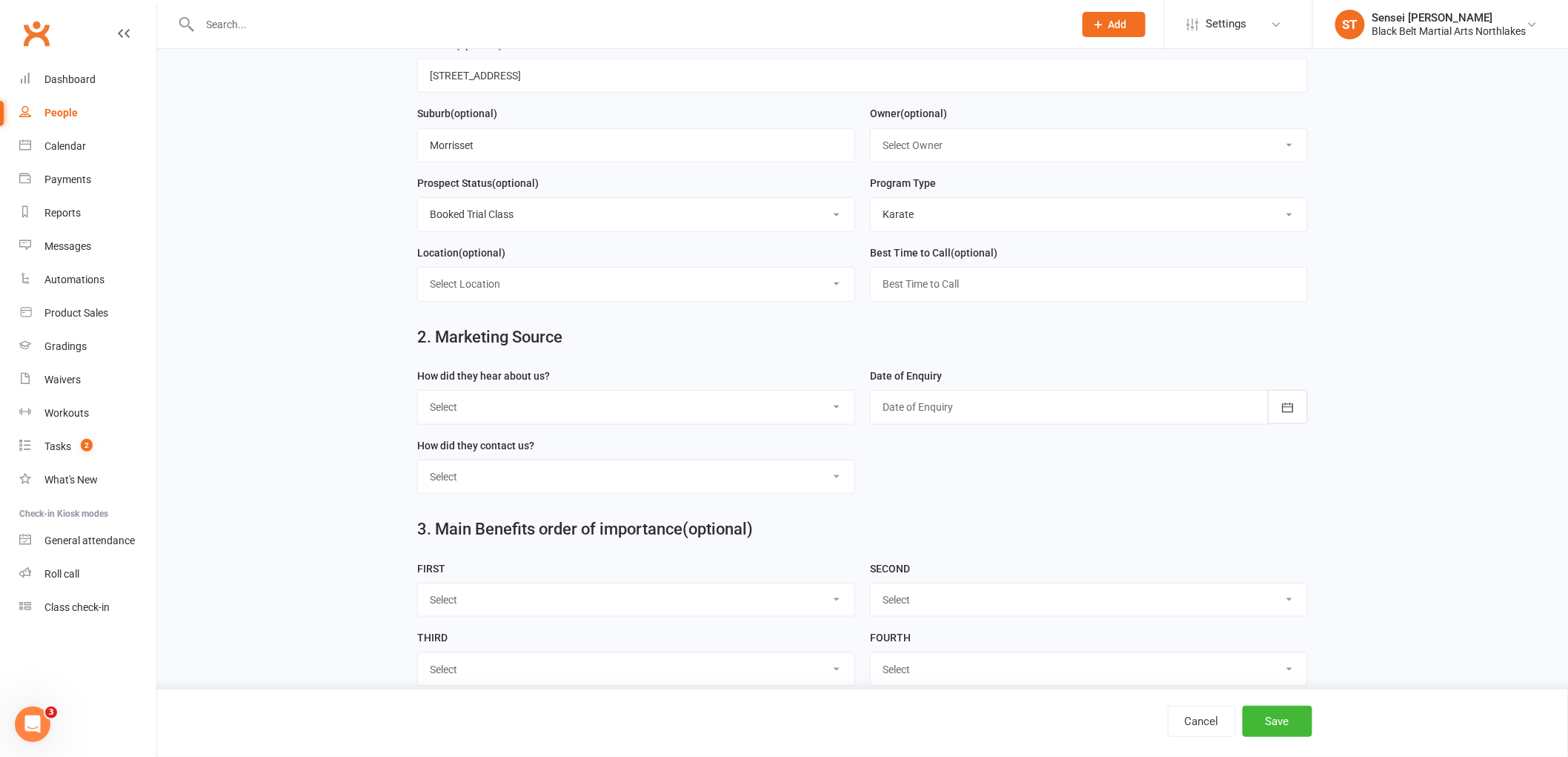
scroll to position [329, 0]
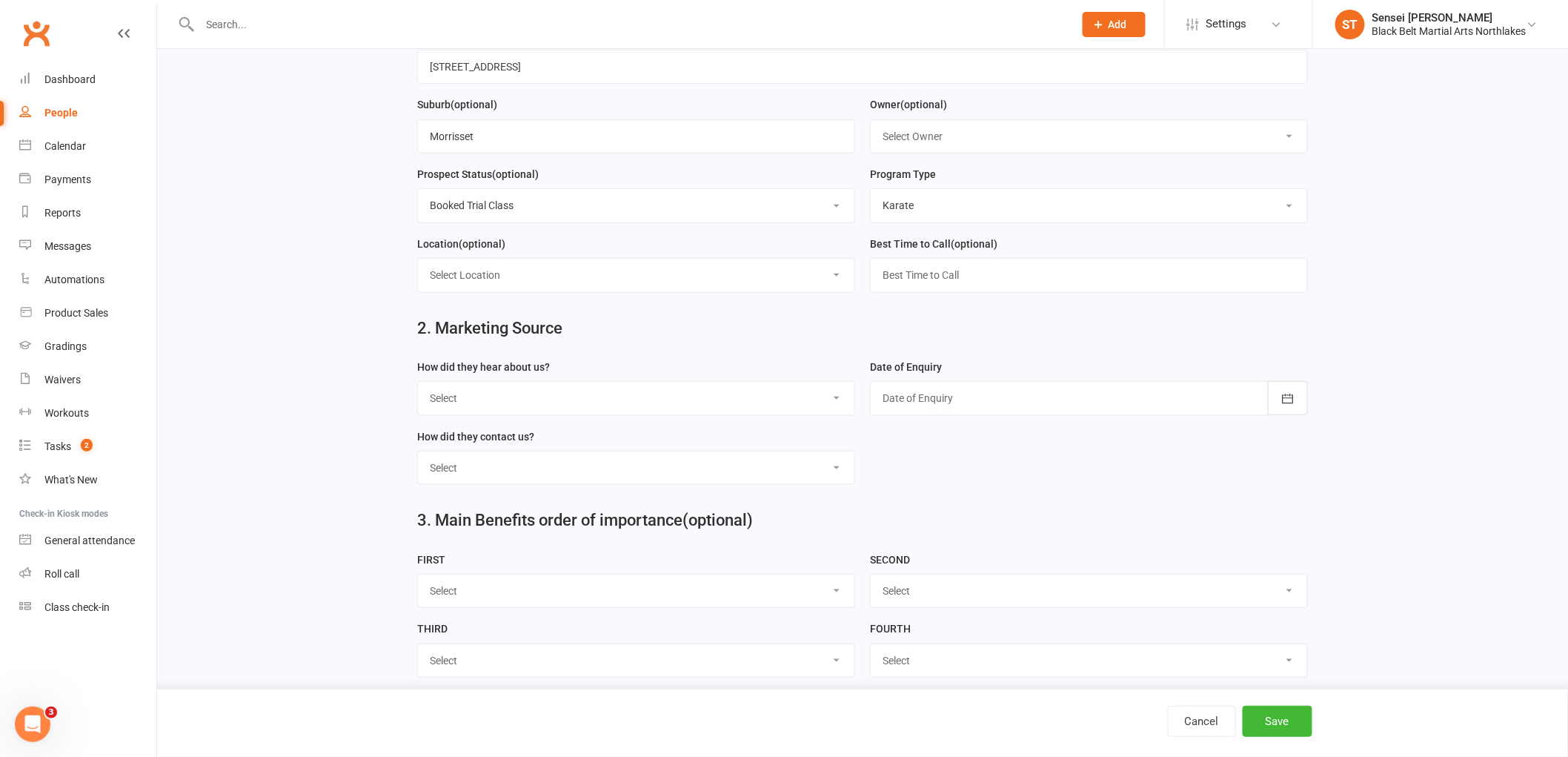
click at [487, 394] on select "Select A1 - Direct Mail A2 - Print Media A3 - Flyer A5 - Radio A6 - Sign A7 - T…" at bounding box center [636, 399] width 437 height 33
select select "I14 - [PERSON_NAME]"
click at [418, 382] on select "Select A1 - Direct Mail A2 - Print Media A3 - Flyer A5 - Radio A6 - Sign A7 - T…" at bounding box center [636, 399] width 437 height 33
click at [926, 396] on div at bounding box center [1088, 399] width 438 height 34
click at [995, 538] on button "14" at bounding box center [995, 551] width 31 height 27
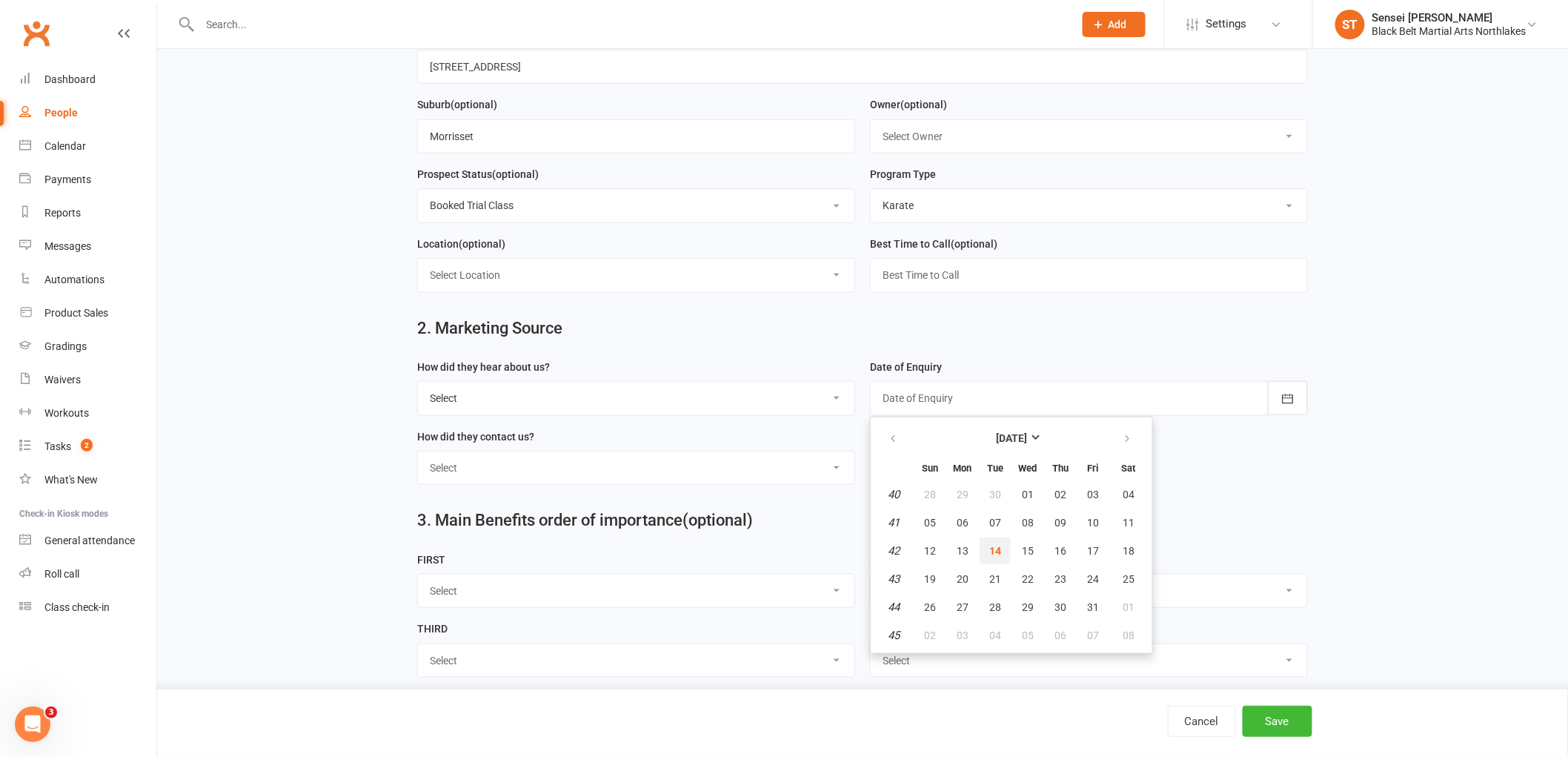
type input "[DATE]"
click at [560, 461] on select "Select Phone Walk-in School Initiated Email Website Form Facebook" at bounding box center [636, 468] width 437 height 33
select select "Walk-in"
click at [418, 453] on select "Select Phone Walk-in School Initiated Email Website Form Facebook" at bounding box center [636, 468] width 437 height 33
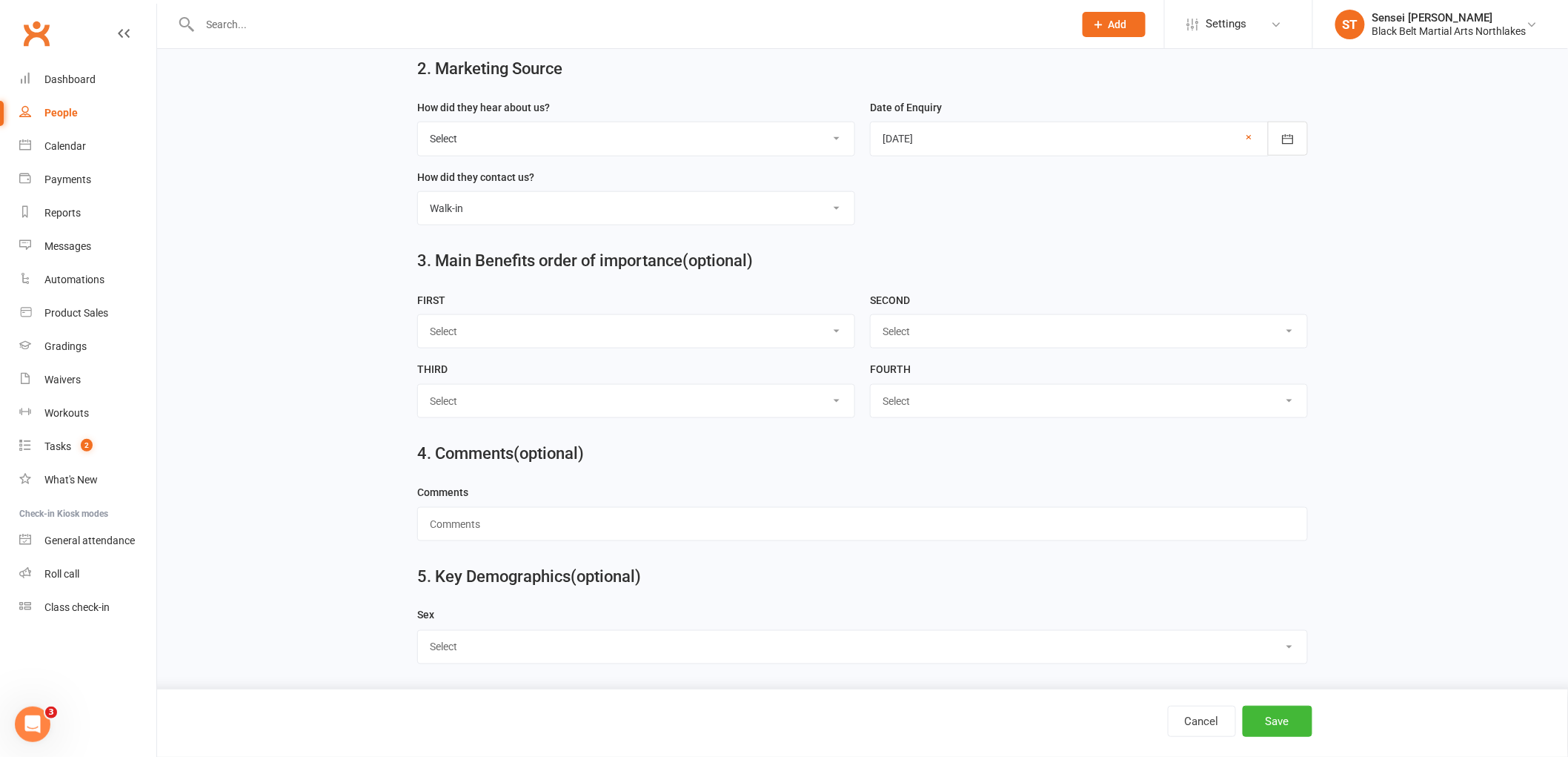
scroll to position [592, 0]
click at [490, 633] on select "Select [DEMOGRAPHIC_DATA] [DEMOGRAPHIC_DATA] Other" at bounding box center [862, 646] width 889 height 33
select select "[DEMOGRAPHIC_DATA]"
click at [418, 629] on select "Select [DEMOGRAPHIC_DATA] [DEMOGRAPHIC_DATA] Other" at bounding box center [862, 646] width 889 height 33
click at [1287, 721] on button "Save" at bounding box center [1277, 721] width 70 height 31
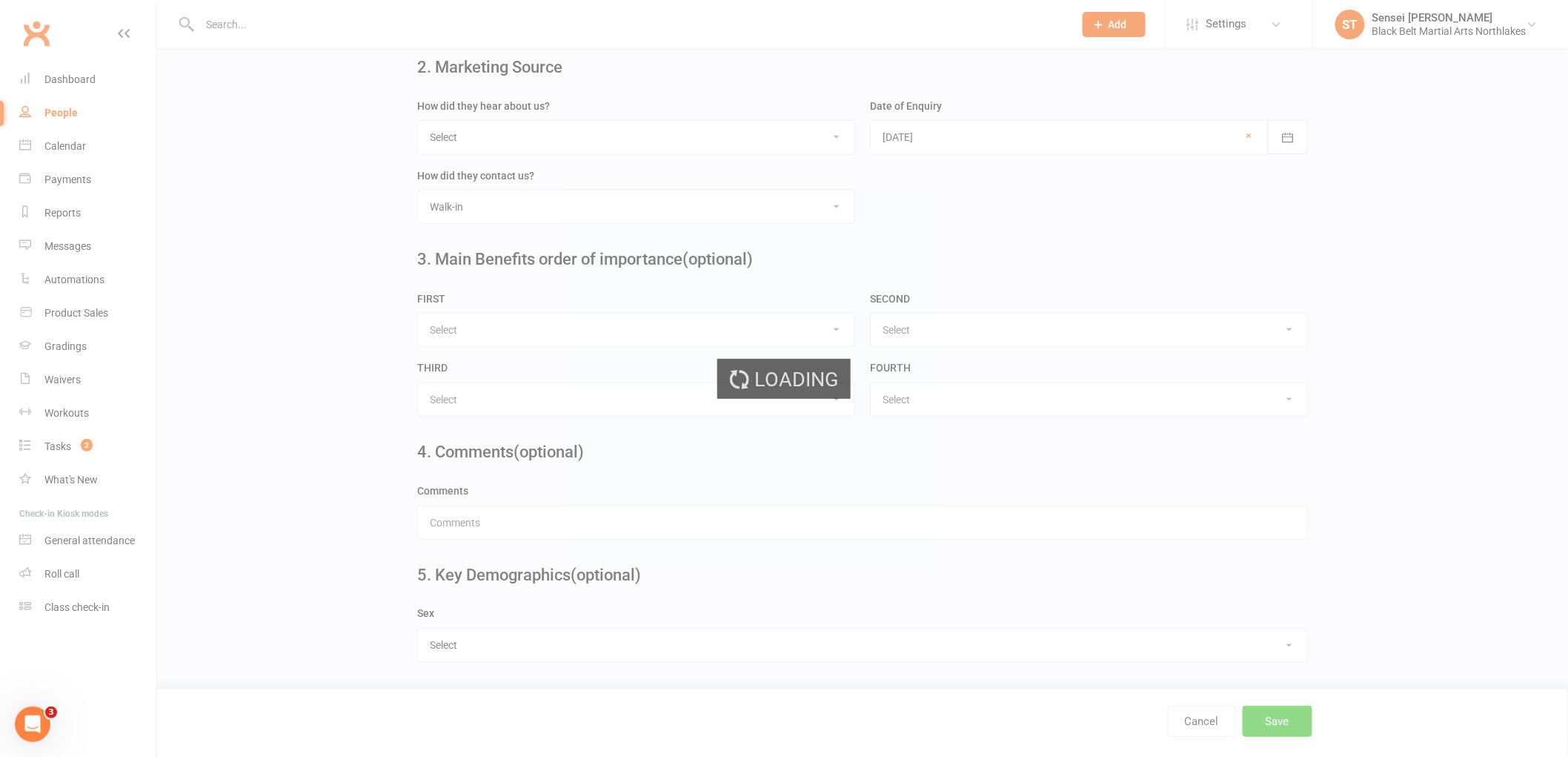
scroll to position [0, 0]
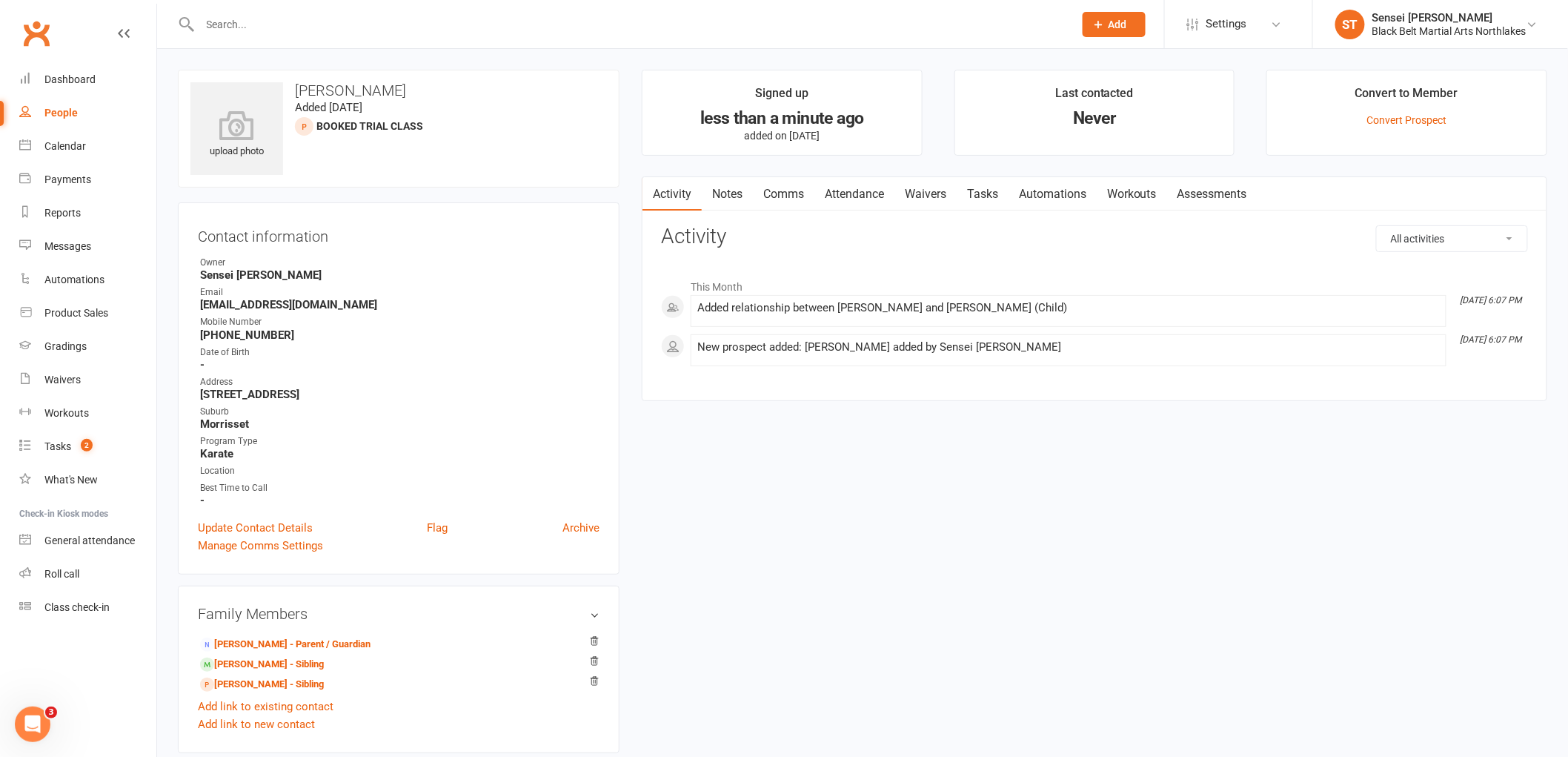
click at [276, 28] on input "text" at bounding box center [629, 24] width 868 height 20
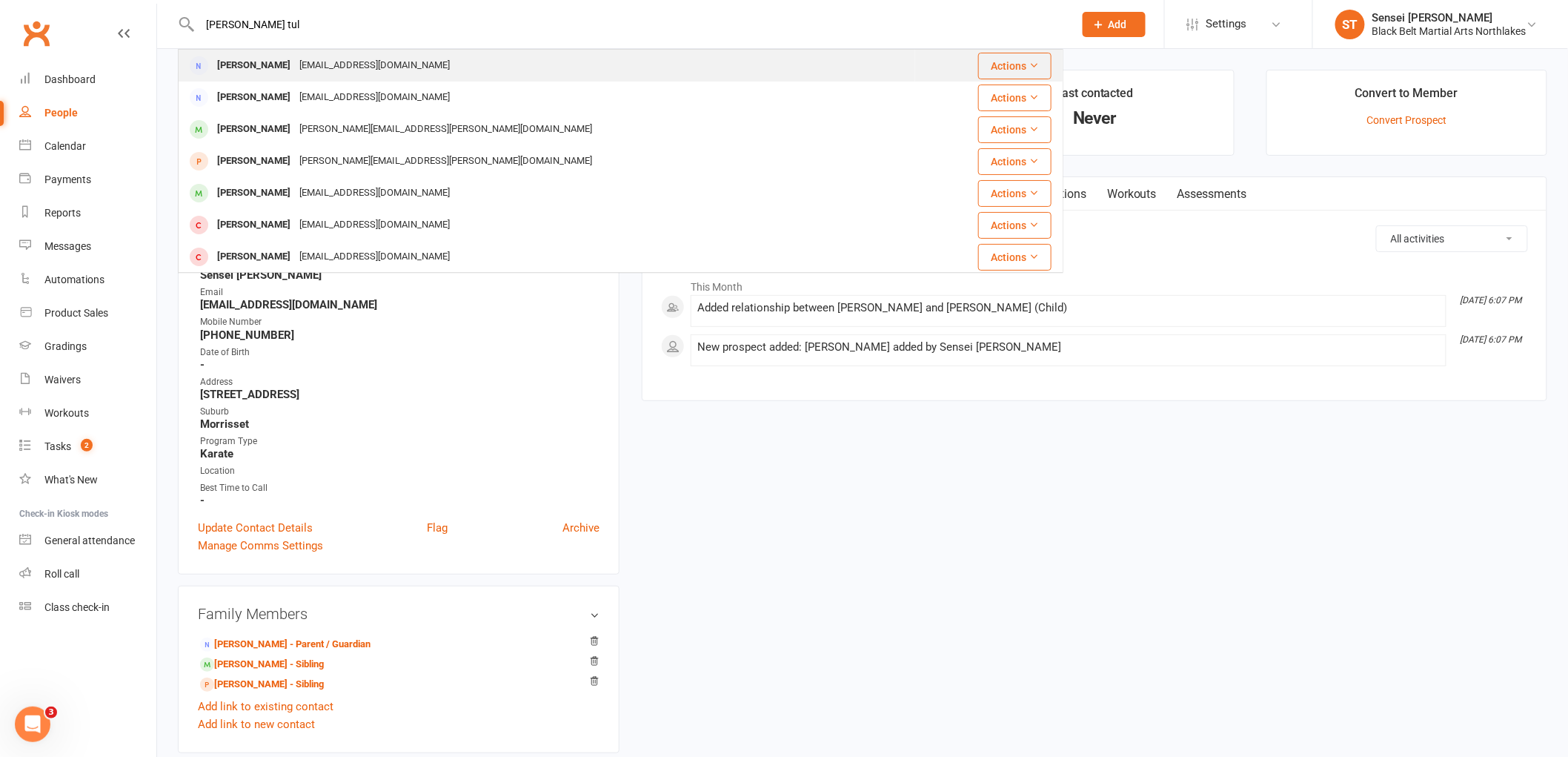
type input "[PERSON_NAME] tul"
click at [257, 69] on div "[PERSON_NAME]" at bounding box center [254, 65] width 83 height 21
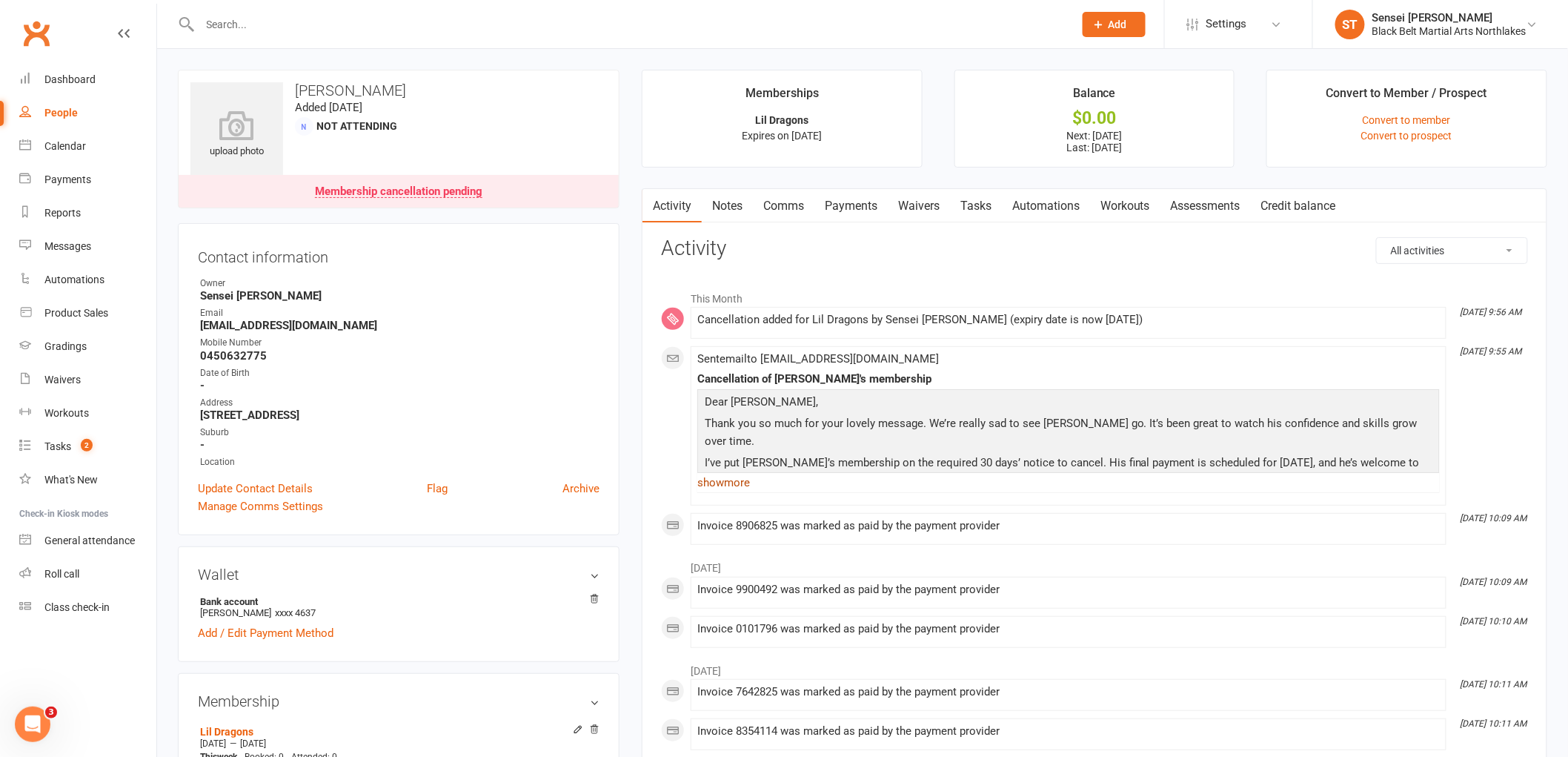
click at [735, 488] on link "show more" at bounding box center [1068, 482] width 743 height 20
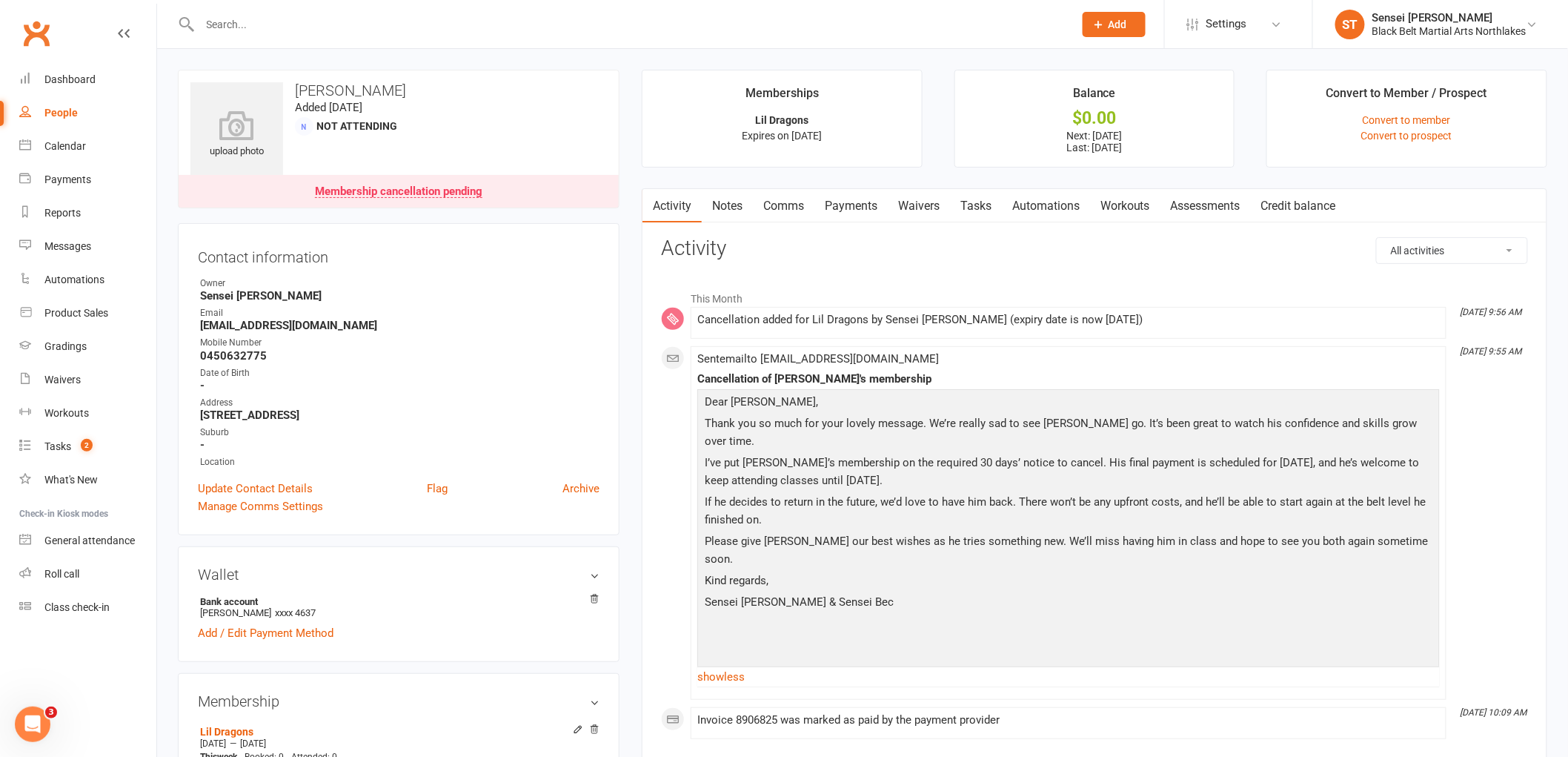
drag, startPoint x: 382, startPoint y: 328, endPoint x: 191, endPoint y: 327, distance: 191.0
click at [186, 331] on div "Contact information Owner Sensei [PERSON_NAME] Email [EMAIL_ADDRESS][DOMAIN_NAM…" at bounding box center [398, 379] width 442 height 312
copy strong "[EMAIL_ADDRESS][DOMAIN_NAME]"
click at [303, 347] on div "Mobile Number" at bounding box center [400, 342] width 399 height 14
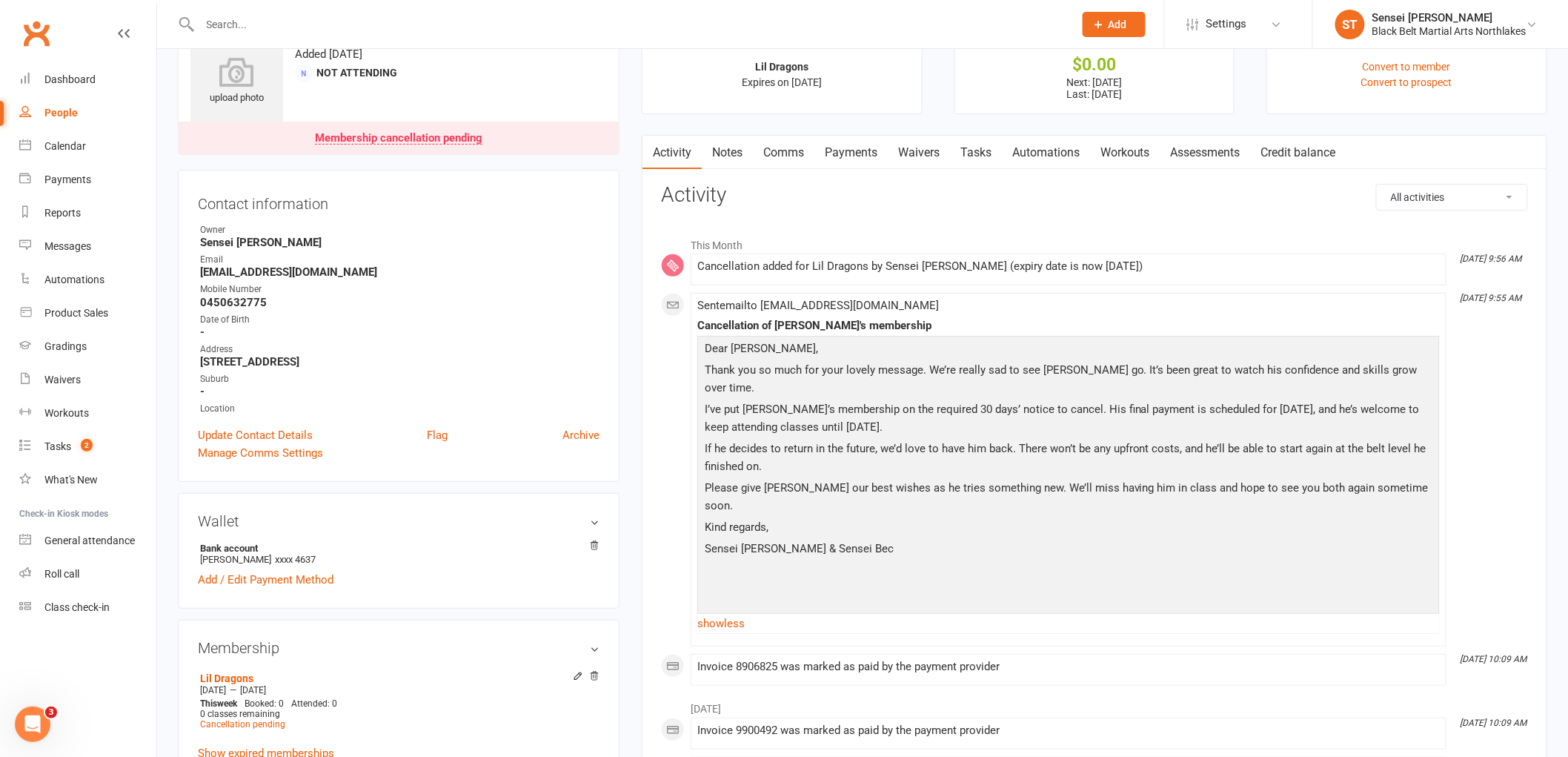
scroll to position [83, 0]
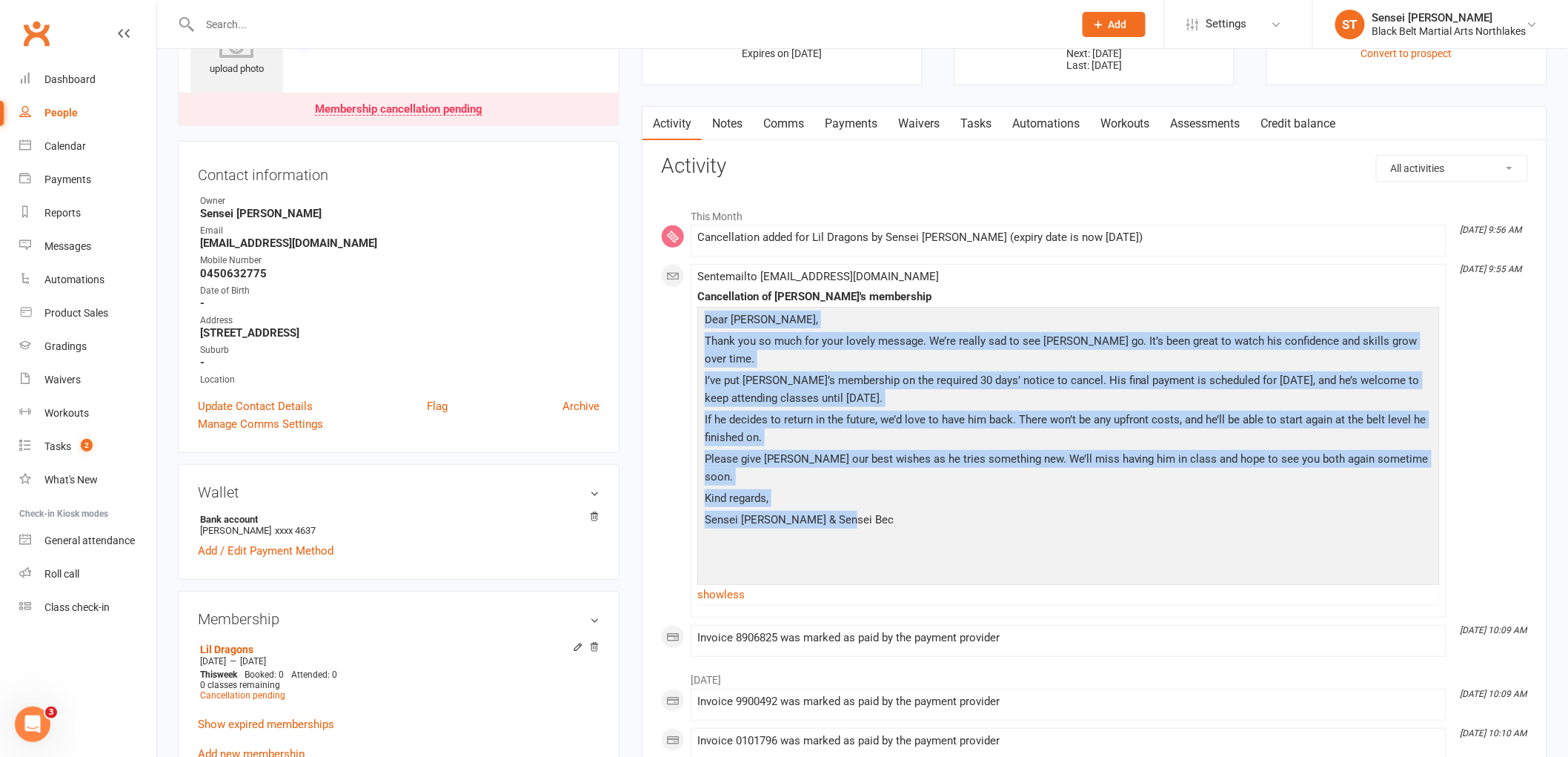
drag, startPoint x: 858, startPoint y: 493, endPoint x: 706, endPoint y: 330, distance: 222.9
click at [706, 330] on div "Dear [PERSON_NAME], Thank you so much for your lovely message. We’re really sad…" at bounding box center [1068, 445] width 735 height 268
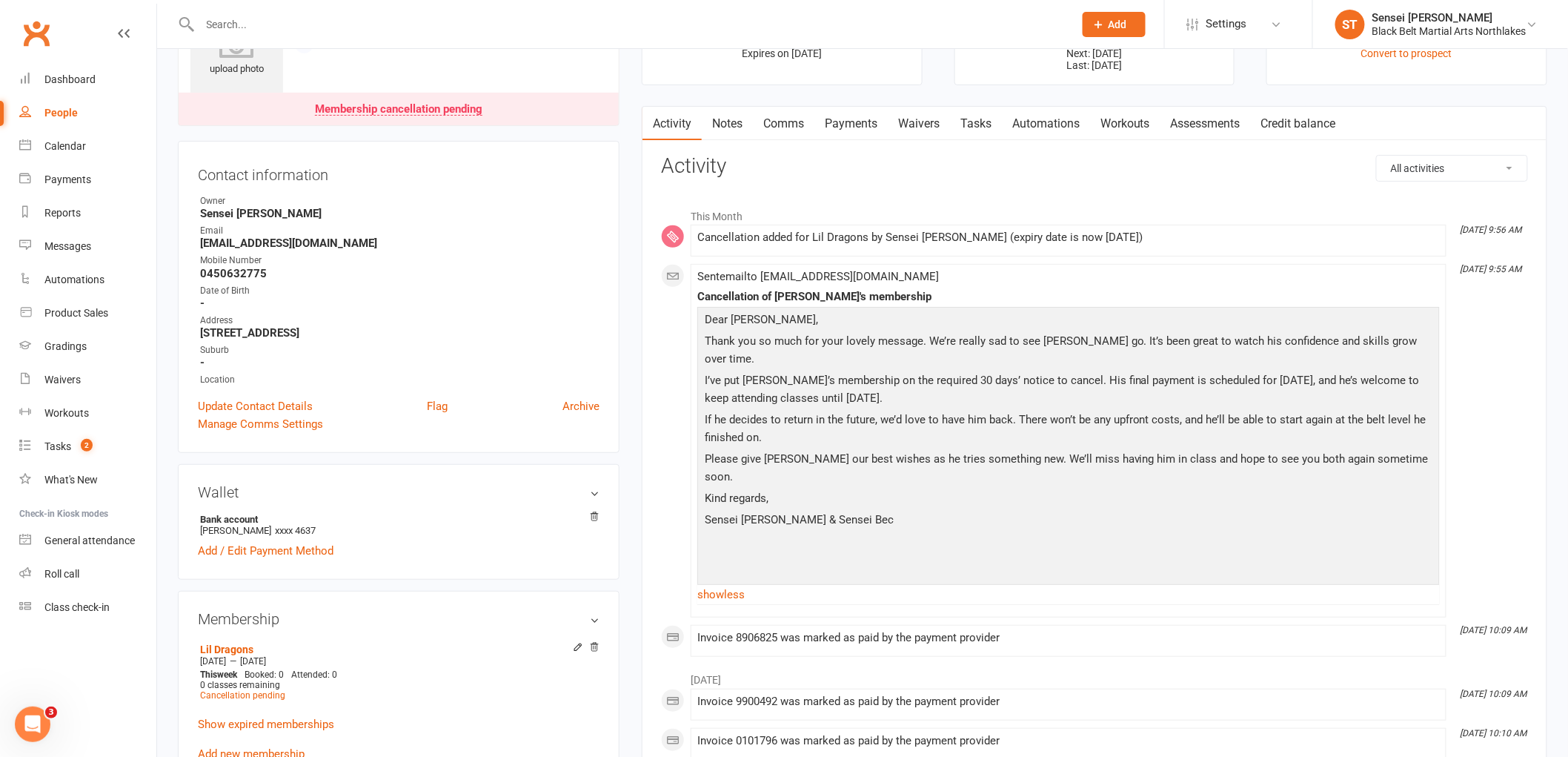
click at [914, 557] on p at bounding box center [1068, 568] width 735 height 21
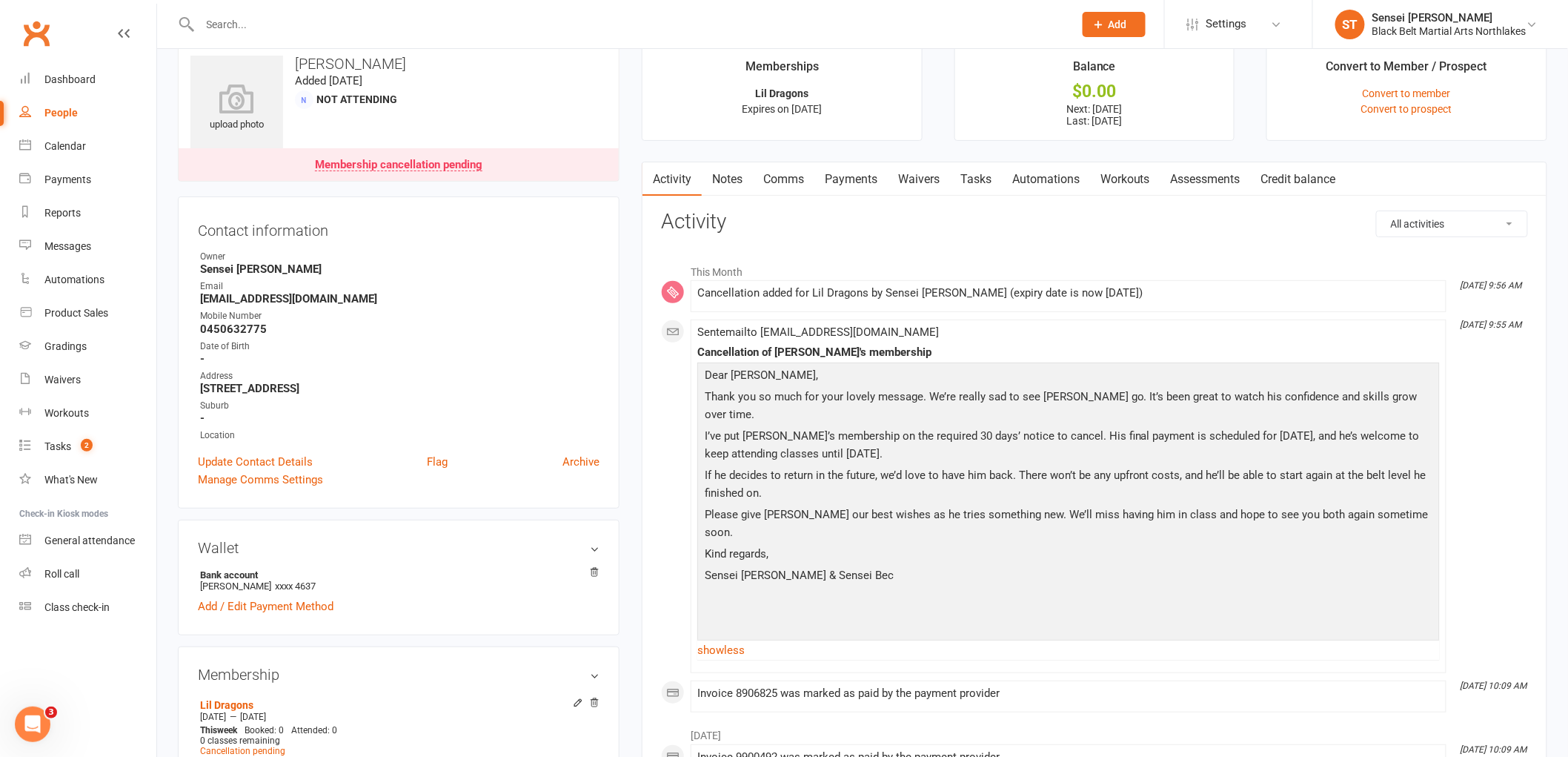
scroll to position [0, 0]
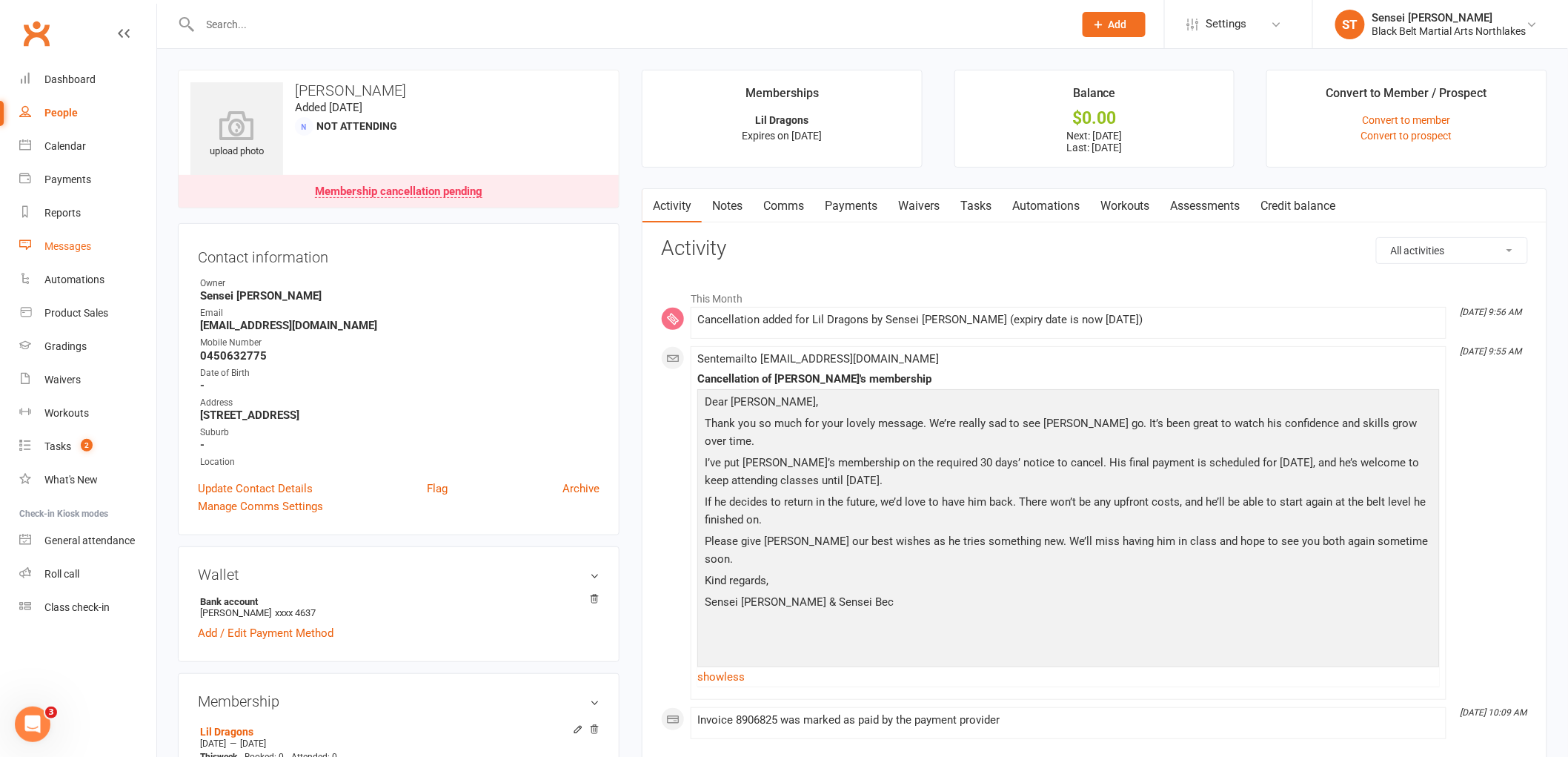
click at [89, 246] on div "Messages" at bounding box center [67, 246] width 47 height 11
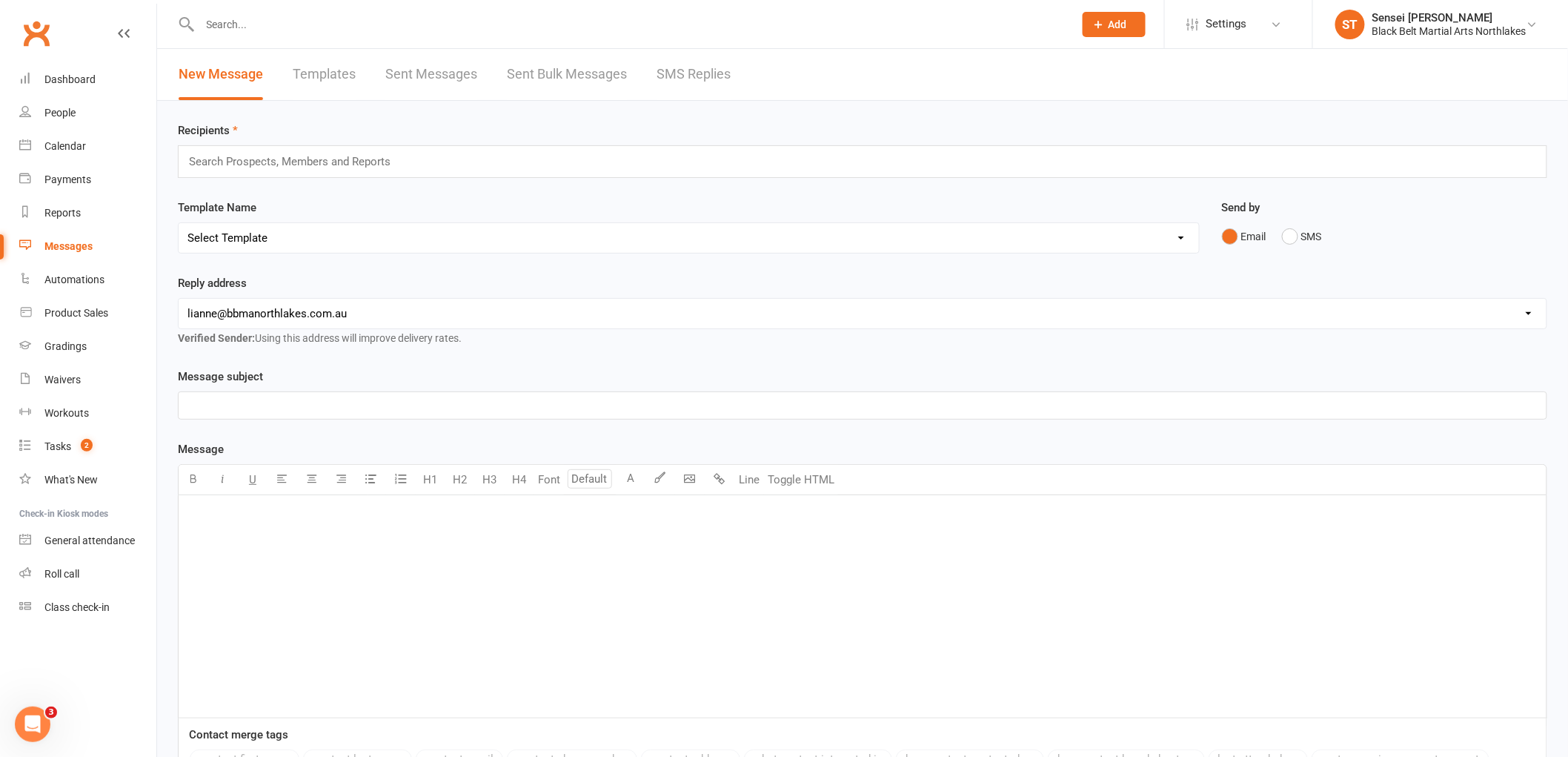
click at [434, 70] on link "Sent Messages" at bounding box center [431, 74] width 92 height 52
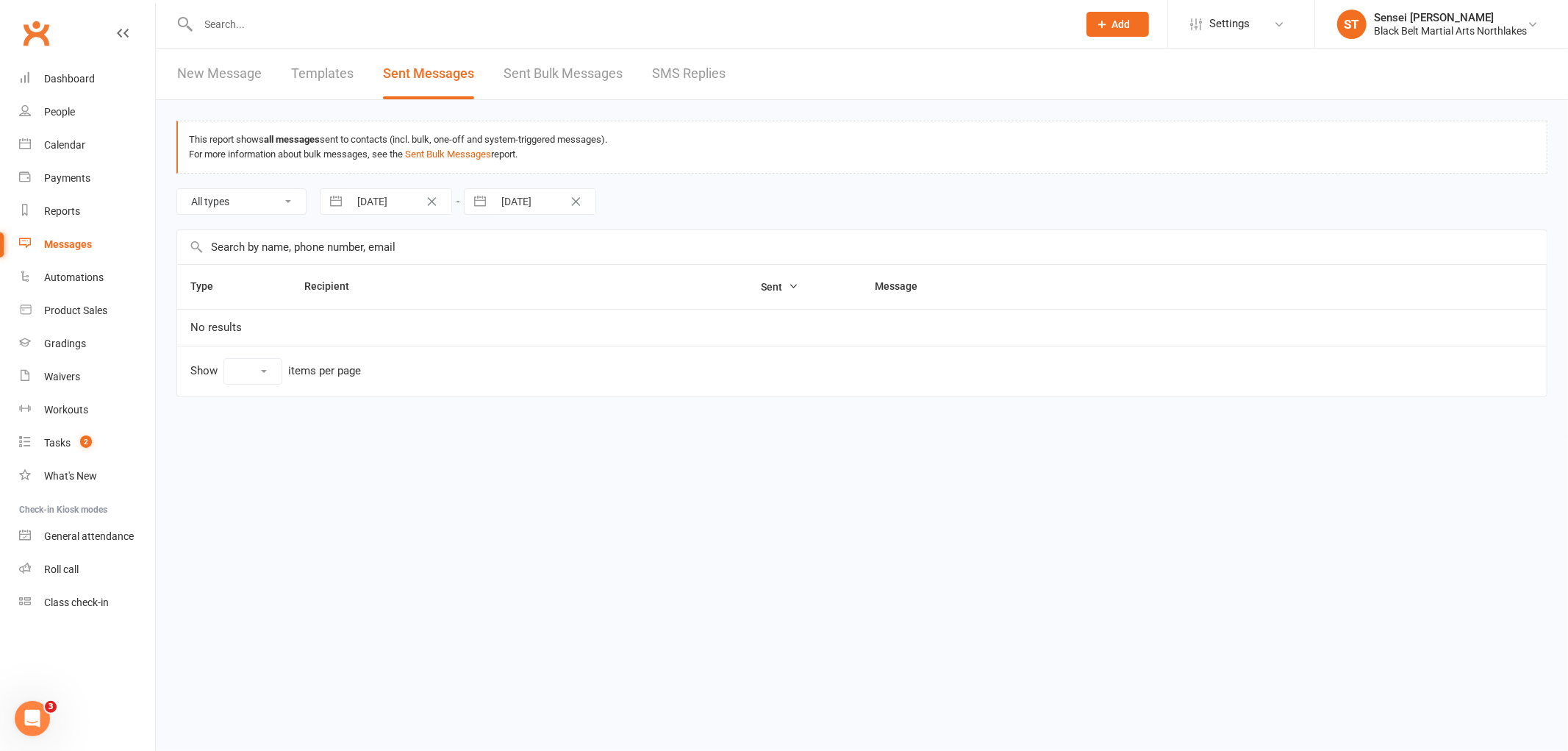
select select "100"
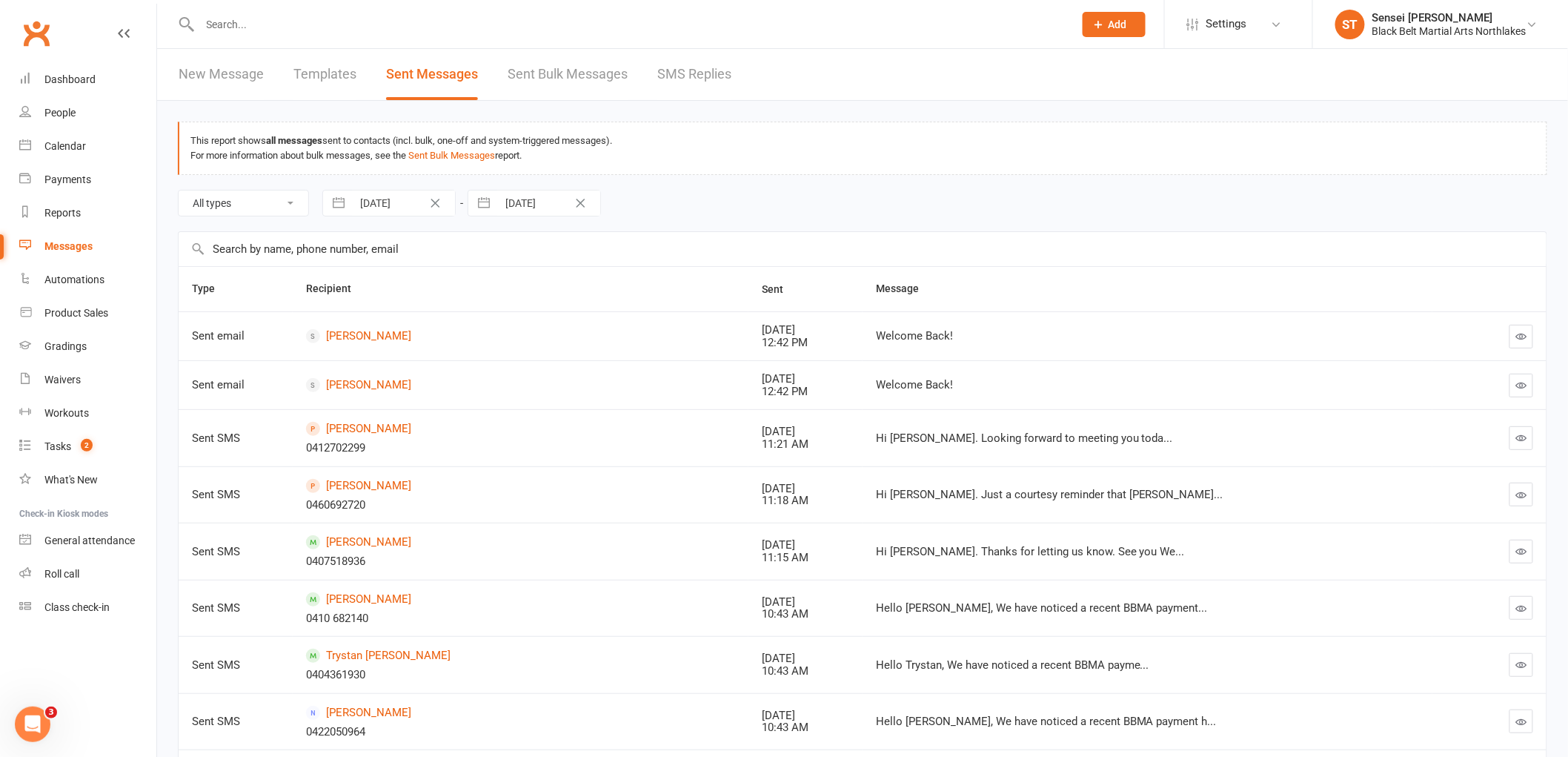
select select "7"
select select "2025"
select select "8"
select select "2025"
select select "9"
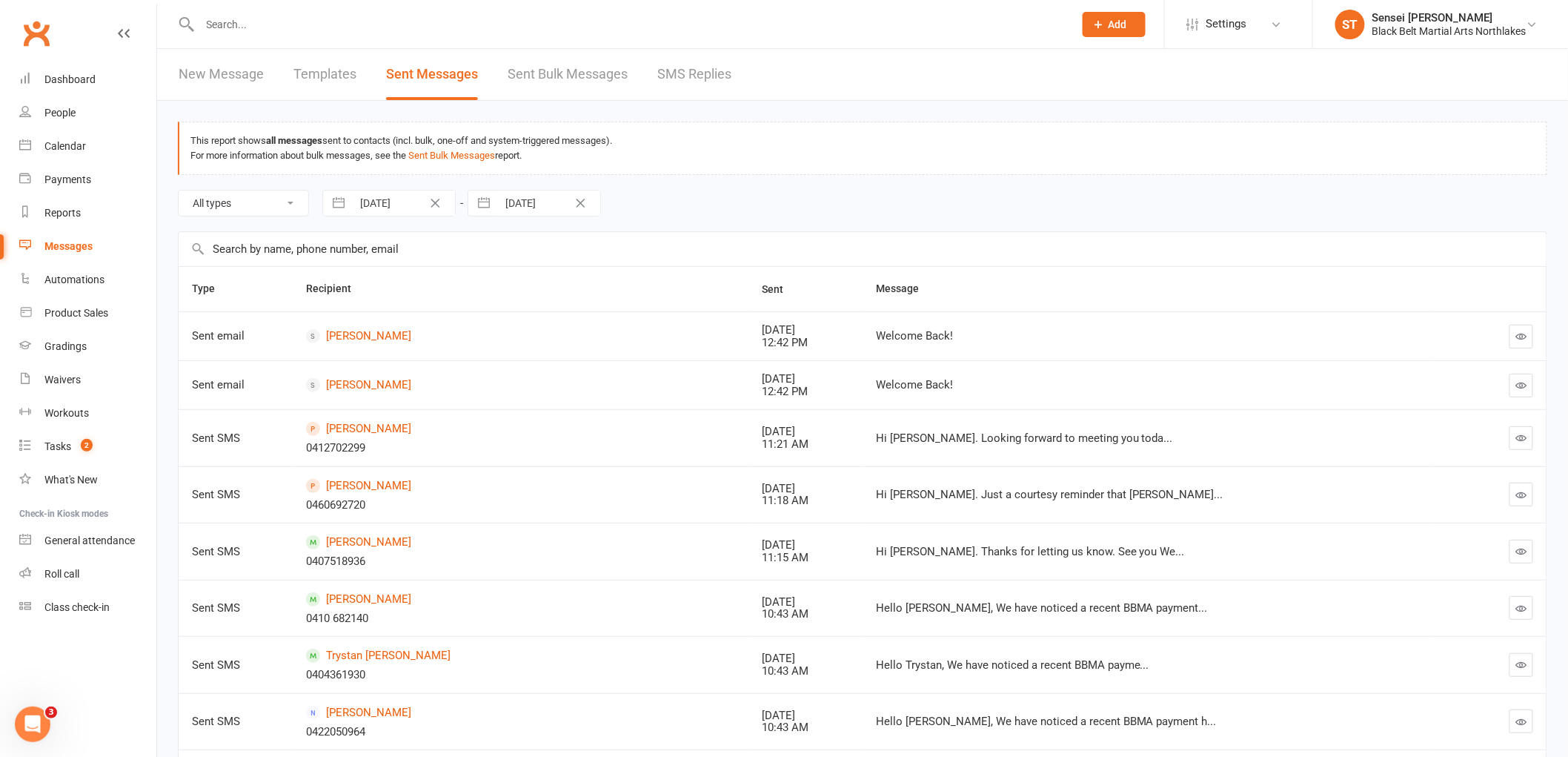
select select "2025"
click at [402, 203] on input "[DATE]" at bounding box center [403, 203] width 103 height 25
click at [528, 264] on icon "Move forward to switch to the next month." at bounding box center [527, 264] width 14 height 14
select select "10"
select select "2025"
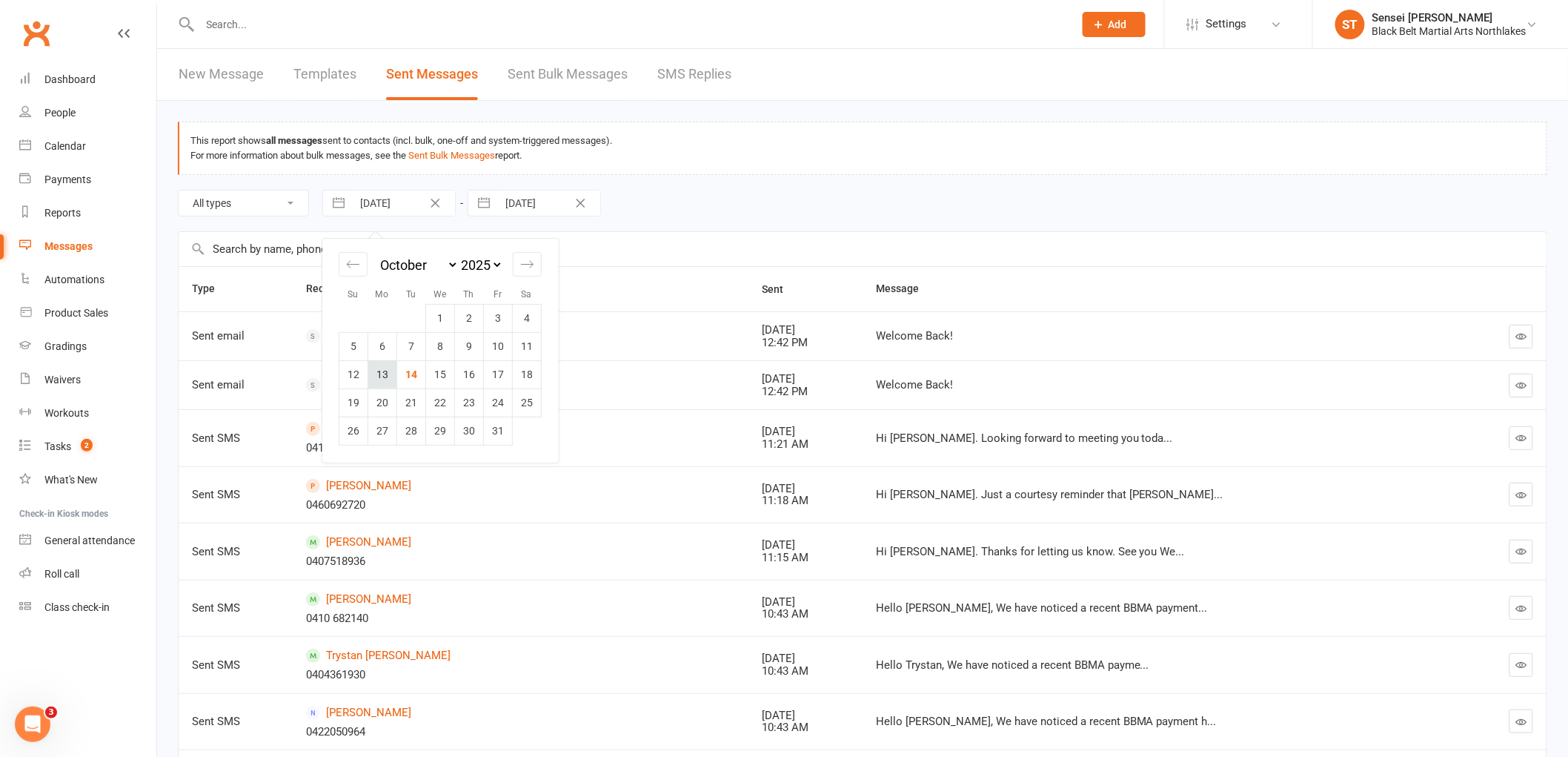
click at [382, 372] on td "13" at bounding box center [382, 374] width 29 height 28
type input "[DATE]"
click at [298, 209] on select "All types Emails SMSes SMS Replies Failed SMSes Email Unsubscribes SMS Unsubscr…" at bounding box center [243, 203] width 130 height 25
select select "email"
click at [178, 191] on select "All types Emails SMSes SMS Replies Failed SMSes Email Unsubscribes SMS Unsubscr…" at bounding box center [243, 203] width 130 height 25
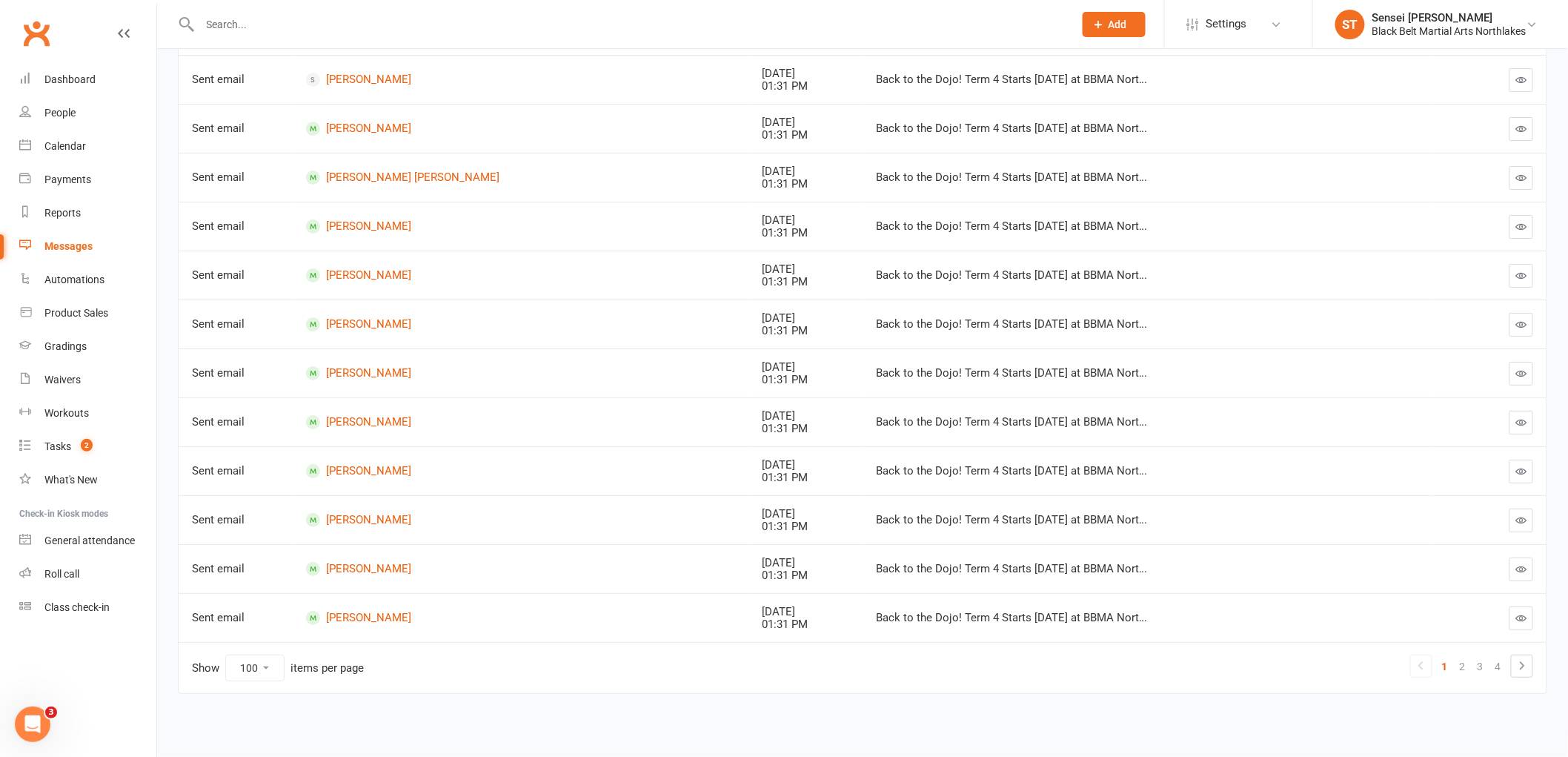
scroll to position [4568, 0]
click at [1458, 673] on link "2" at bounding box center [1462, 666] width 18 height 20
click at [1476, 665] on link "3" at bounding box center [1480, 666] width 18 height 20
click at [1498, 665] on link "4" at bounding box center [1498, 666] width 18 height 20
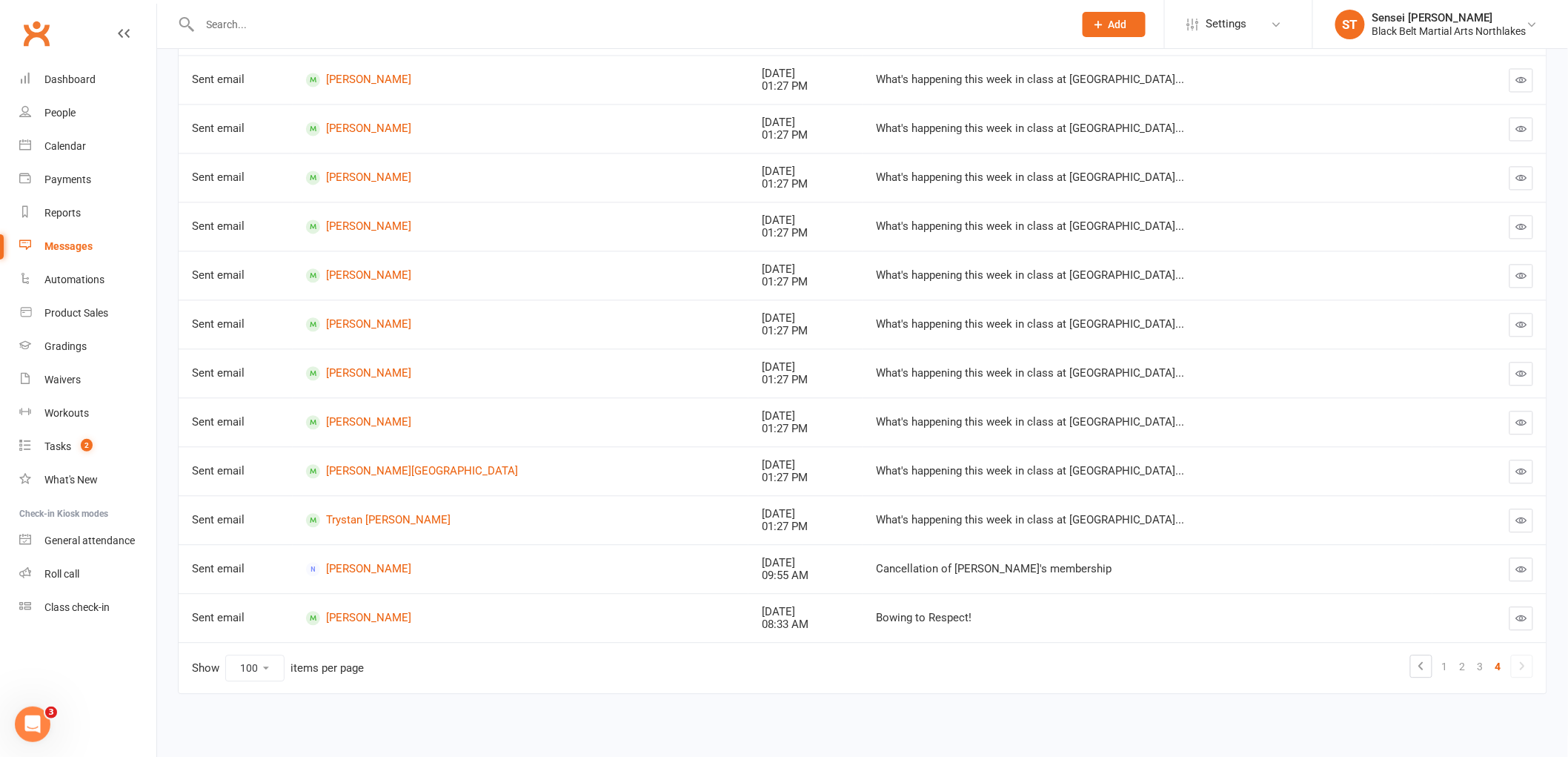
click at [1523, 569] on icon "button" at bounding box center [1521, 569] width 11 height 11
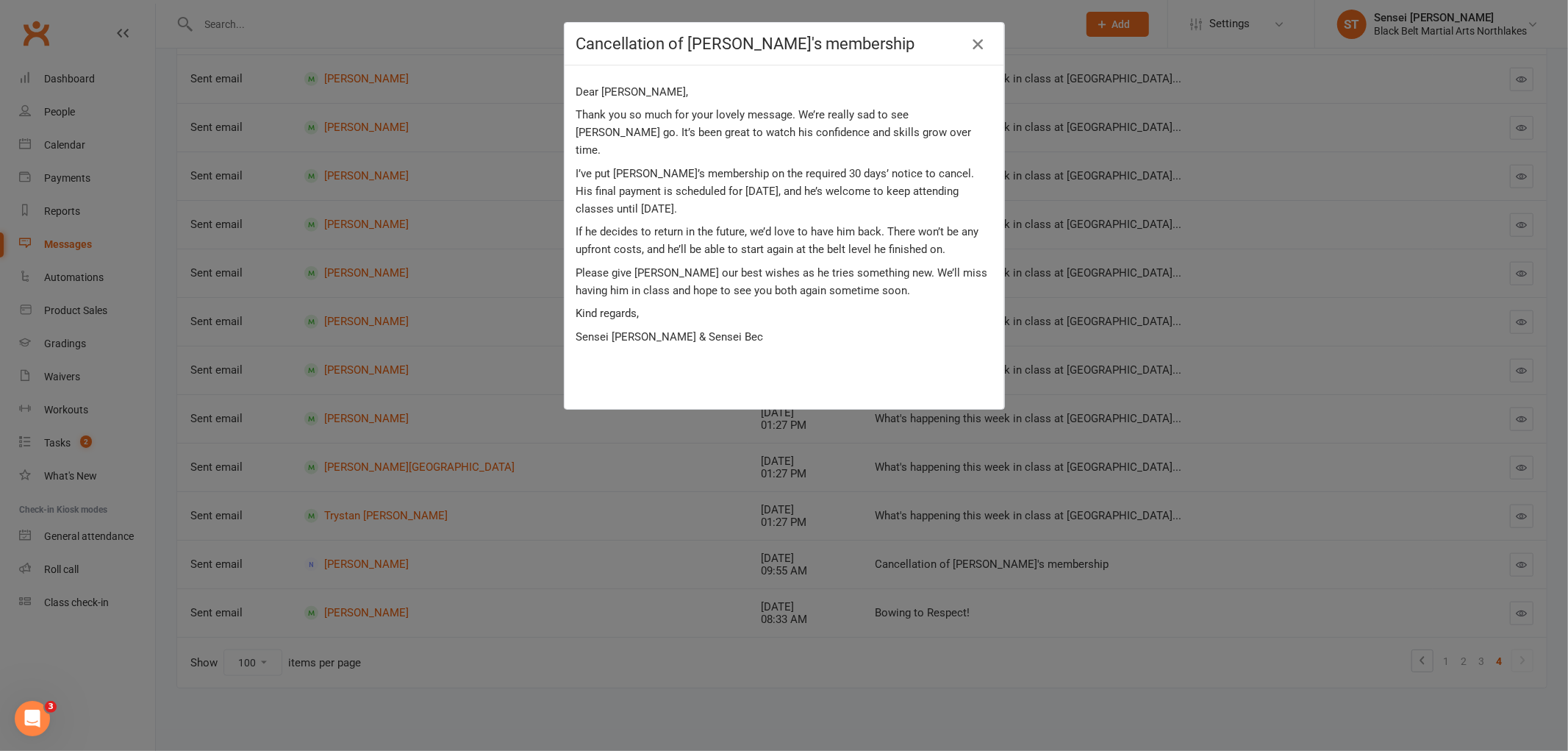
click at [980, 49] on button "button" at bounding box center [977, 44] width 24 height 24
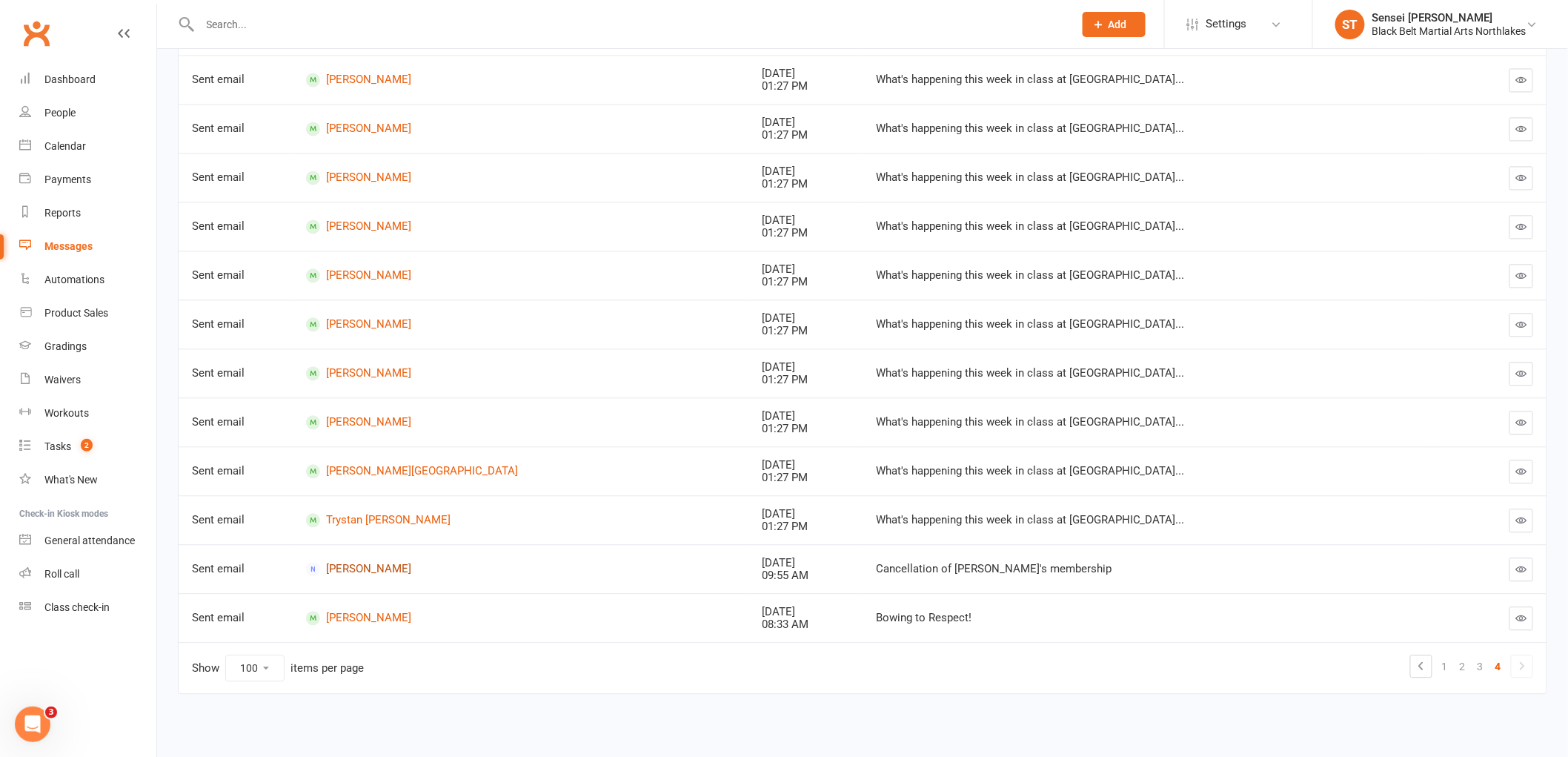
click at [359, 573] on link "[PERSON_NAME]" at bounding box center [520, 569] width 429 height 14
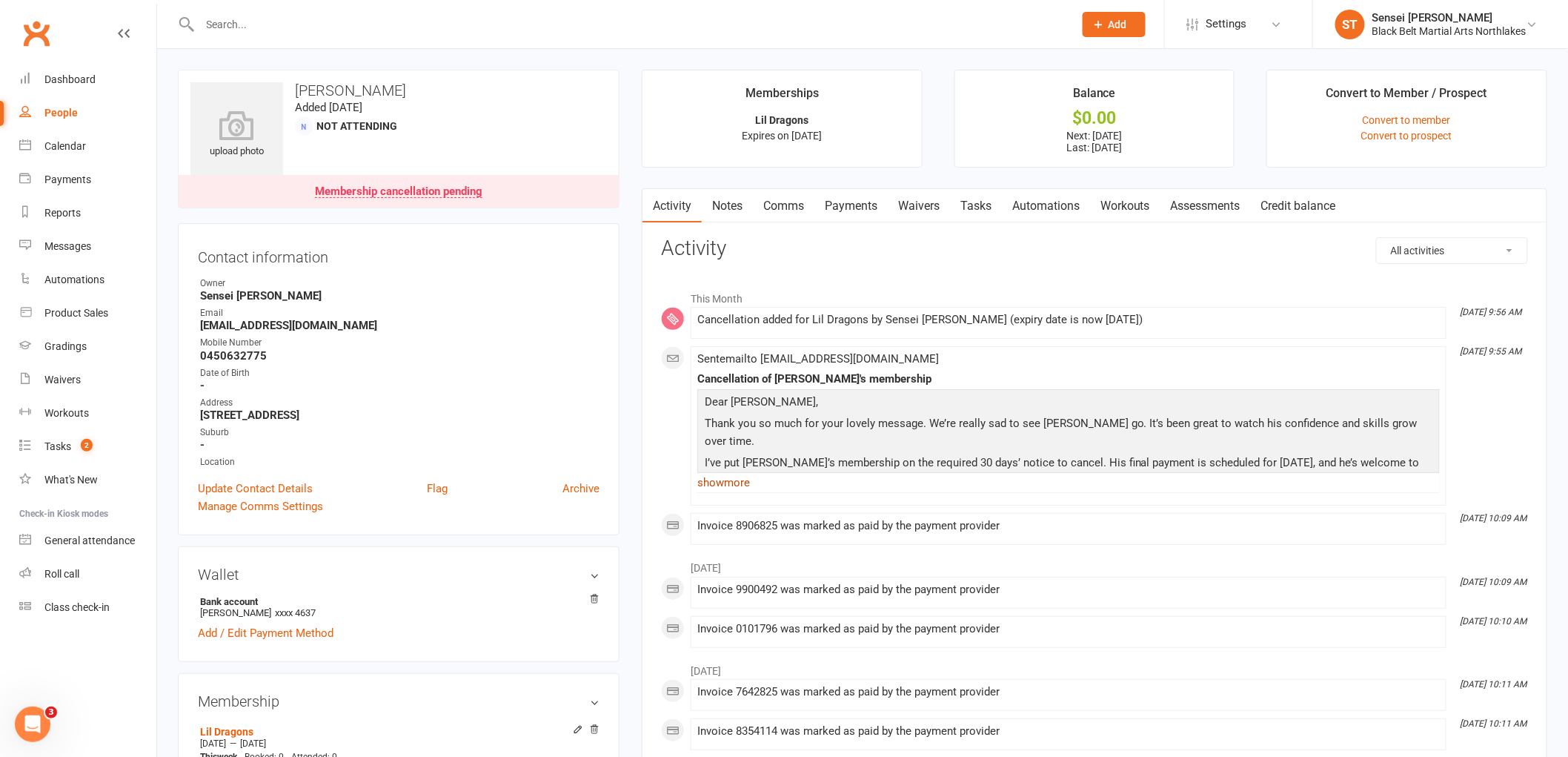
click at [723, 490] on link "show more" at bounding box center [1068, 482] width 743 height 20
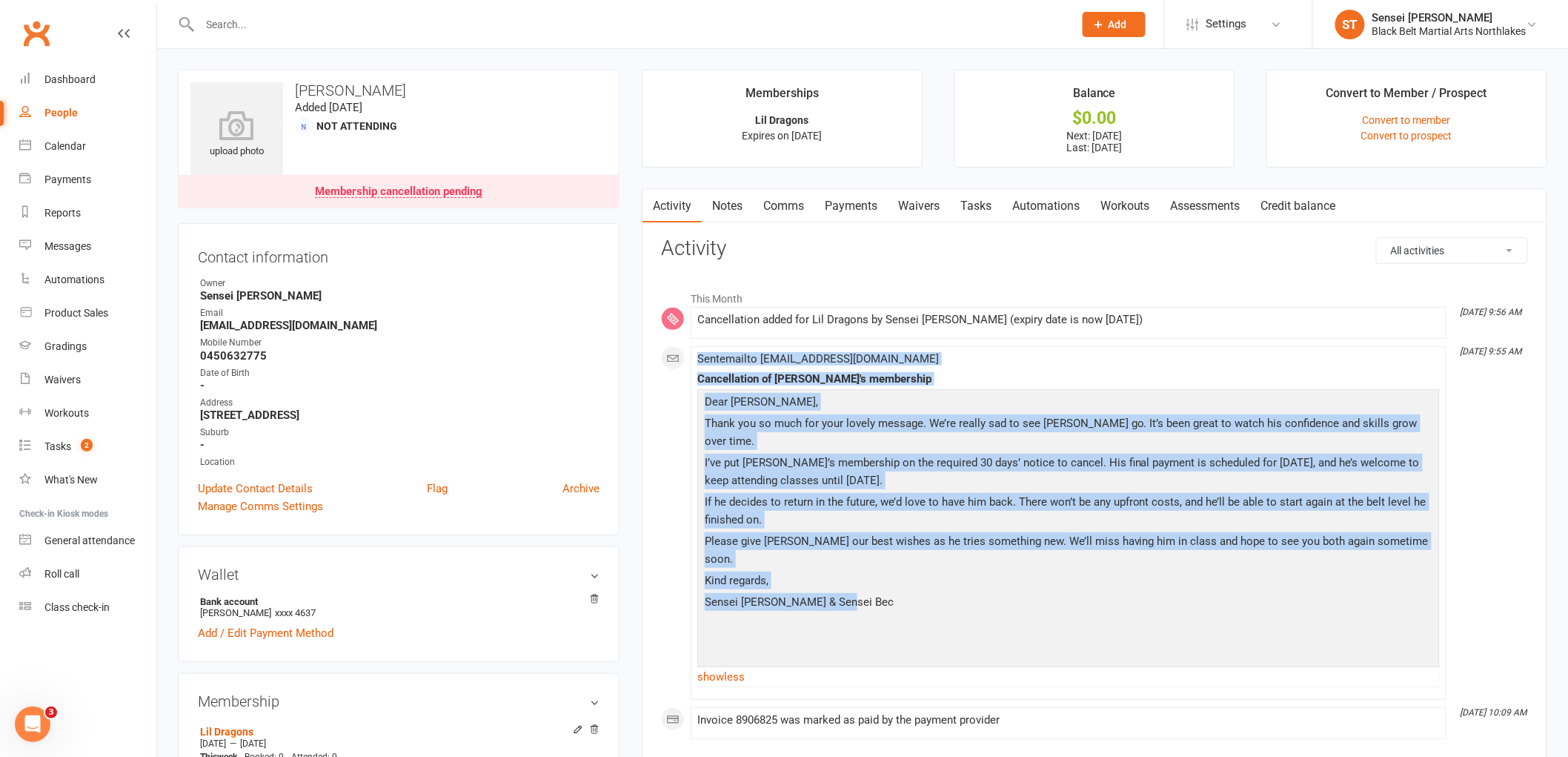
drag, startPoint x: 860, startPoint y: 577, endPoint x: 694, endPoint y: 362, distance: 271.6
click at [694, 362] on li "[DATE] 9:55 AM Sent email to [EMAIL_ADDRESS][DOMAIN_NAME] Cancellation of [PERS…" at bounding box center [1068, 523] width 756 height 354
copy span "Sent email to [EMAIL_ADDRESS][DOMAIN_NAME] Cancellation of [PERSON_NAME]'s memb…"
